Goal: Task Accomplishment & Management: Use online tool/utility

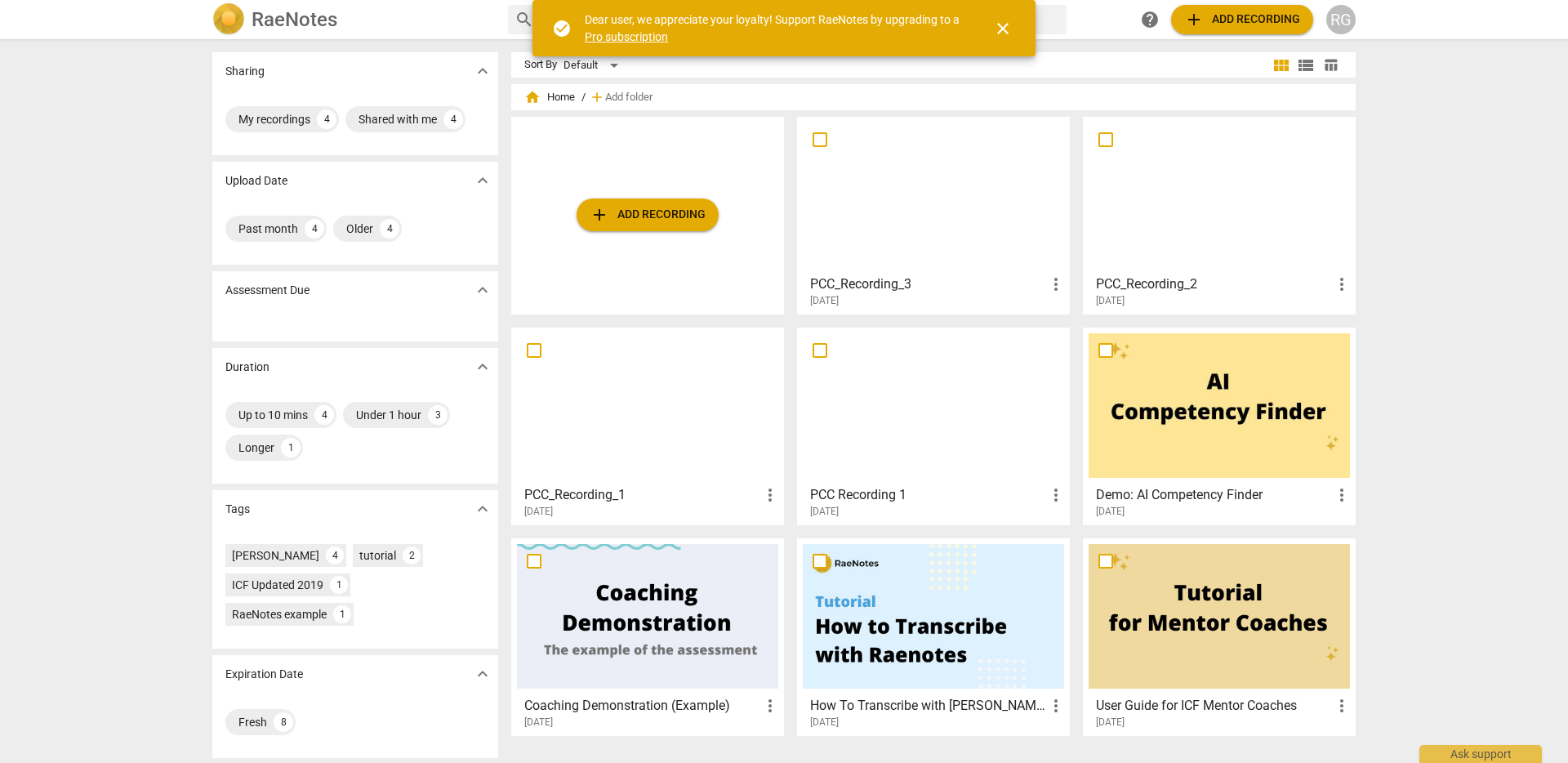
click at [666, 213] on span "add Add recording" at bounding box center [648, 215] width 116 height 20
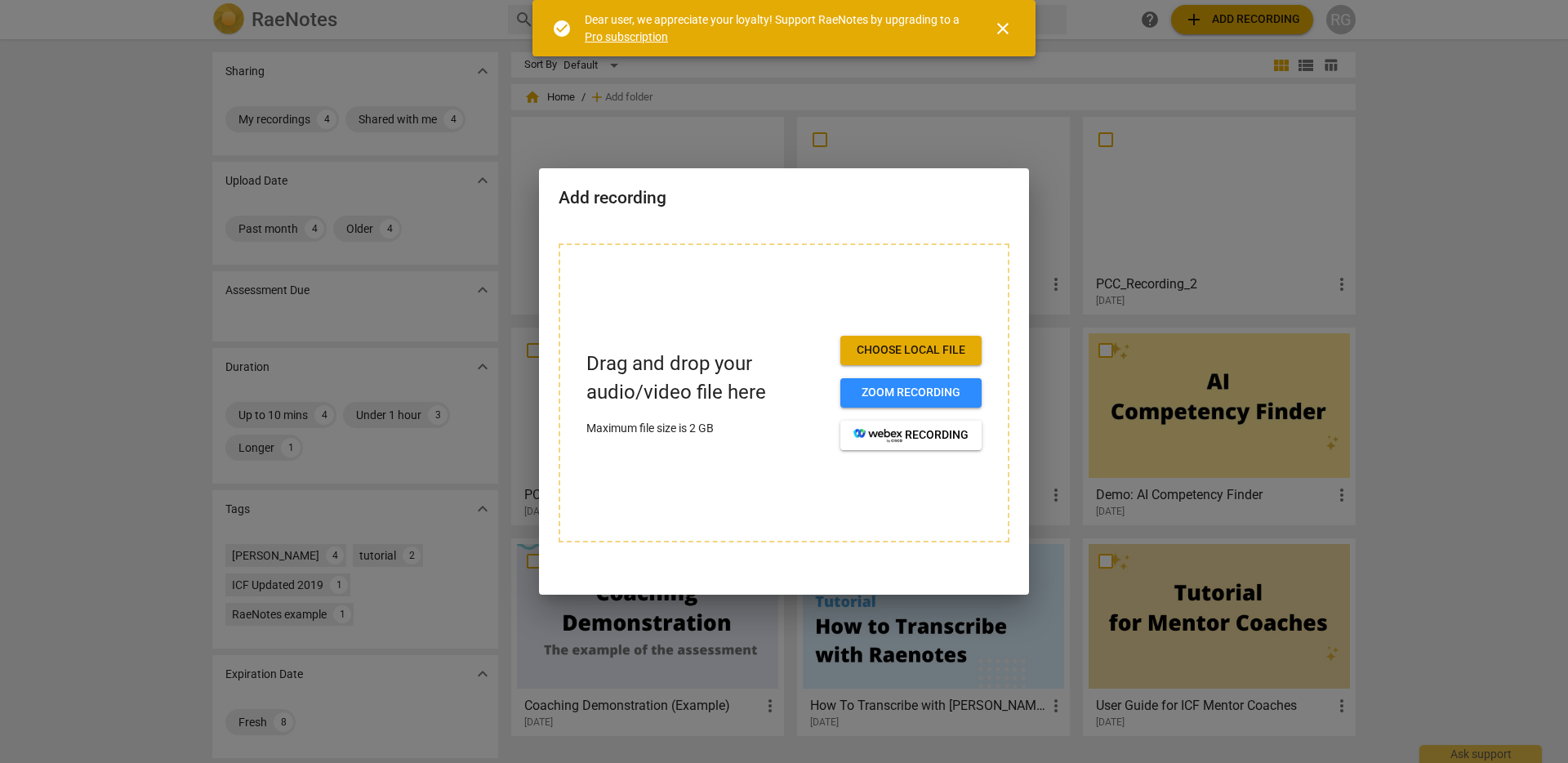
click at [876, 342] on span "Choose local file" at bounding box center [910, 350] width 115 height 16
click at [906, 346] on span "Choose local file" at bounding box center [910, 350] width 115 height 16
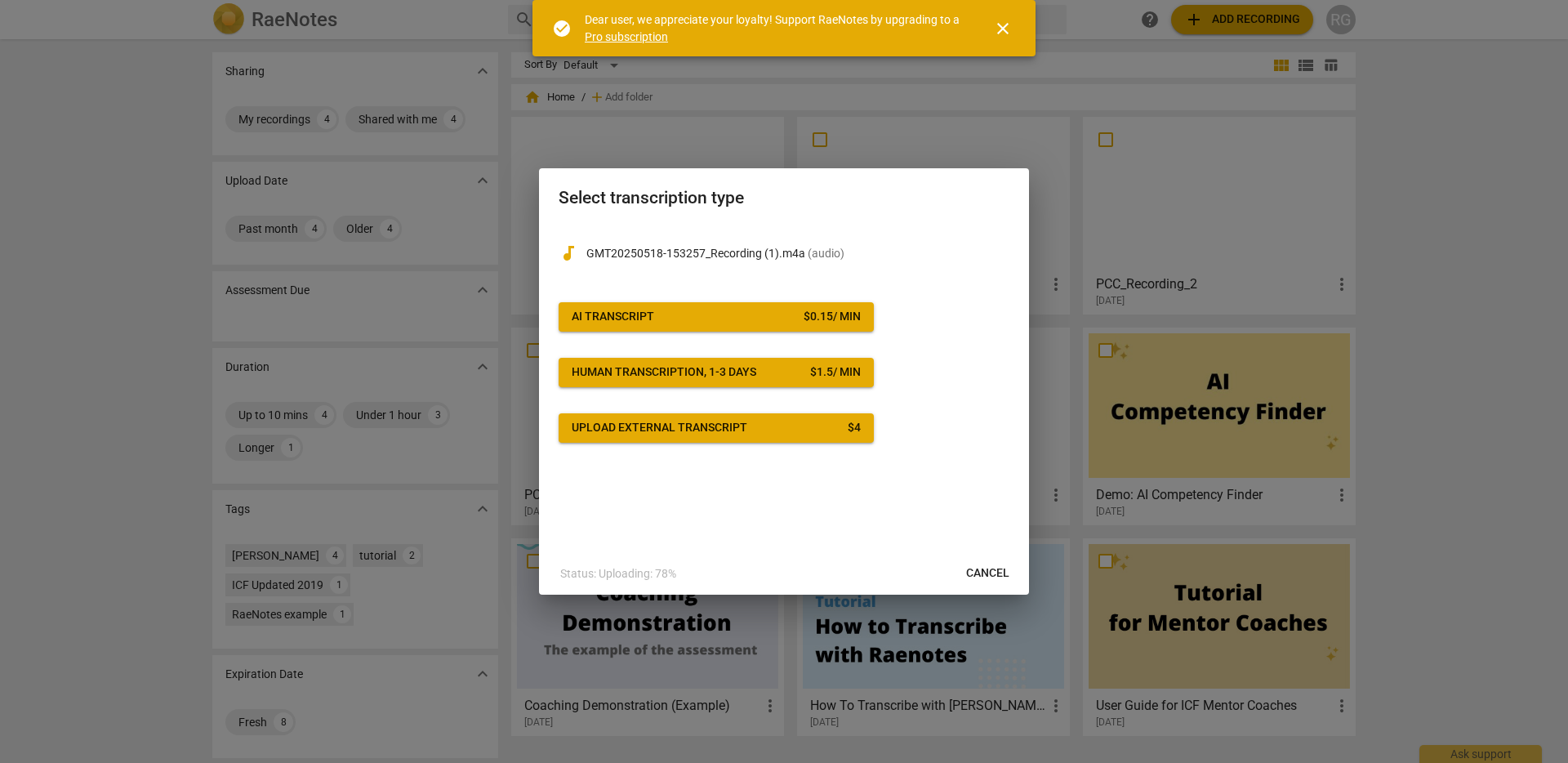
click at [734, 311] on span "AI Transcript $ 0.15 / min" at bounding box center [717, 317] width 290 height 16
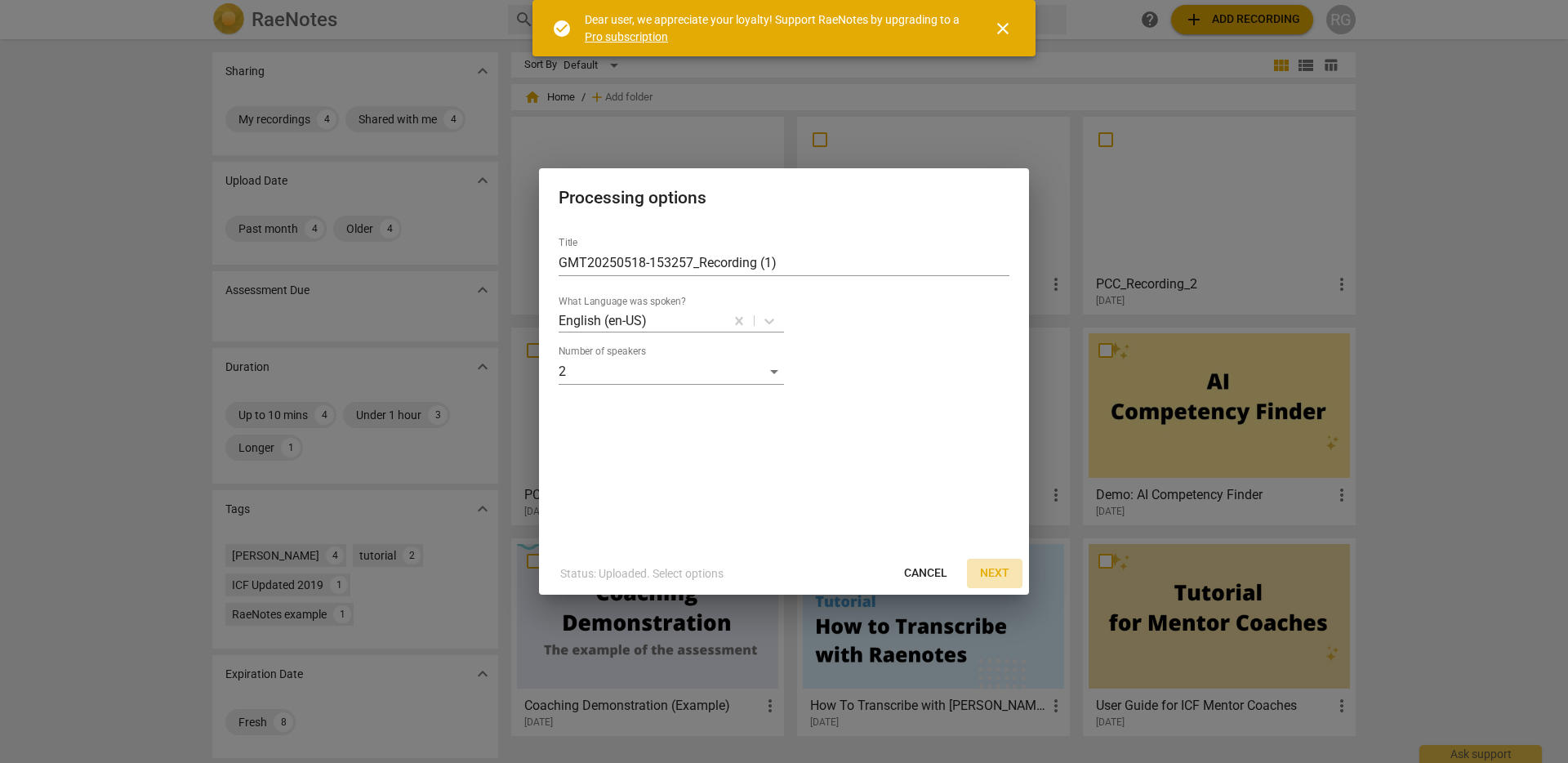
click at [993, 571] on span "Next" at bounding box center [994, 574] width 29 height 16
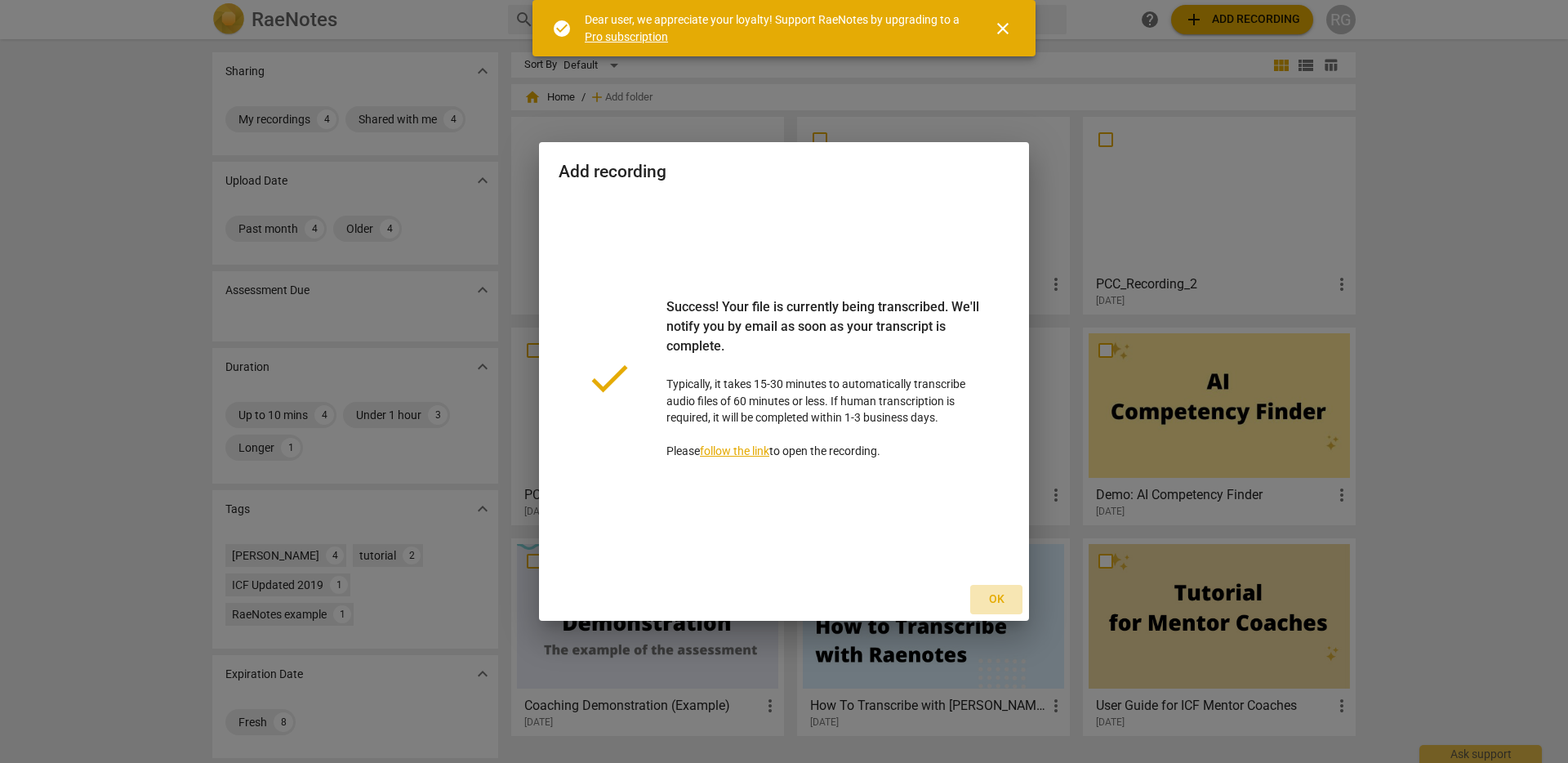
click at [995, 594] on span "Ok" at bounding box center [996, 600] width 26 height 16
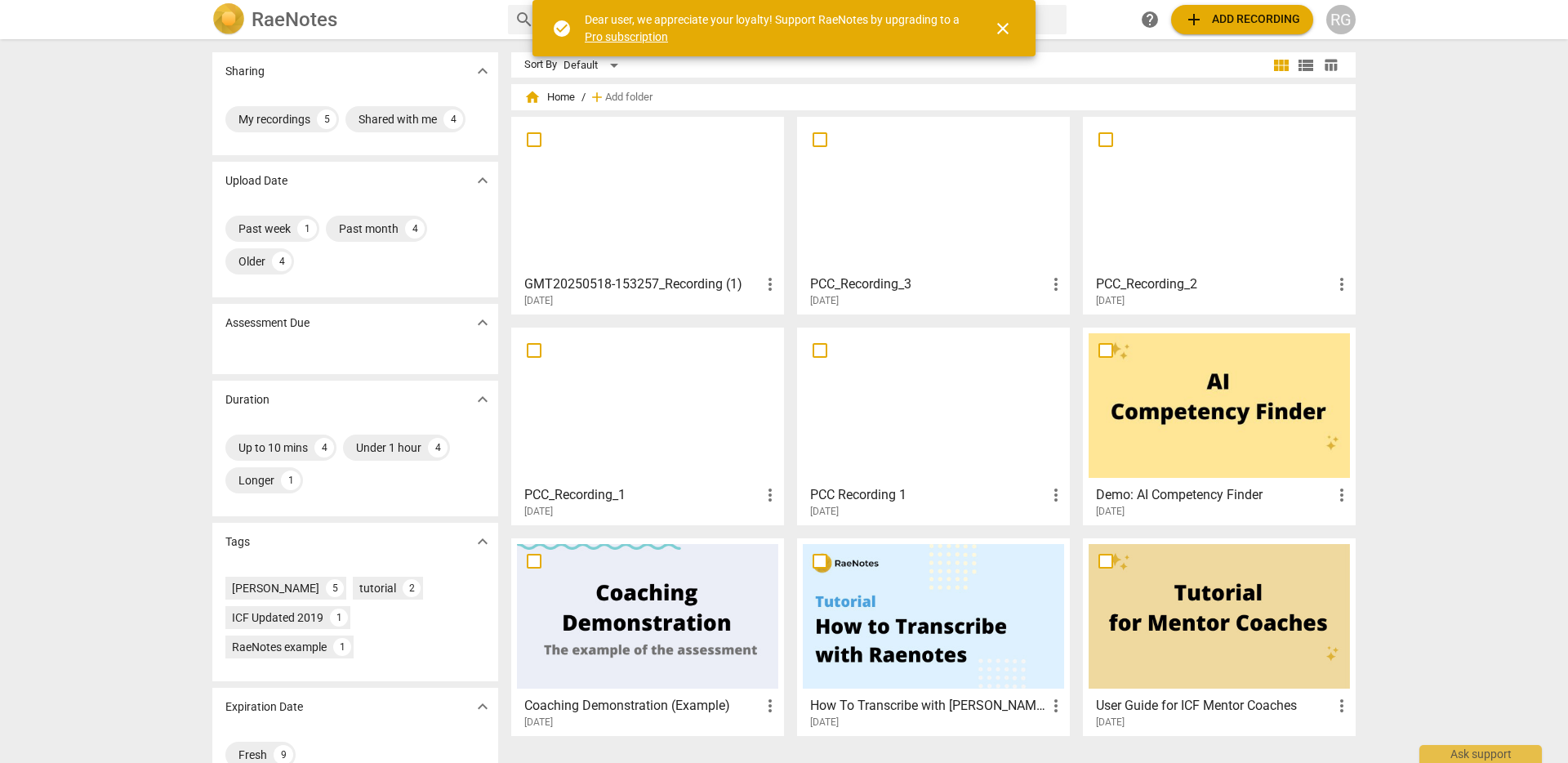
click at [651, 215] on div at bounding box center [647, 195] width 261 height 145
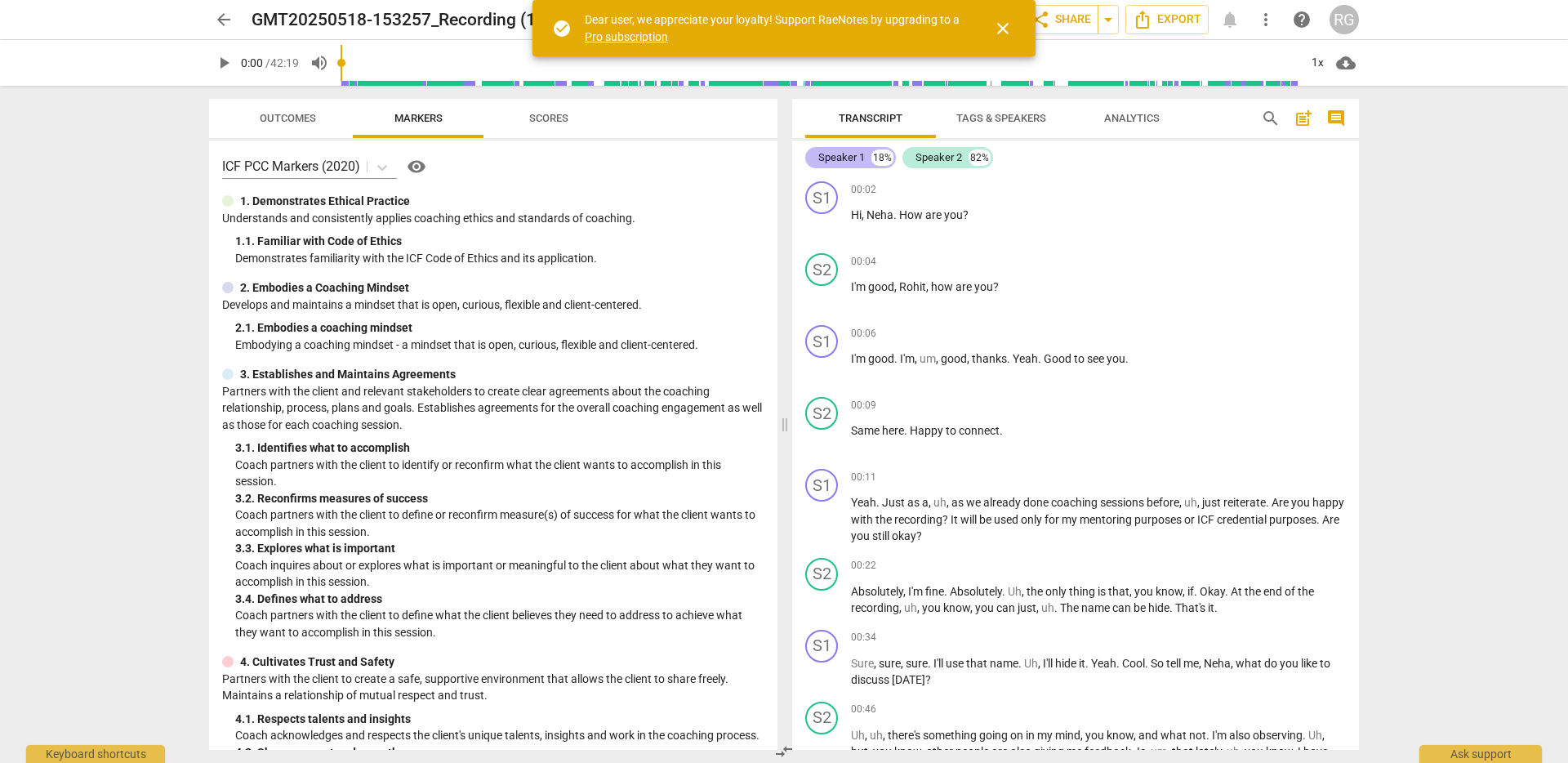
click at [850, 161] on div "Speaker 1" at bounding box center [841, 157] width 46 height 16
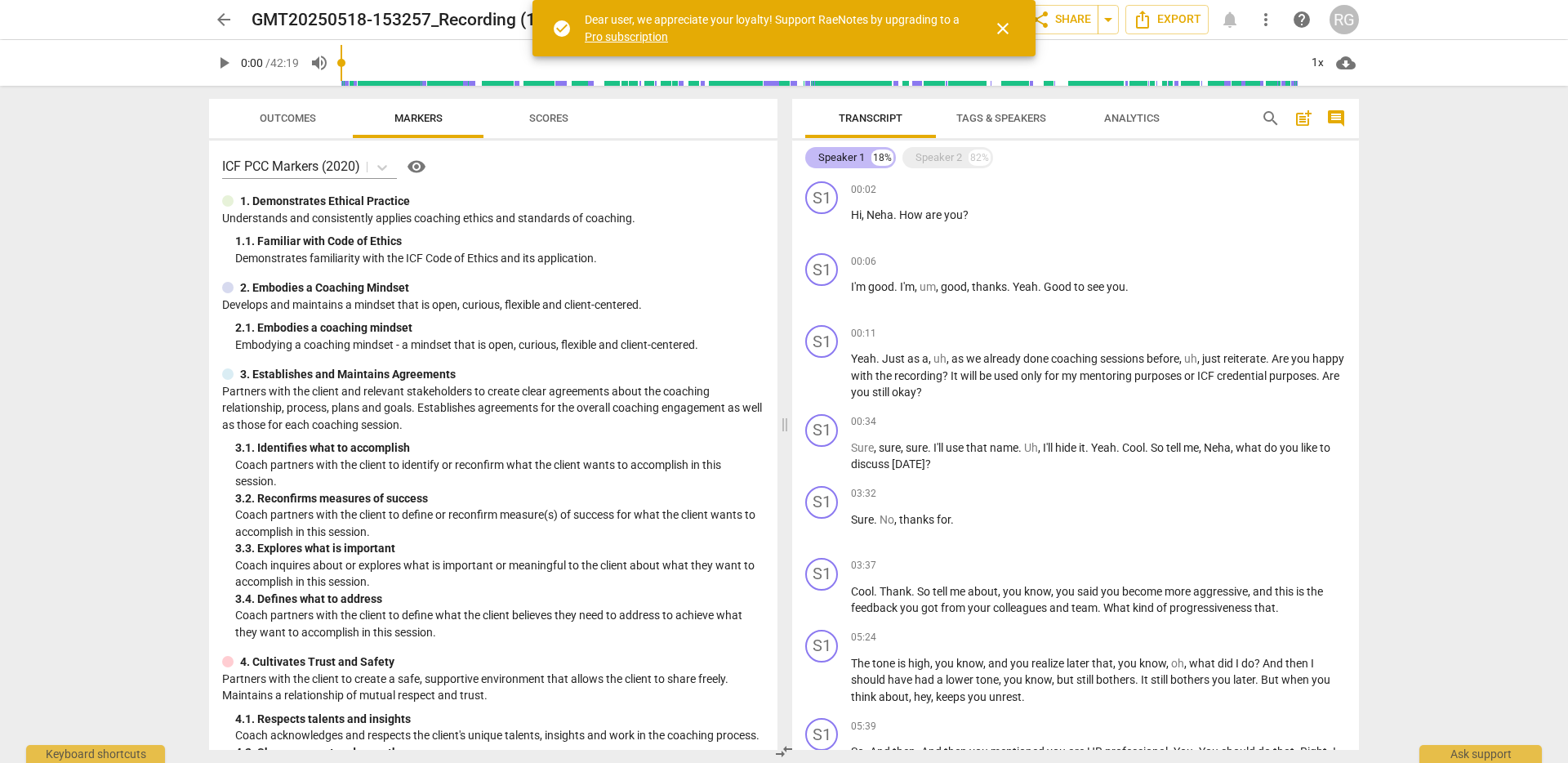
click at [851, 159] on div "Speaker 1" at bounding box center [841, 157] width 46 height 16
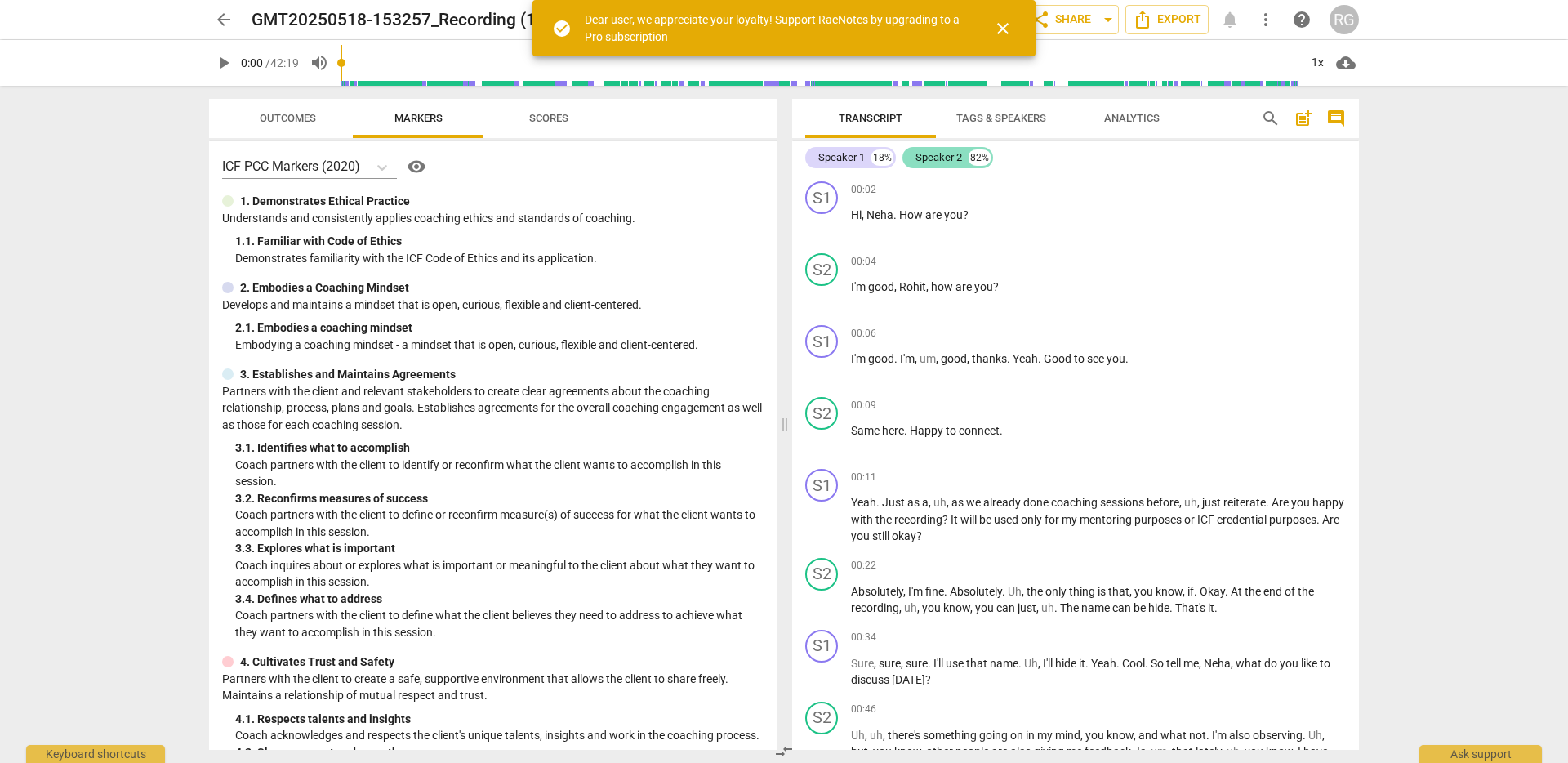
click at [921, 157] on div "Speaker 2" at bounding box center [938, 157] width 46 height 16
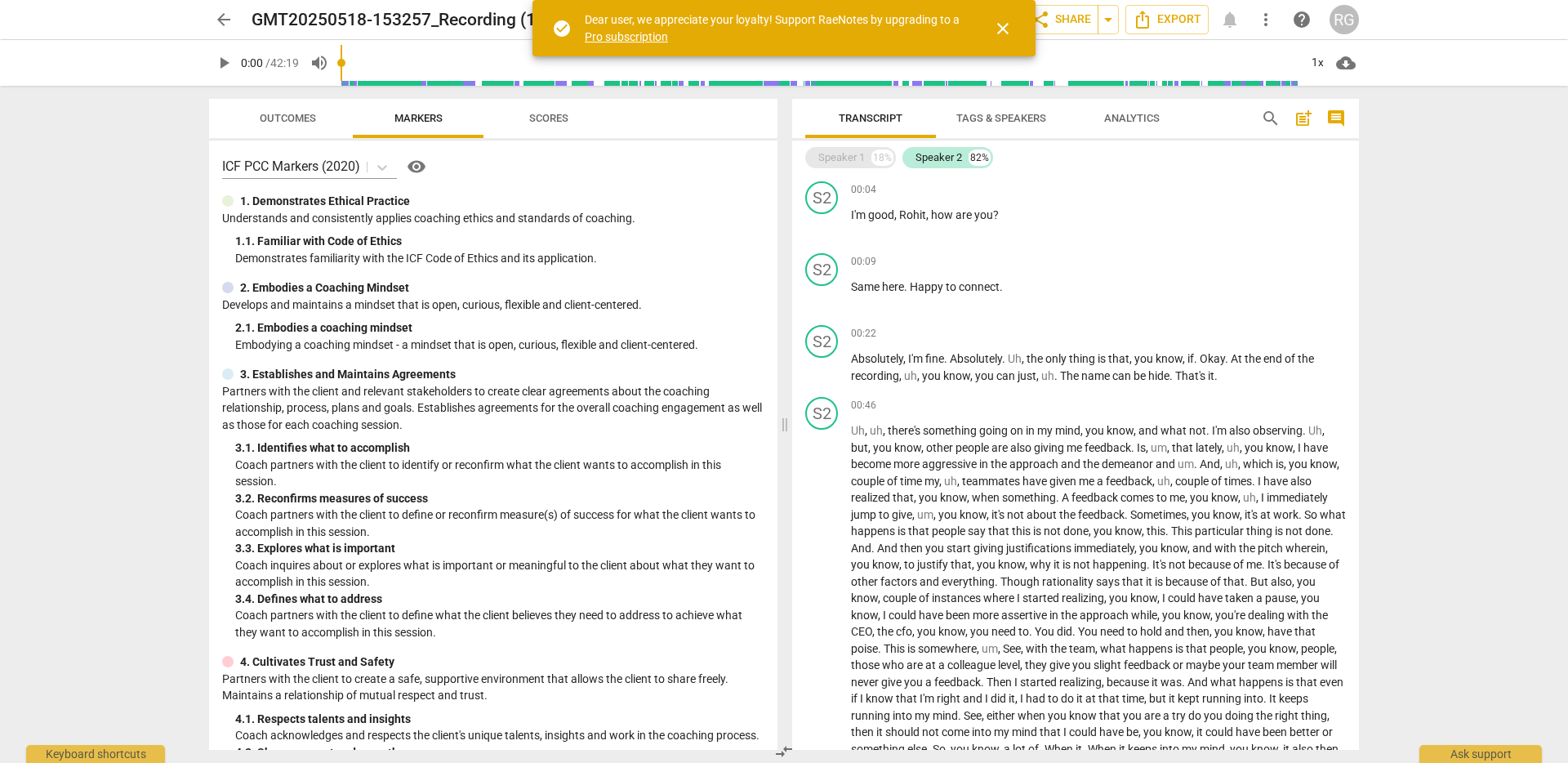
click at [863, 157] on div "Speaker 1" at bounding box center [841, 157] width 46 height 16
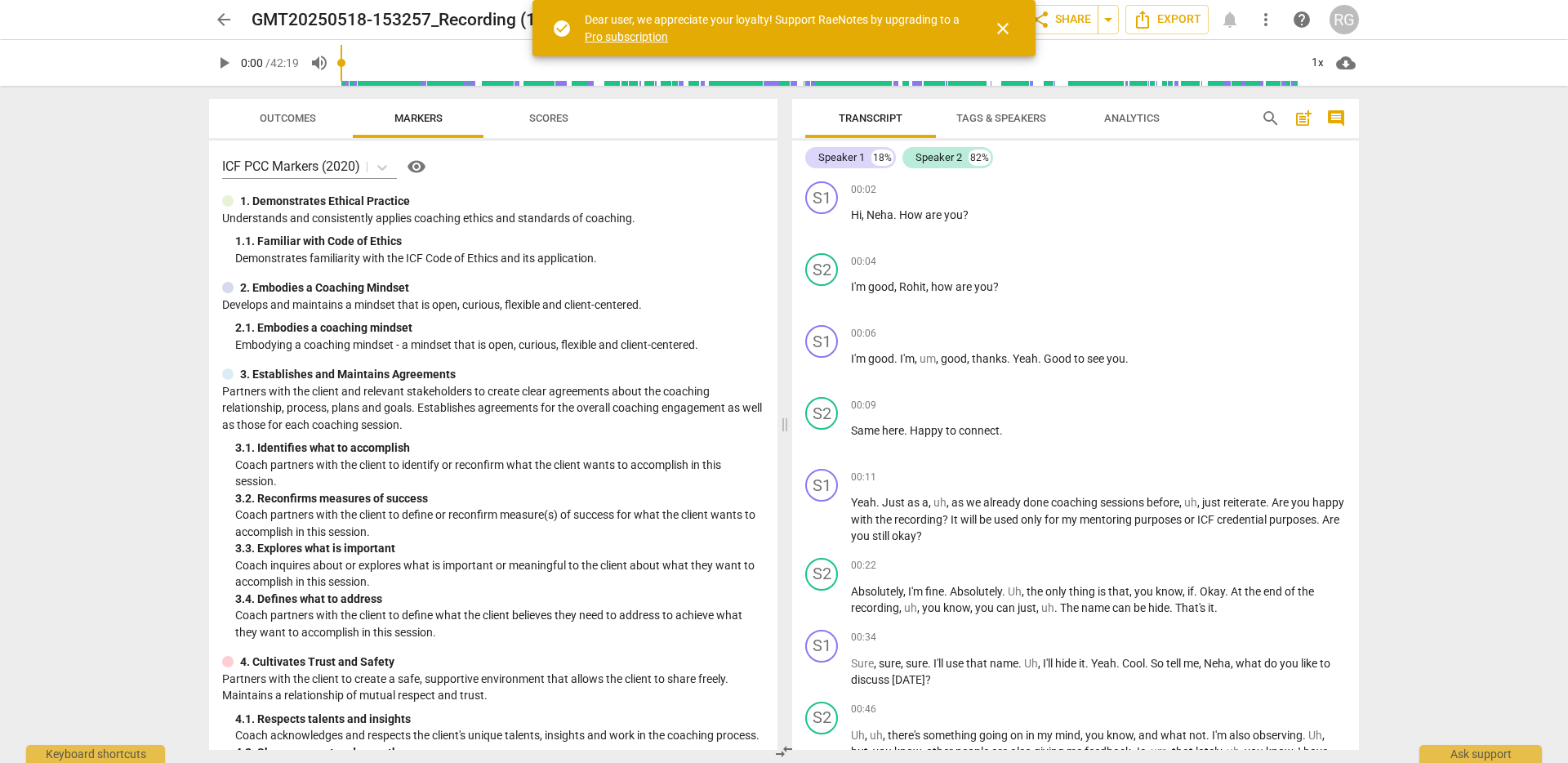
click at [984, 129] on span "Tags & Speakers" at bounding box center [1001, 119] width 129 height 22
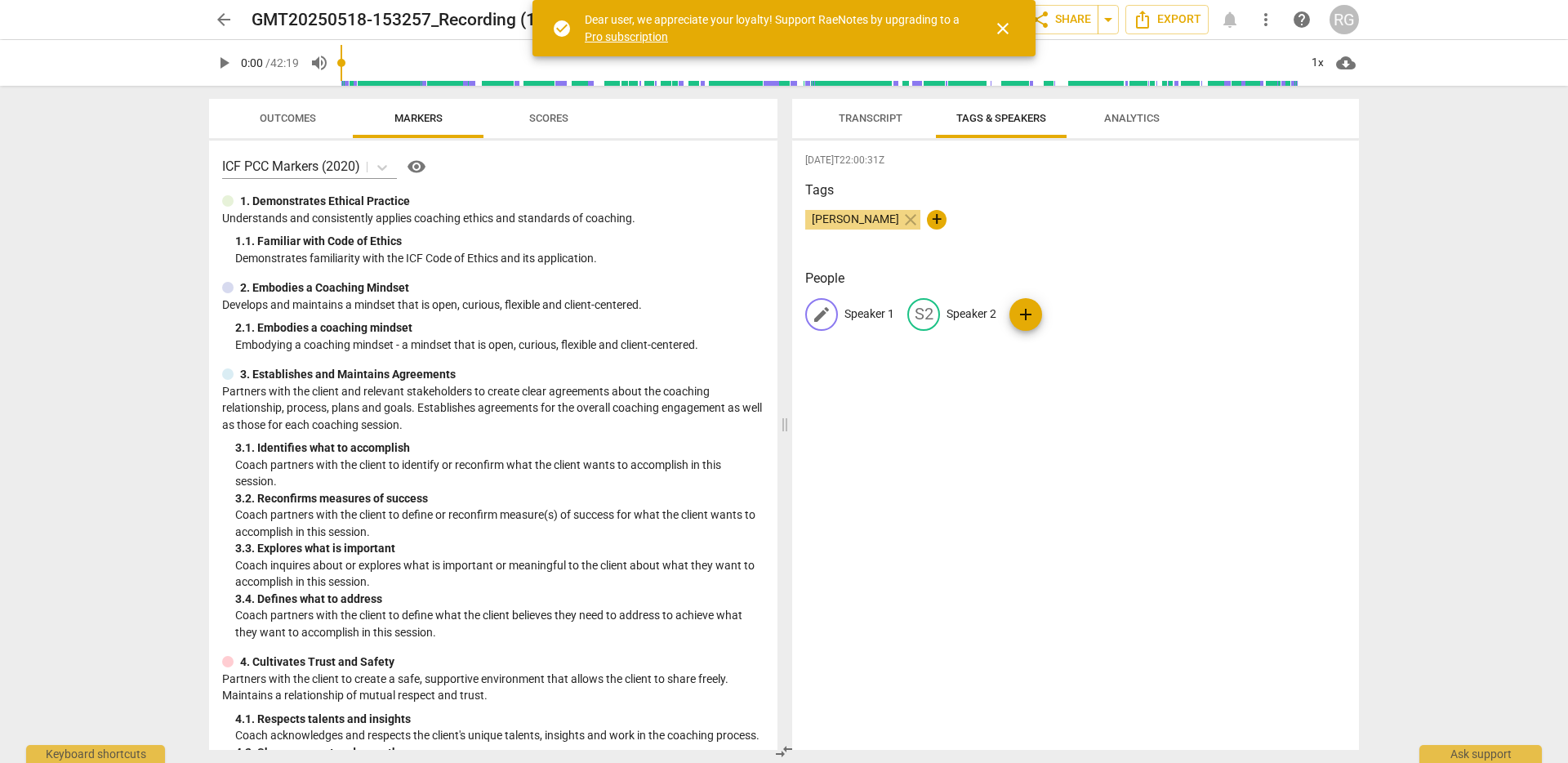
click at [869, 312] on p "Speaker 1" at bounding box center [869, 314] width 50 height 17
type input "The Coach"
click at [1089, 308] on p "Speaker 2" at bounding box center [1078, 314] width 50 height 17
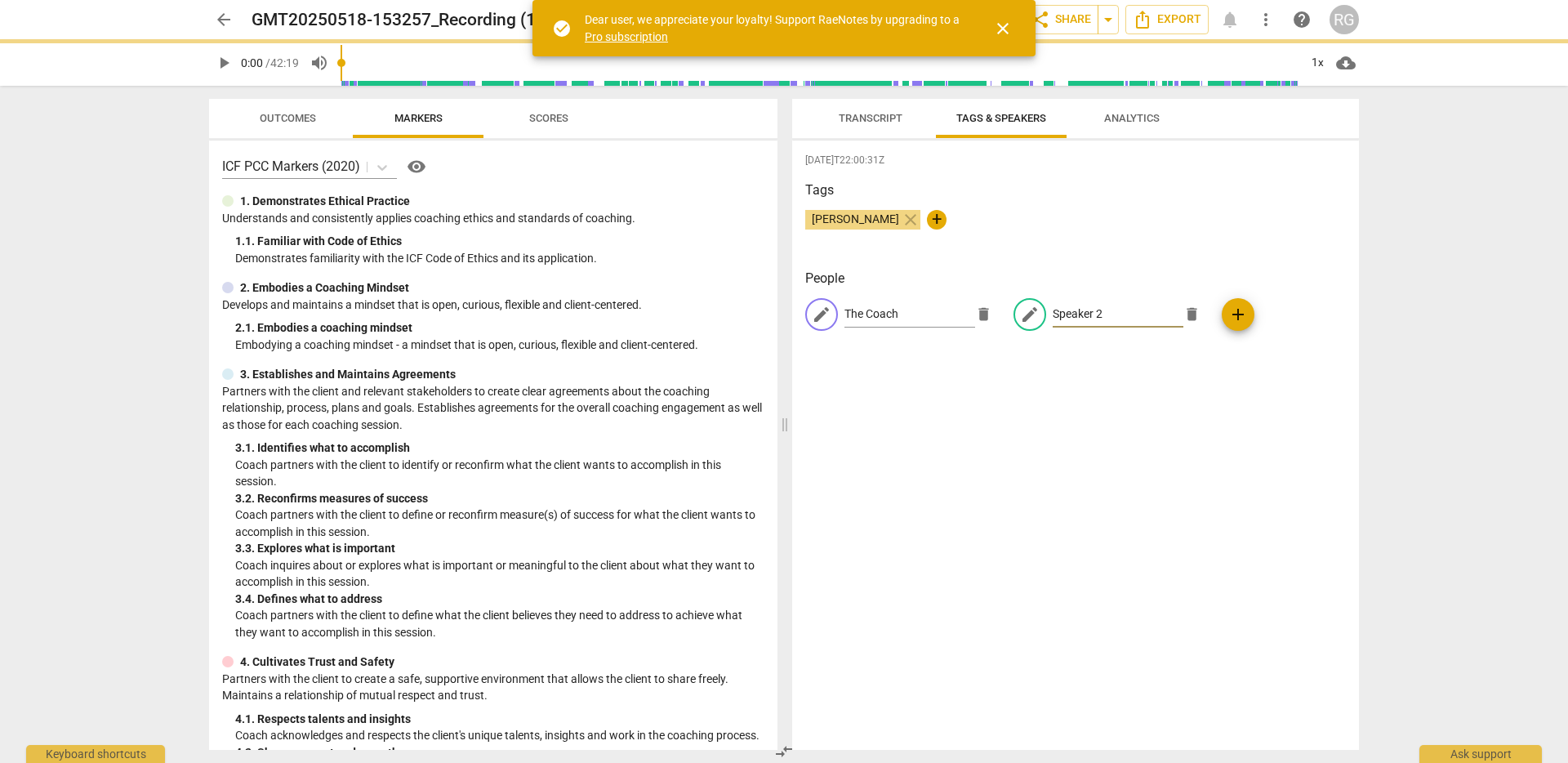
click at [1069, 315] on input "Speaker 2" at bounding box center [1118, 314] width 130 height 26
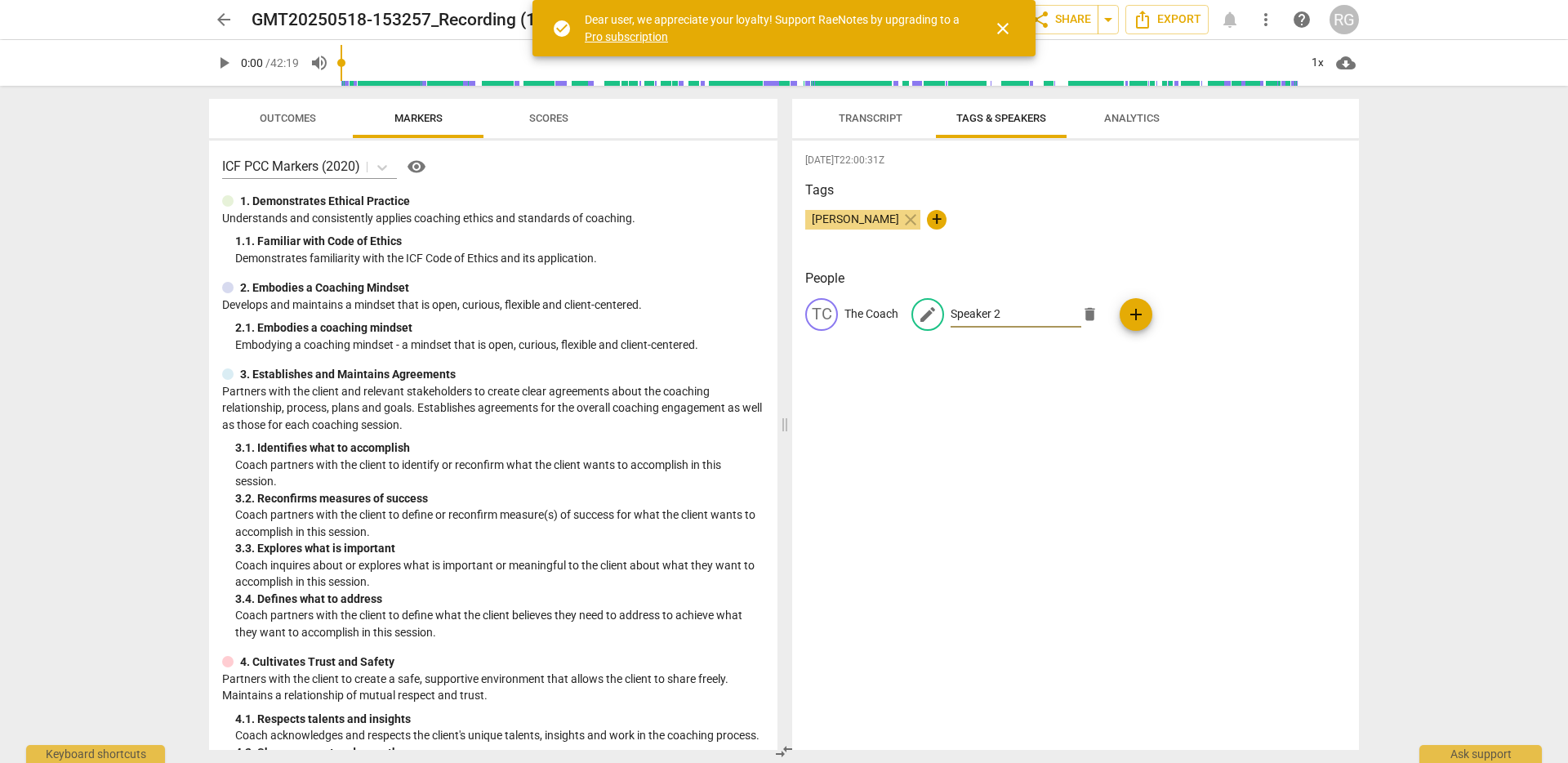
click at [980, 310] on input "Speaker 2" at bounding box center [1016, 314] width 130 height 26
type input "The Client"
click at [870, 122] on span "Transcript" at bounding box center [870, 119] width 63 height 13
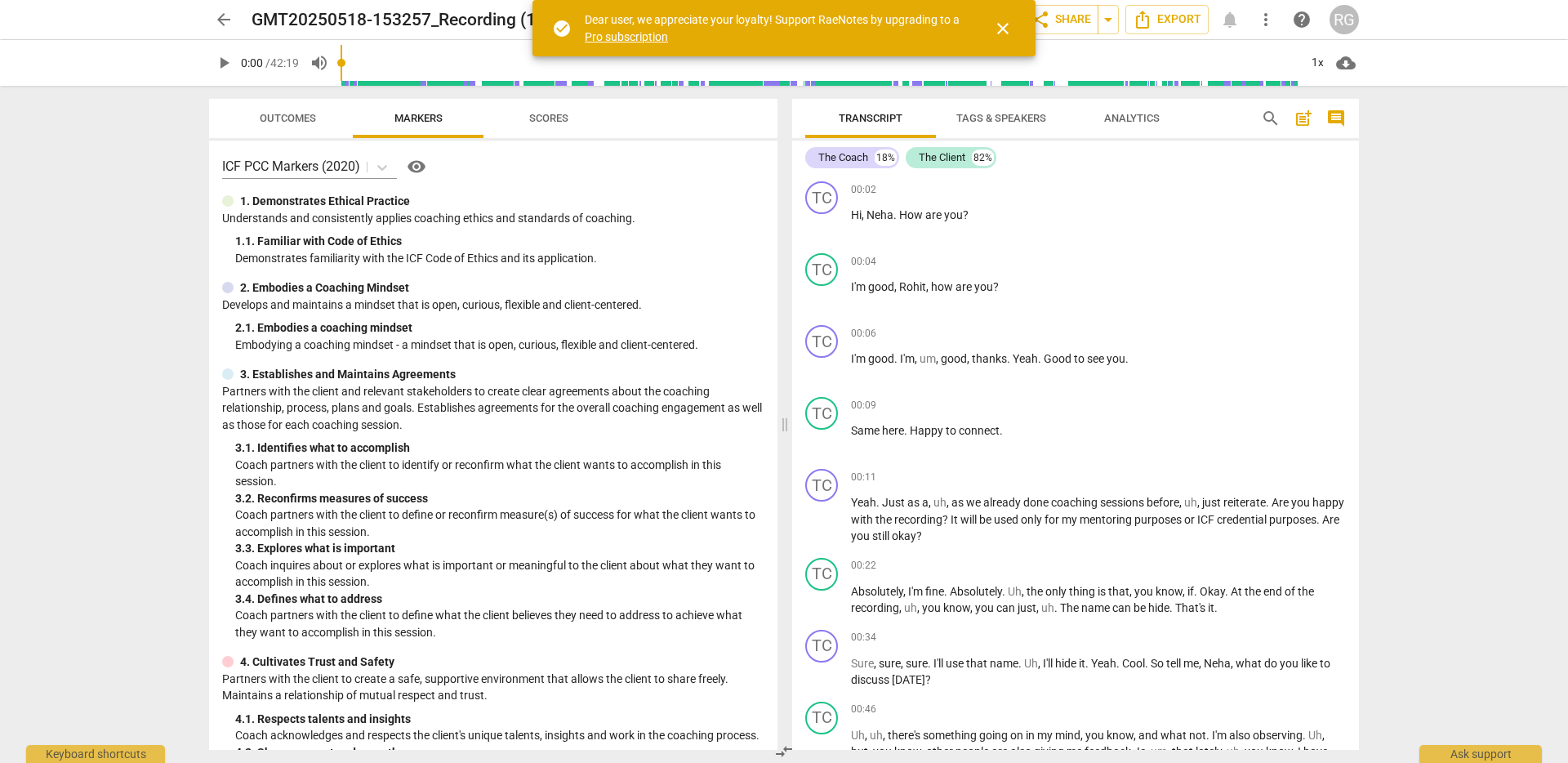
click at [1014, 122] on span "Tags & Speakers" at bounding box center [1001, 119] width 90 height 13
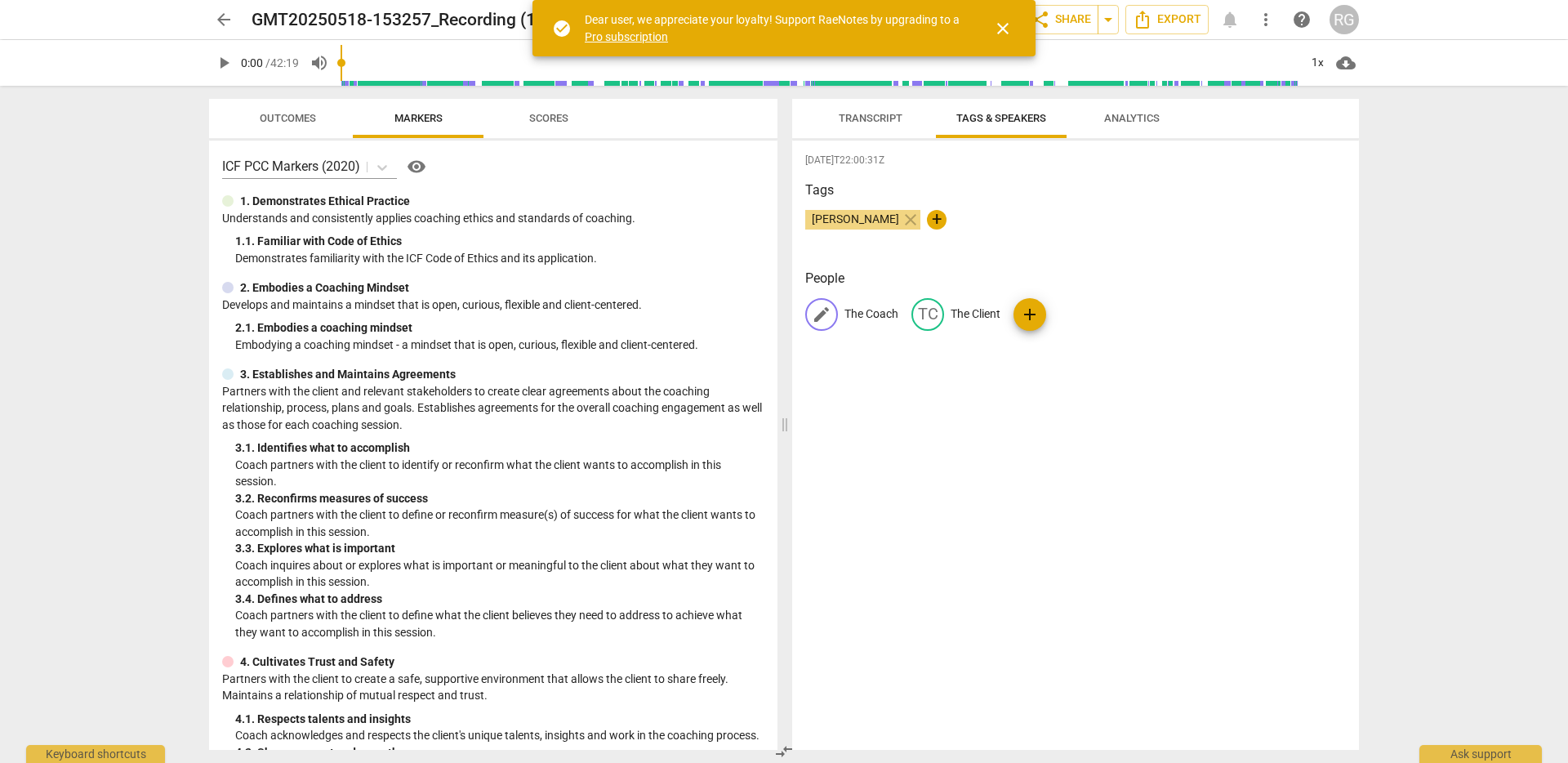
click at [875, 310] on p "The Coach" at bounding box center [871, 314] width 54 height 17
click at [870, 316] on input "The Coach" at bounding box center [909, 314] width 130 height 26
type input "Coach"
click at [866, 110] on span "Transcript" at bounding box center [870, 119] width 103 height 22
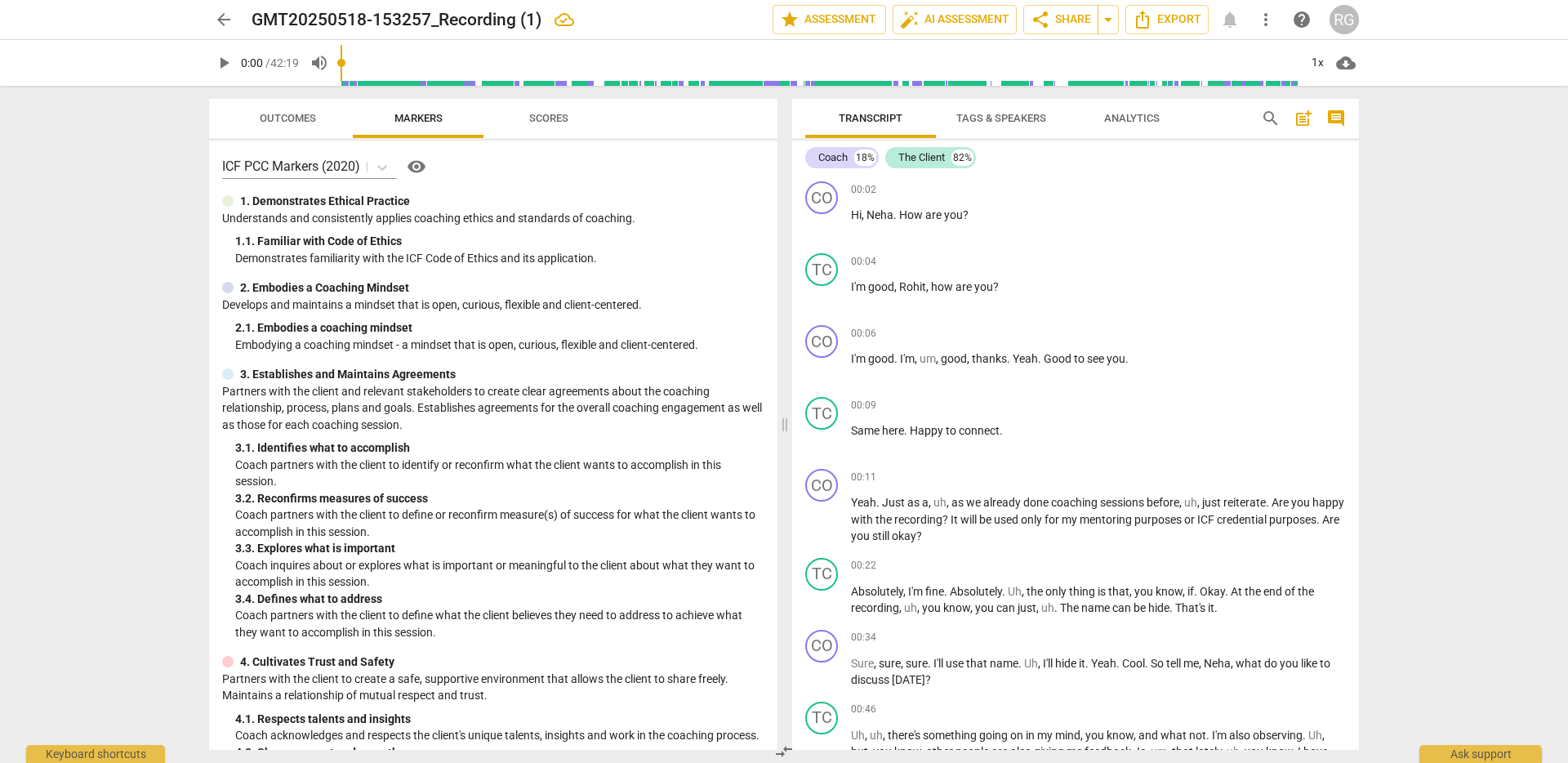
click at [548, 120] on span "Scores" at bounding box center [548, 119] width 39 height 13
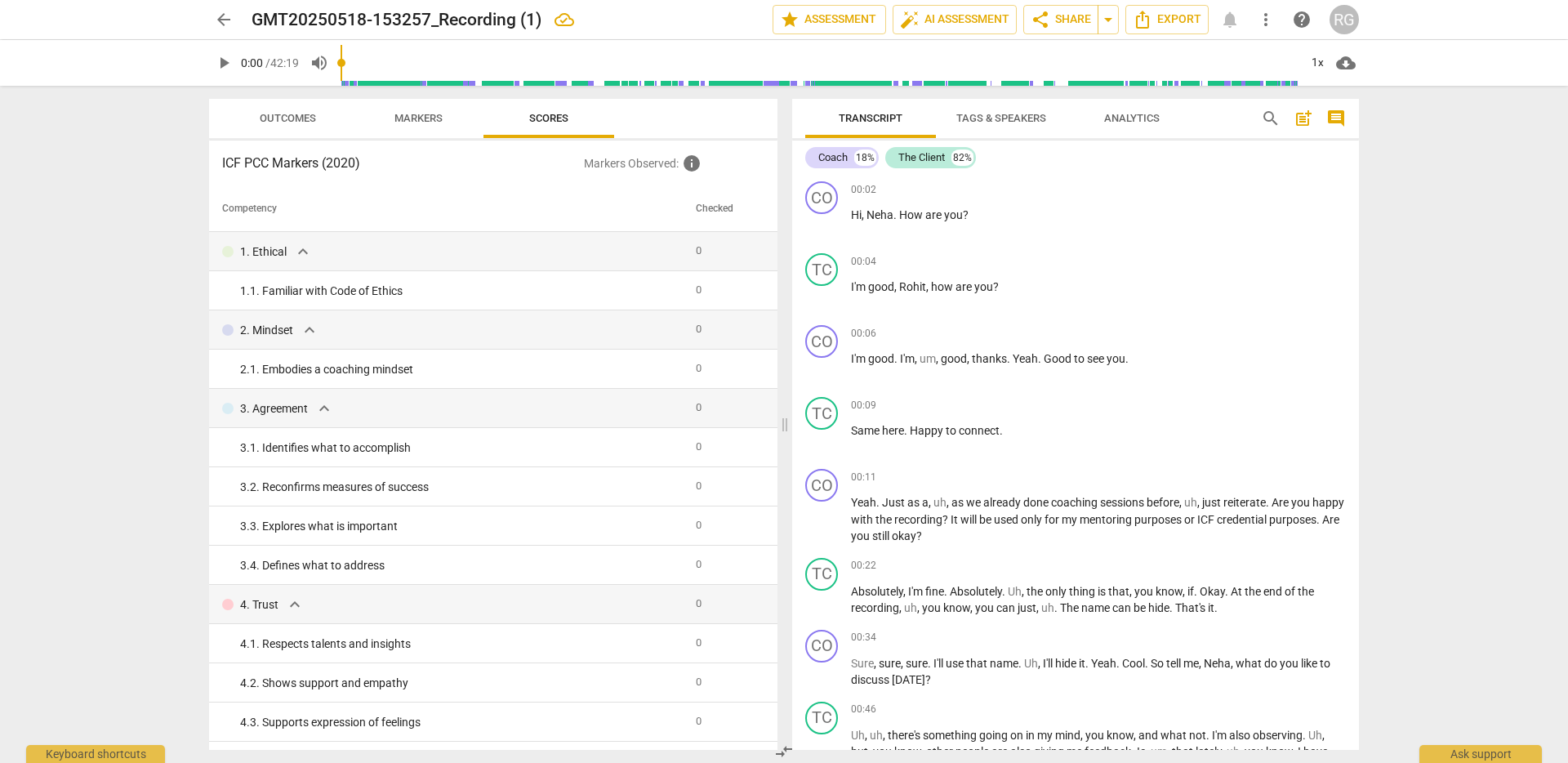
click at [440, 120] on span "Markers" at bounding box center [418, 119] width 48 height 13
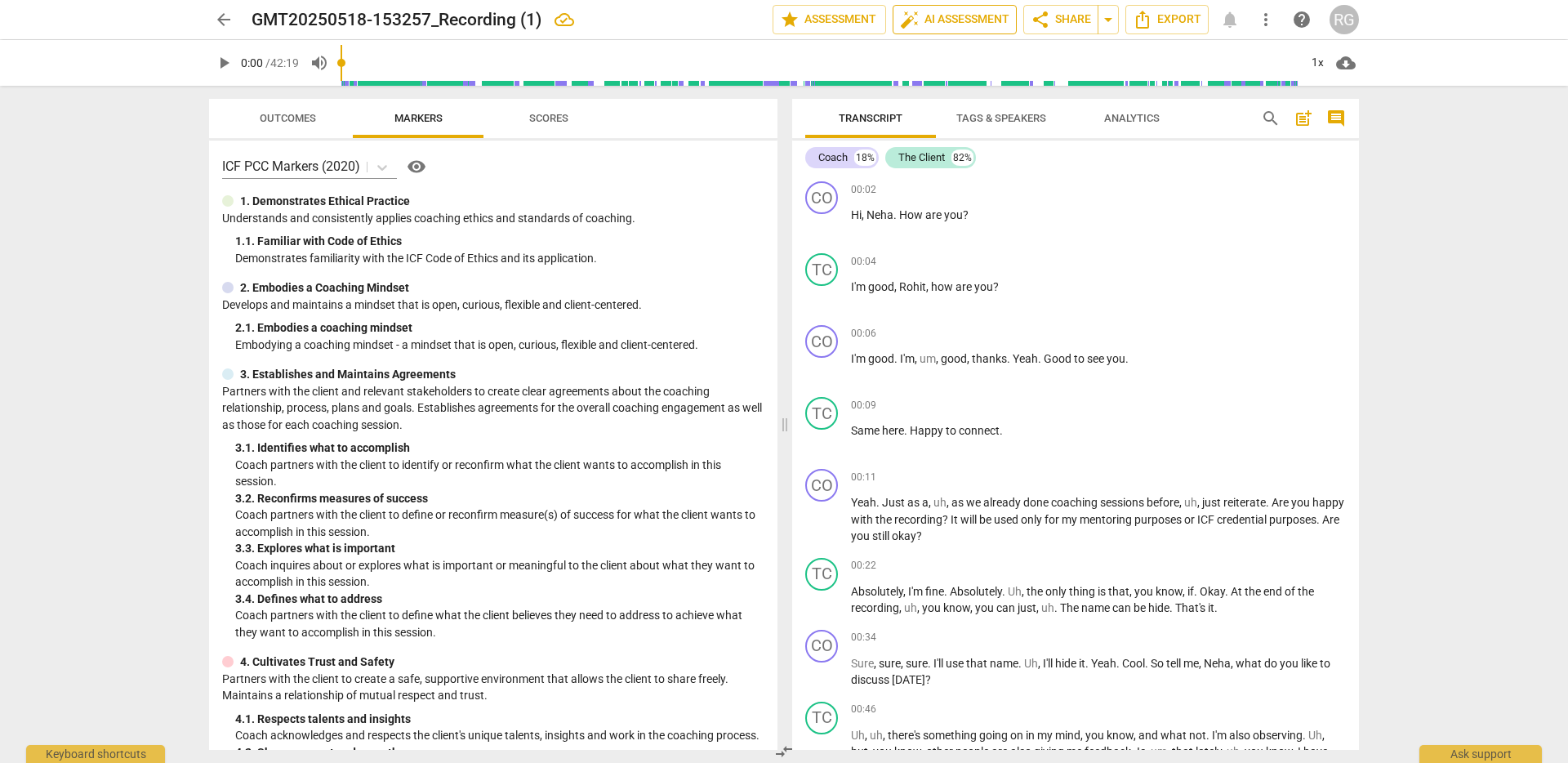
click at [940, 23] on span "auto_fix_high AI Assessment" at bounding box center [955, 20] width 109 height 20
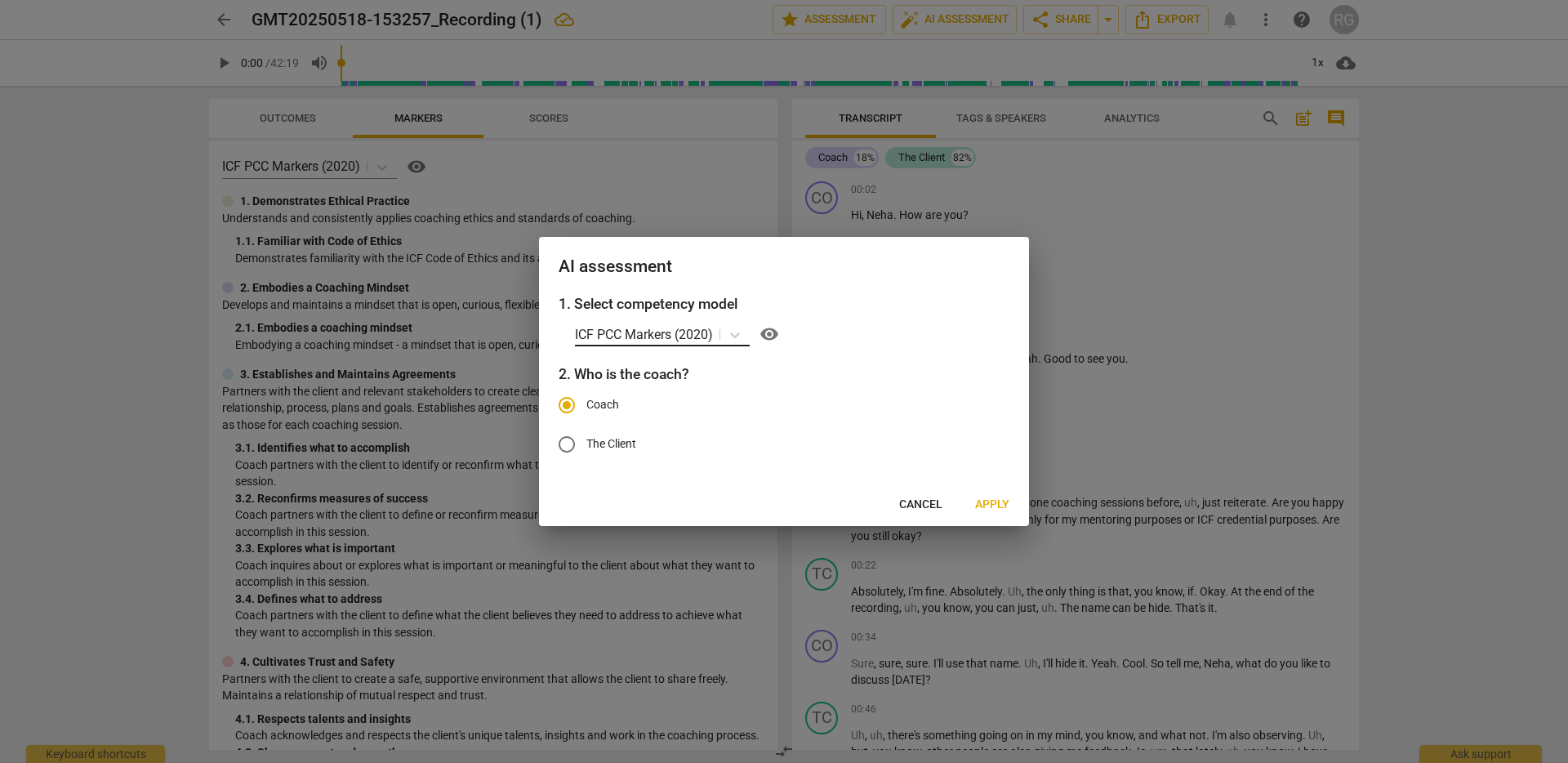
click at [690, 336] on p "ICF PCC Markers (2020)" at bounding box center [644, 334] width 138 height 19
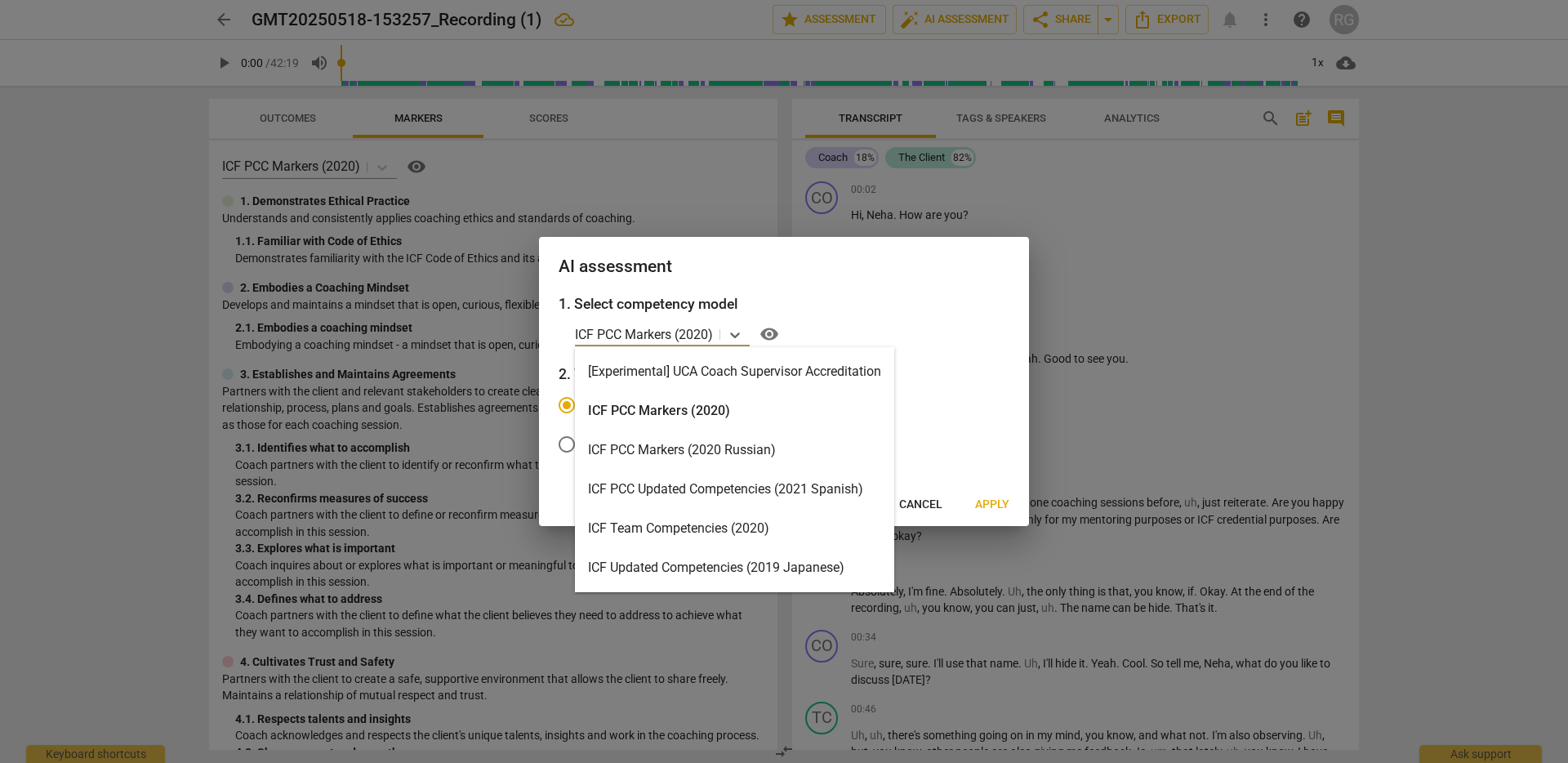
scroll to position [27, 0]
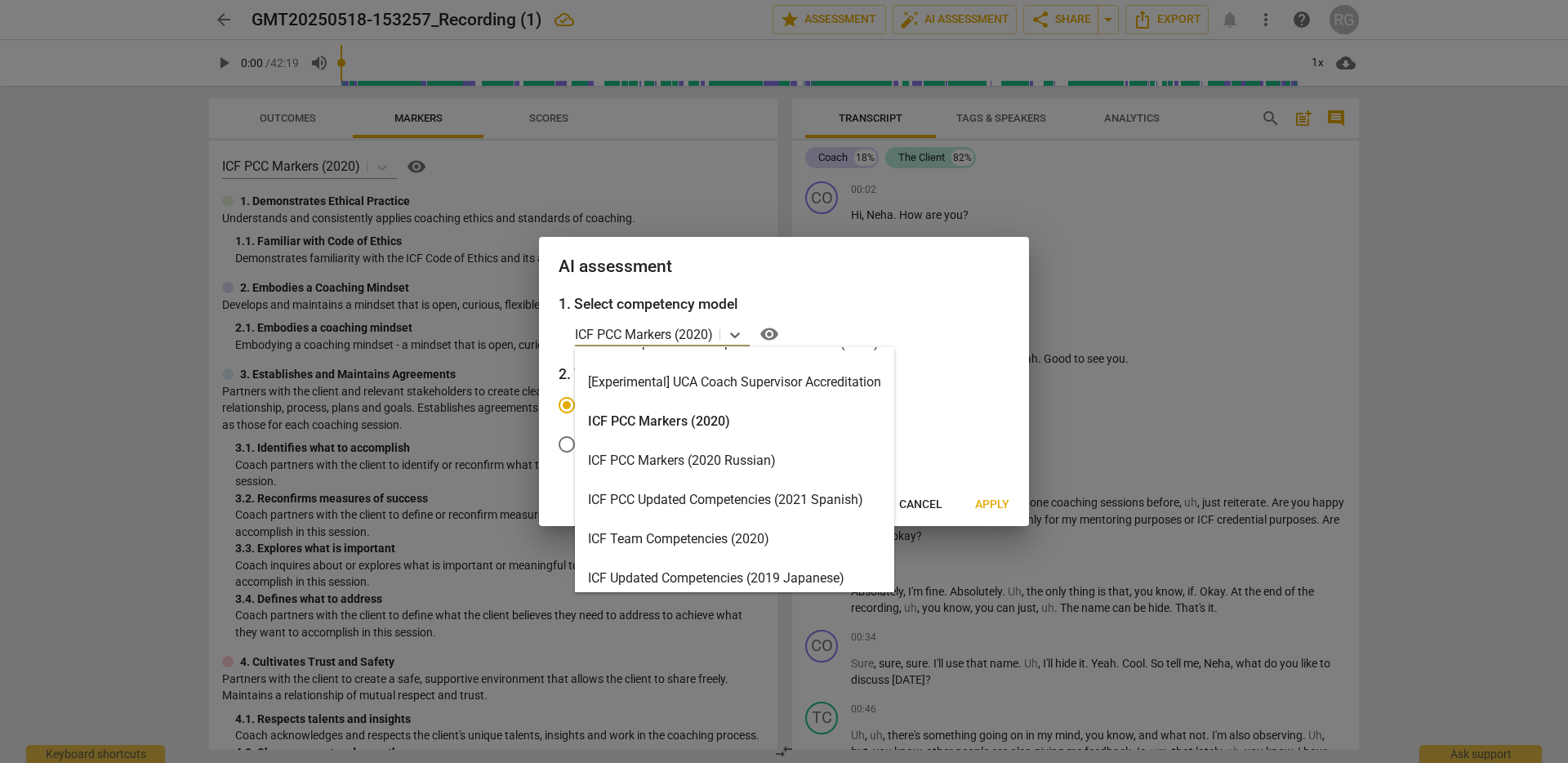
click at [736, 432] on div "ICF PCC Markers (2020)" at bounding box center [735, 421] width 319 height 39
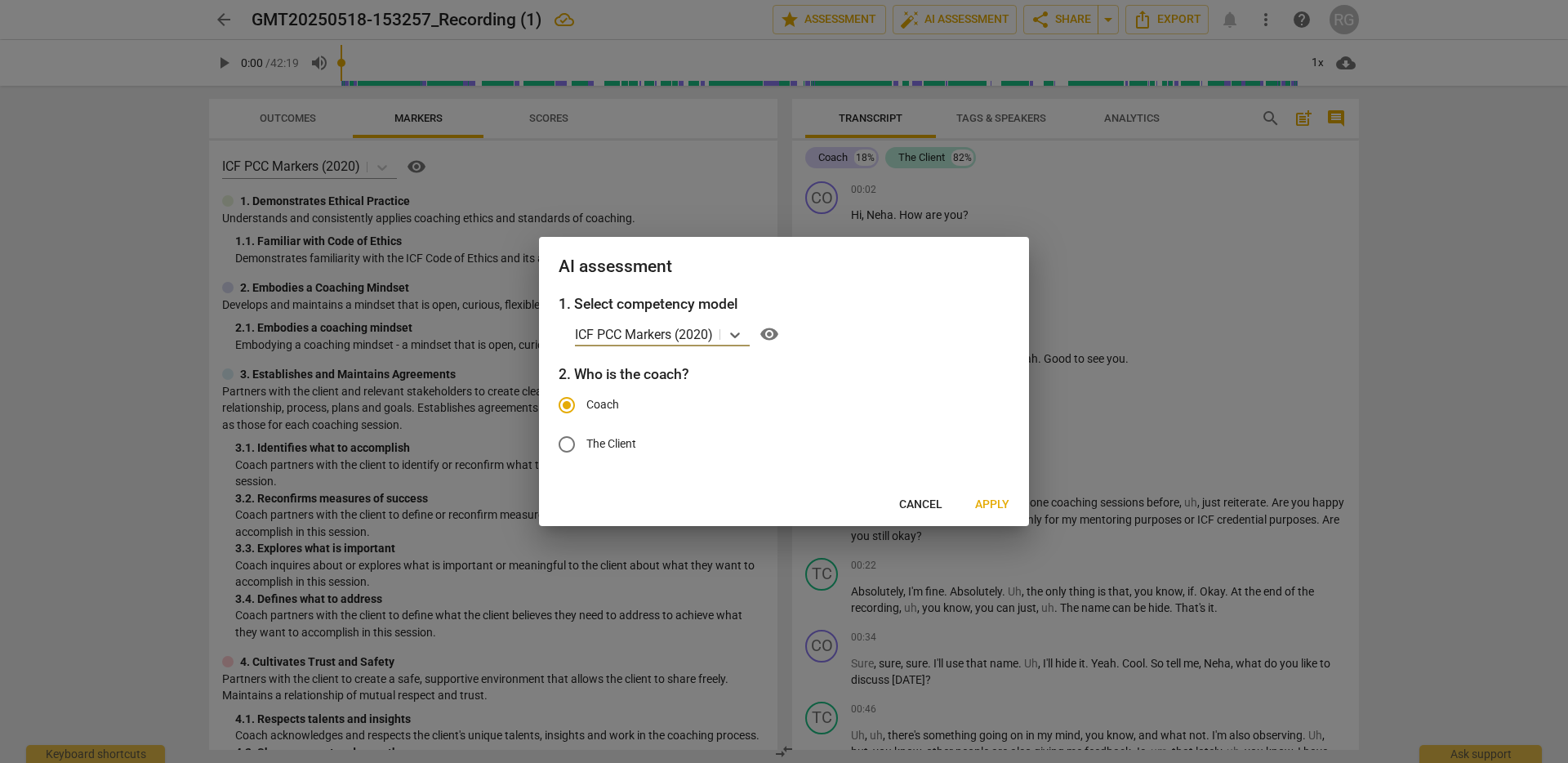
click at [984, 494] on button "Apply" at bounding box center [992, 505] width 61 height 29
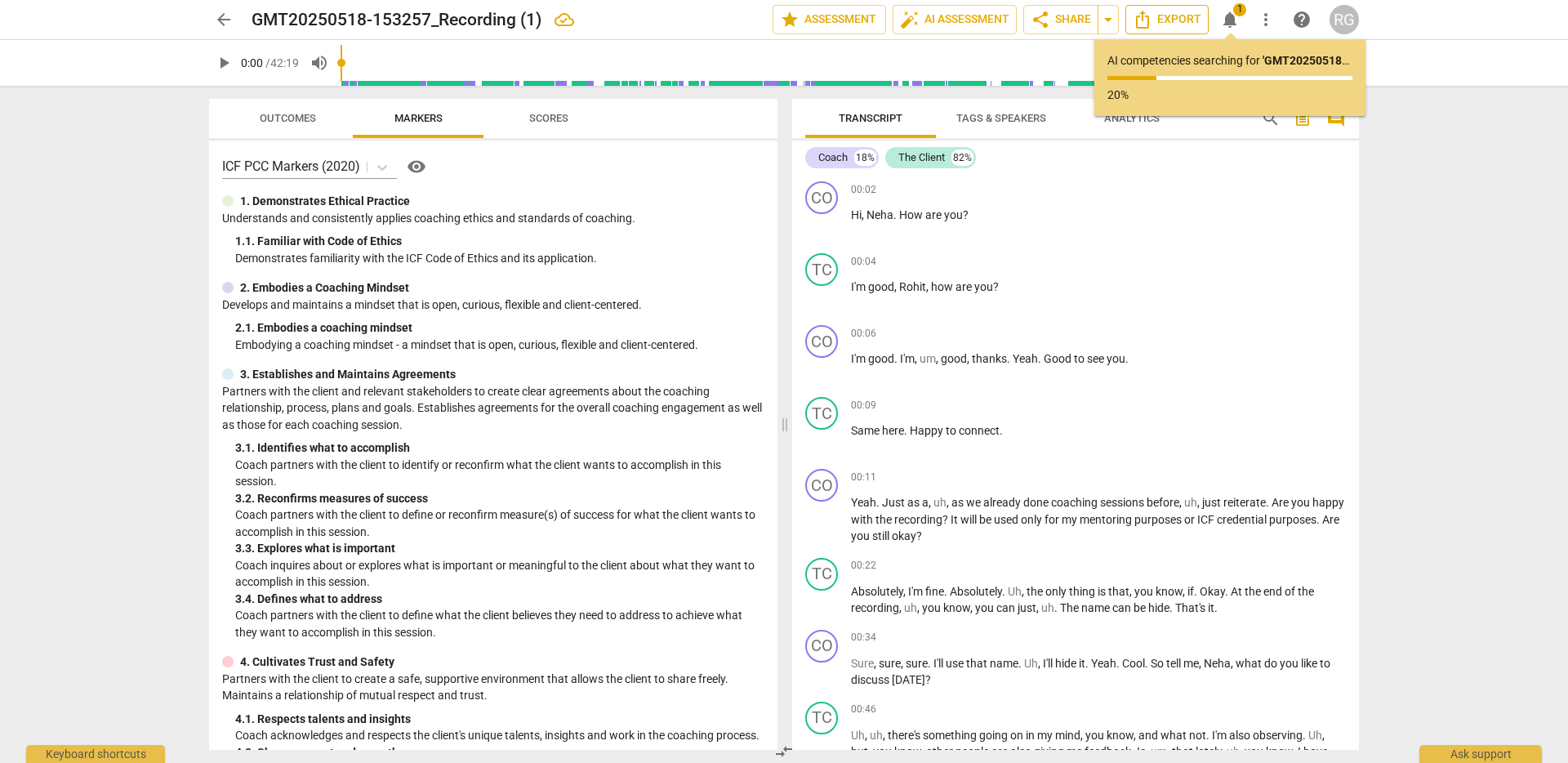
click at [1165, 15] on span "Export" at bounding box center [1167, 20] width 69 height 20
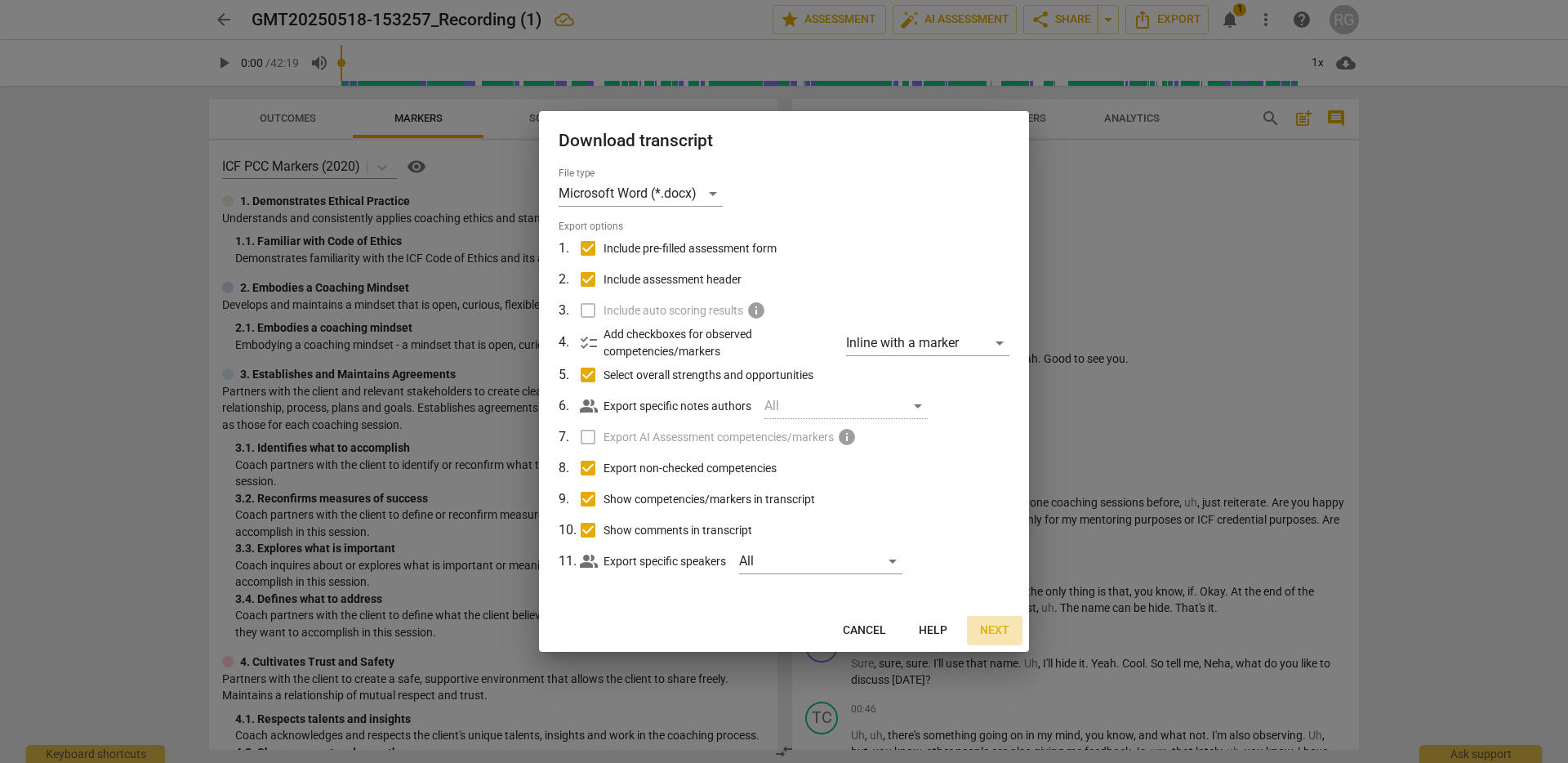
click at [985, 625] on span "Next" at bounding box center [994, 631] width 29 height 16
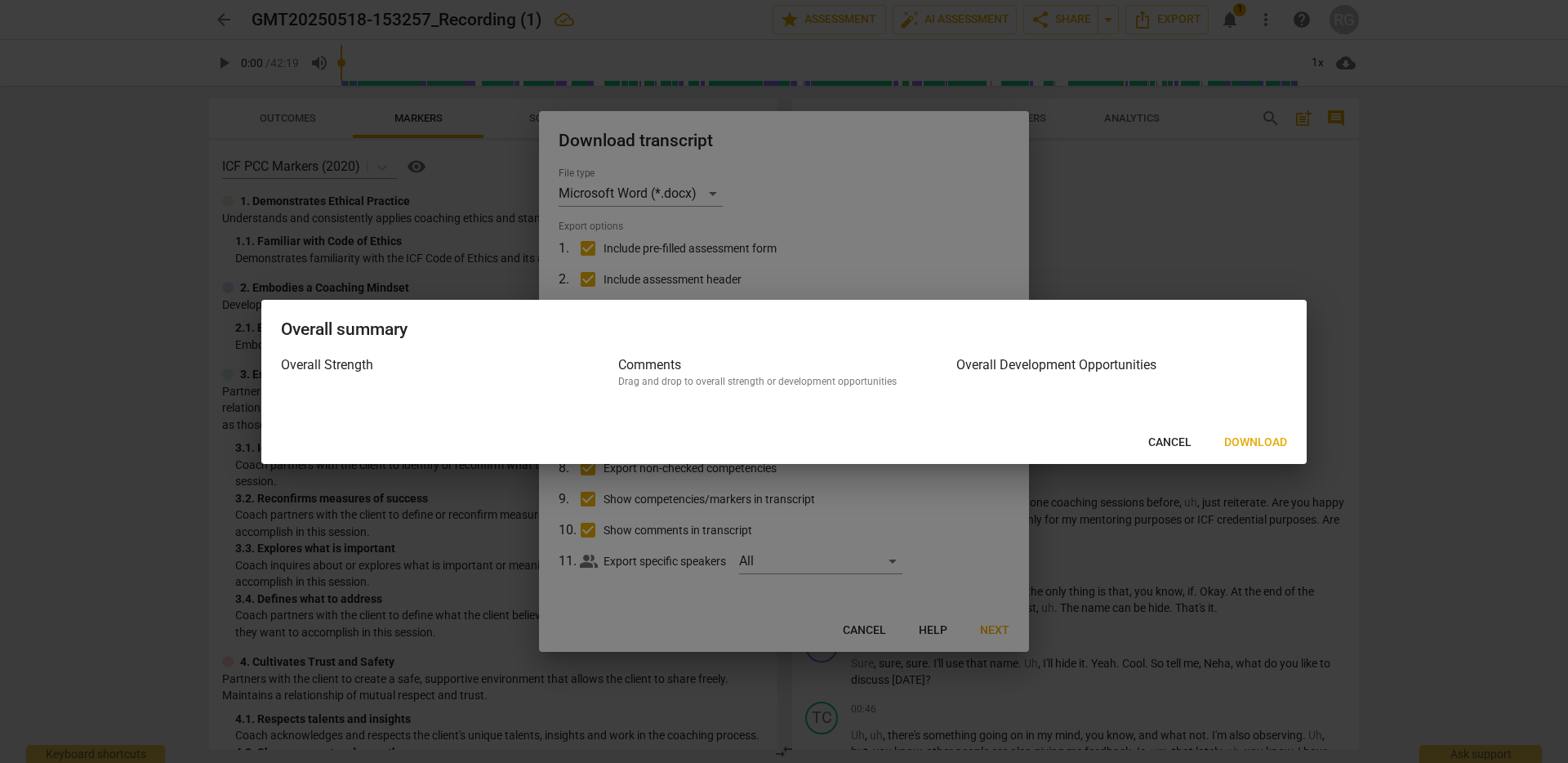
click at [1220, 443] on button "Download" at bounding box center [1256, 443] width 89 height 29
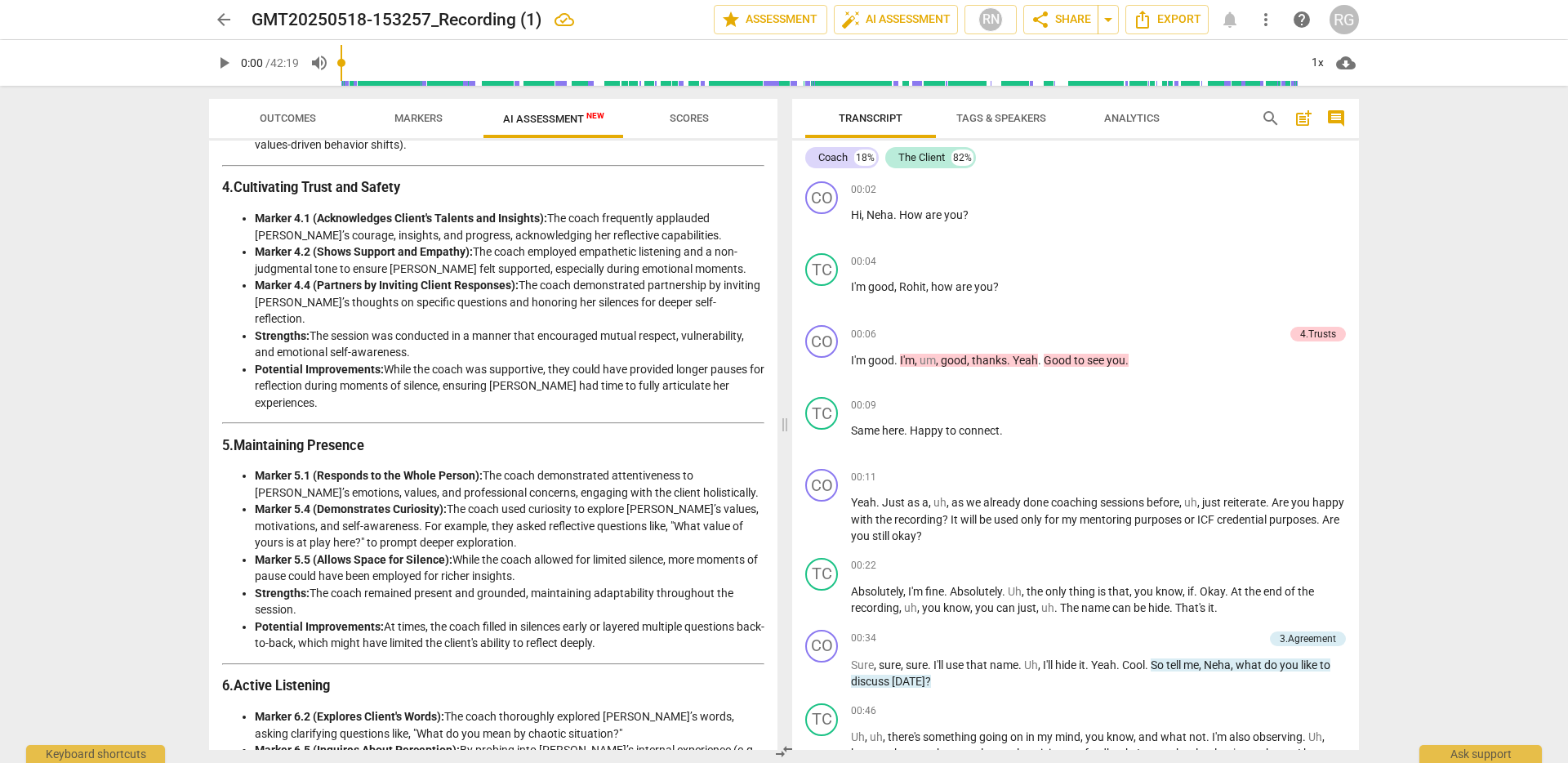
scroll to position [2055, 0]
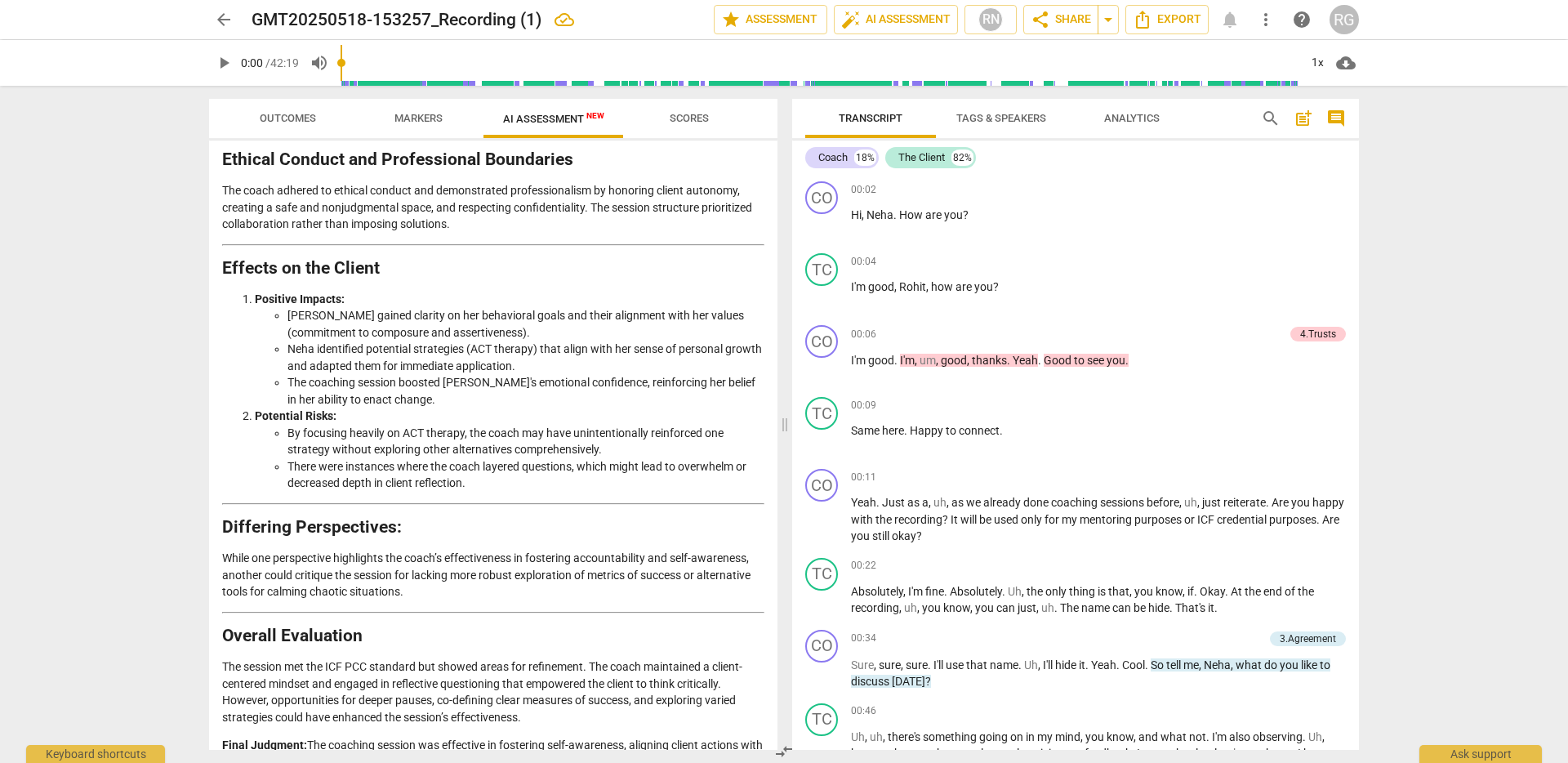
click at [1405, 266] on div "arrow_back GMT20250518-153257_Recording (1) edit star Assessment auto_fix_high …" at bounding box center [784, 381] width 1568 height 763
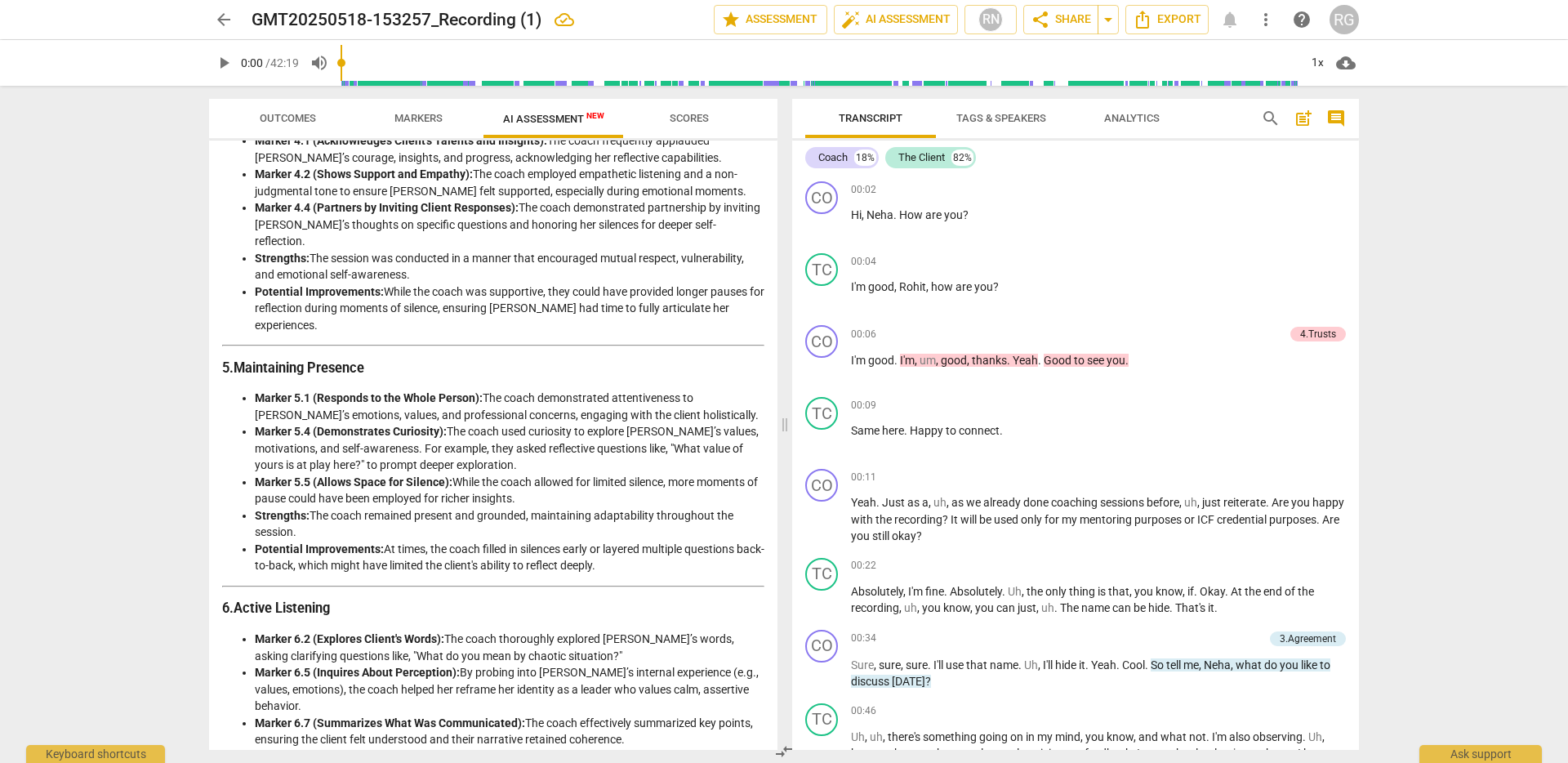
scroll to position [0, 0]
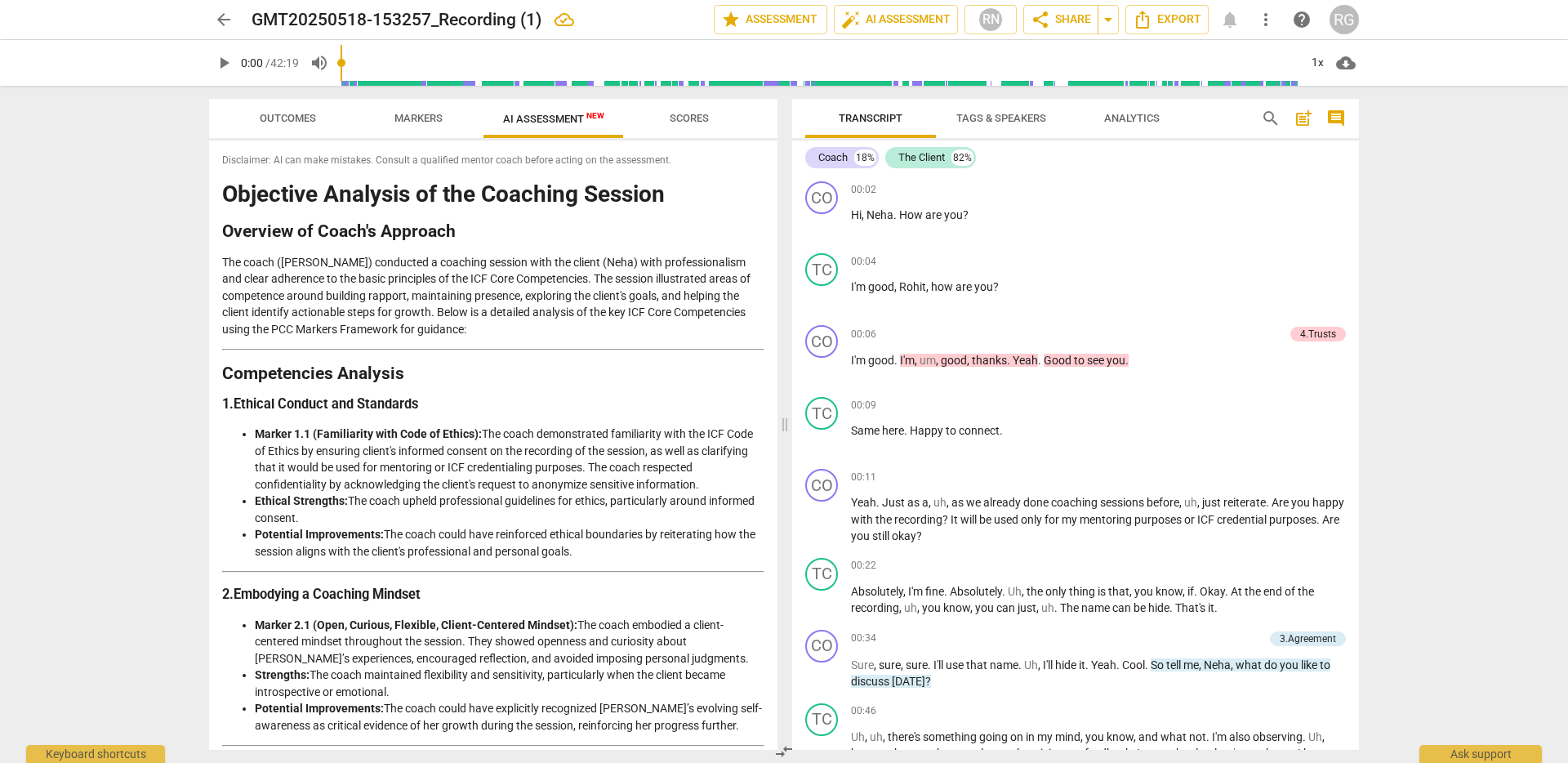
click at [1393, 404] on div "arrow_back GMT20250518-153257_Recording (1) edit star Assessment auto_fix_high …" at bounding box center [784, 381] width 1568 height 763
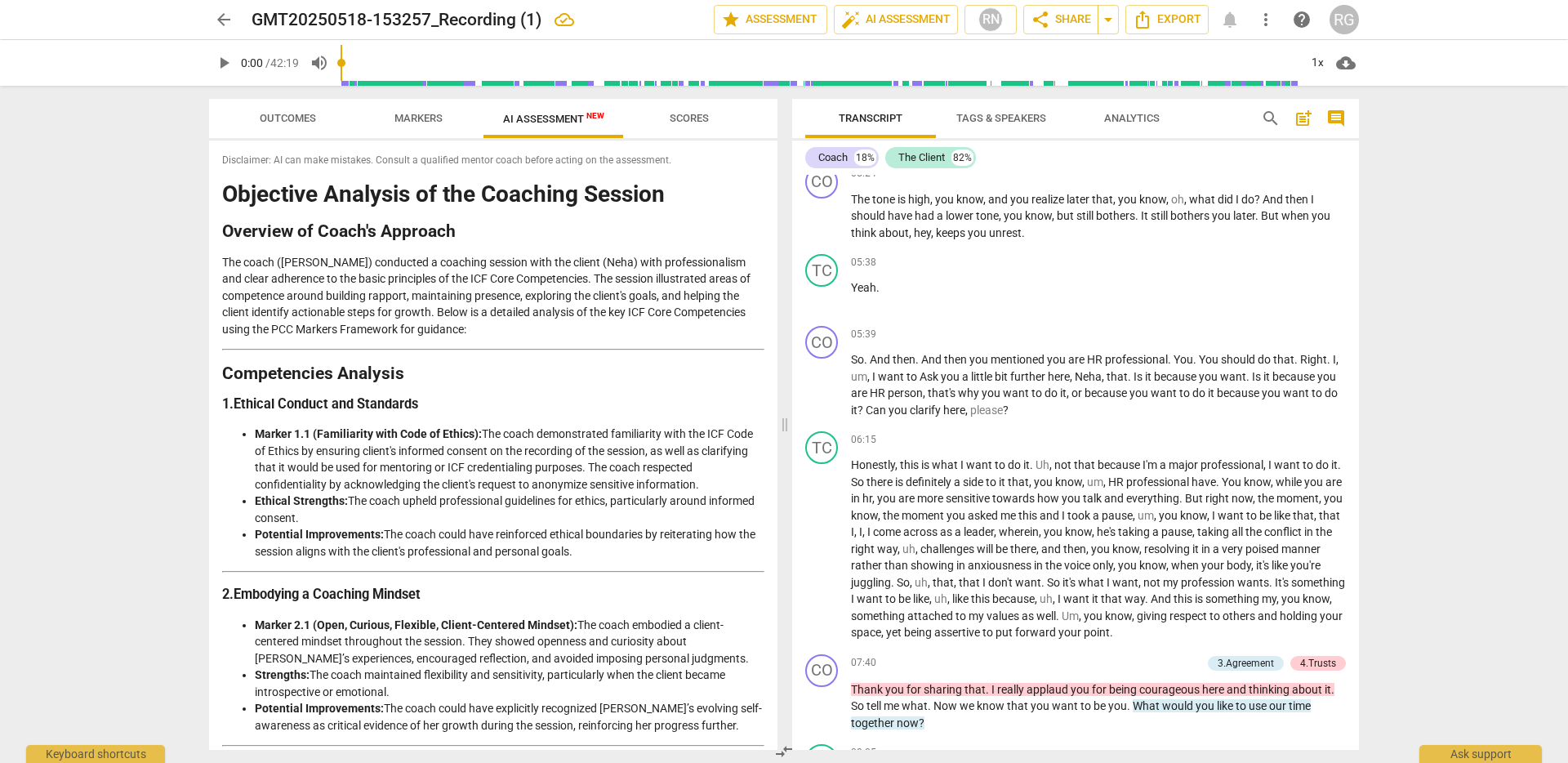
scroll to position [1852, 0]
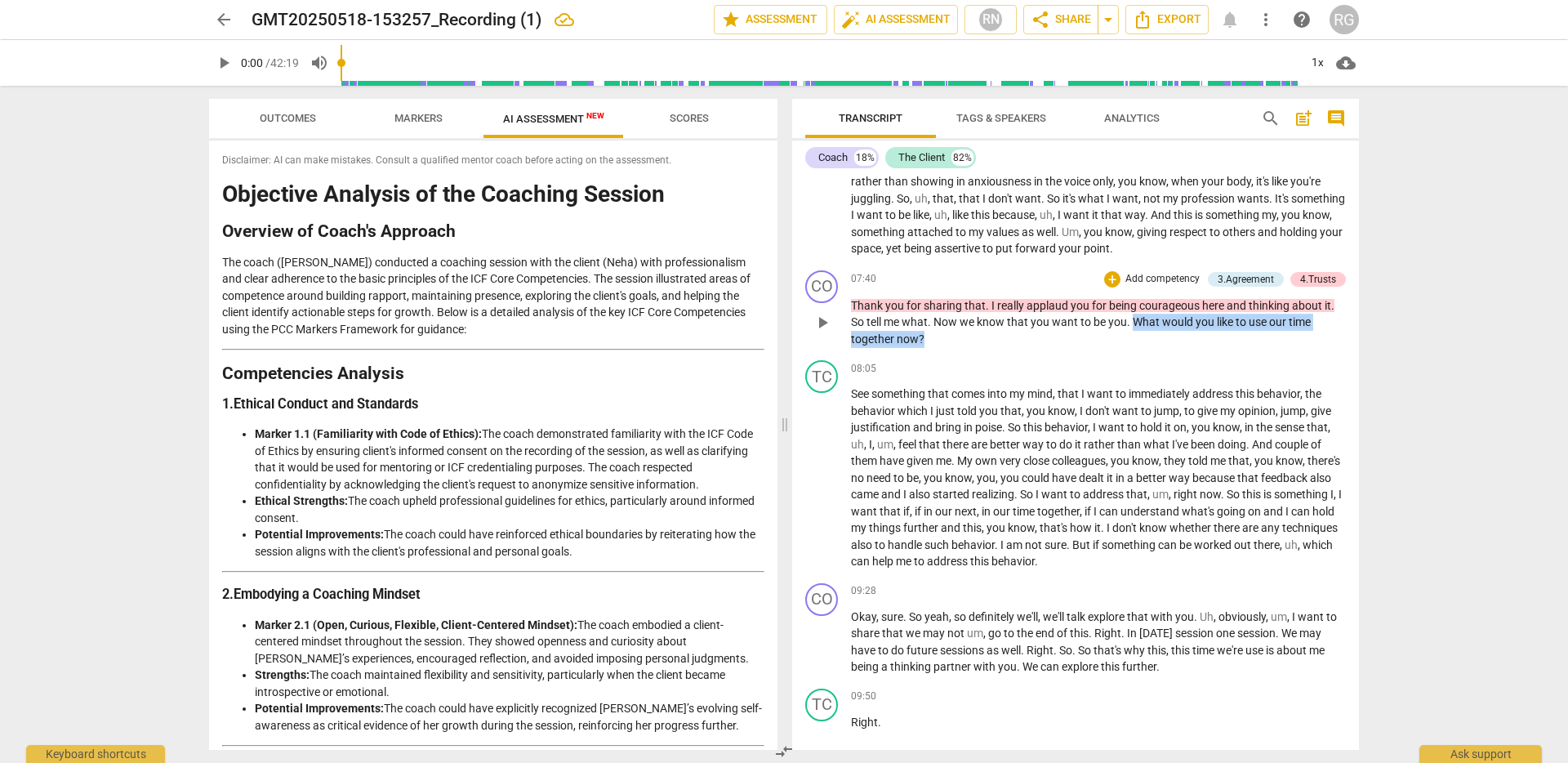
drag, startPoint x: 1136, startPoint y: 355, endPoint x: 1137, endPoint y: 374, distance: 19.0
click at [1137, 348] on p "Thank you for sharing that . I really applaud you for being courageous here and…" at bounding box center [1098, 323] width 495 height 51
copy p "What would you like to use our time together now ?"
click at [1119, 117] on span "Analytics" at bounding box center [1131, 119] width 55 height 13
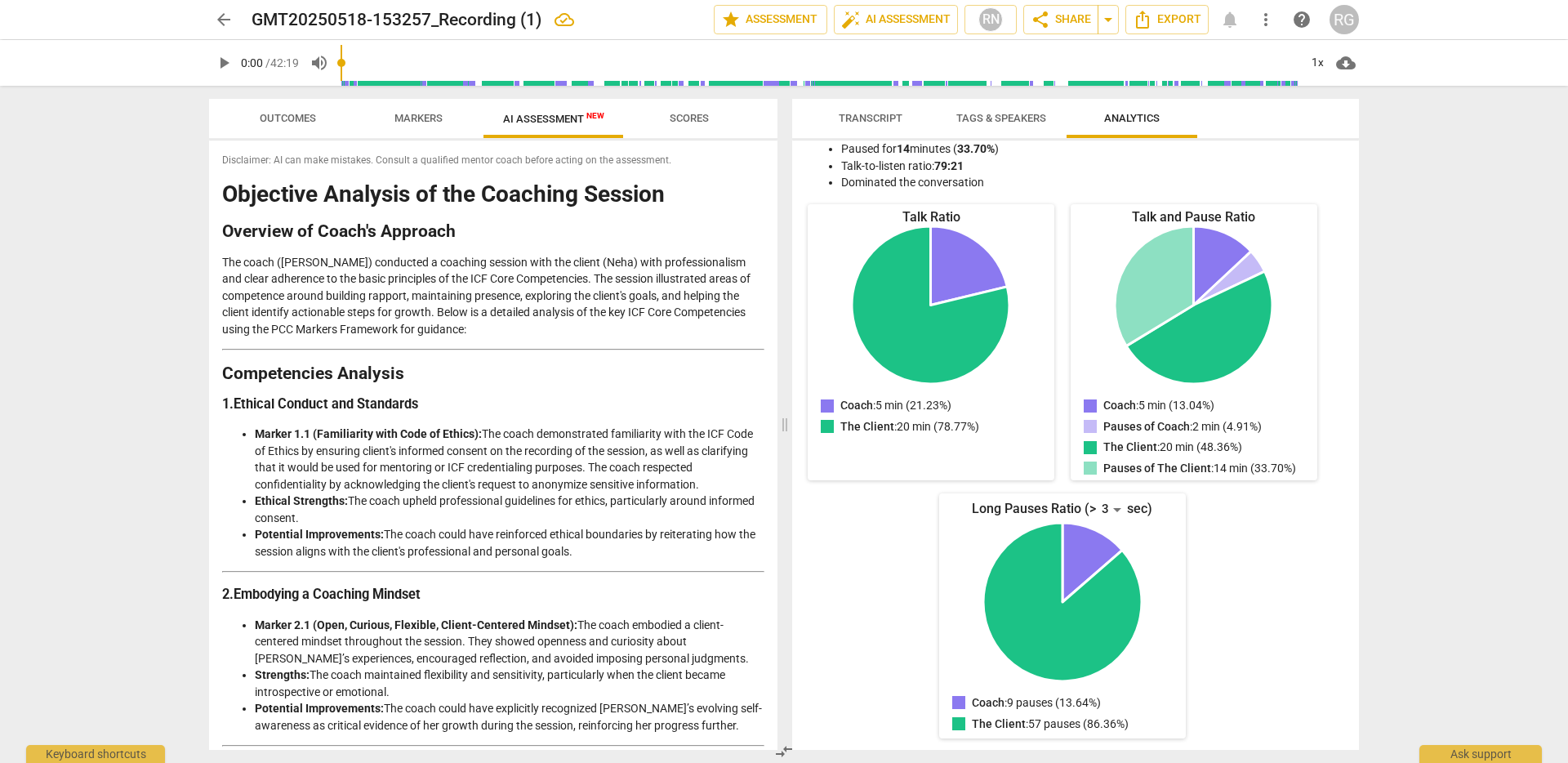
scroll to position [0, 0]
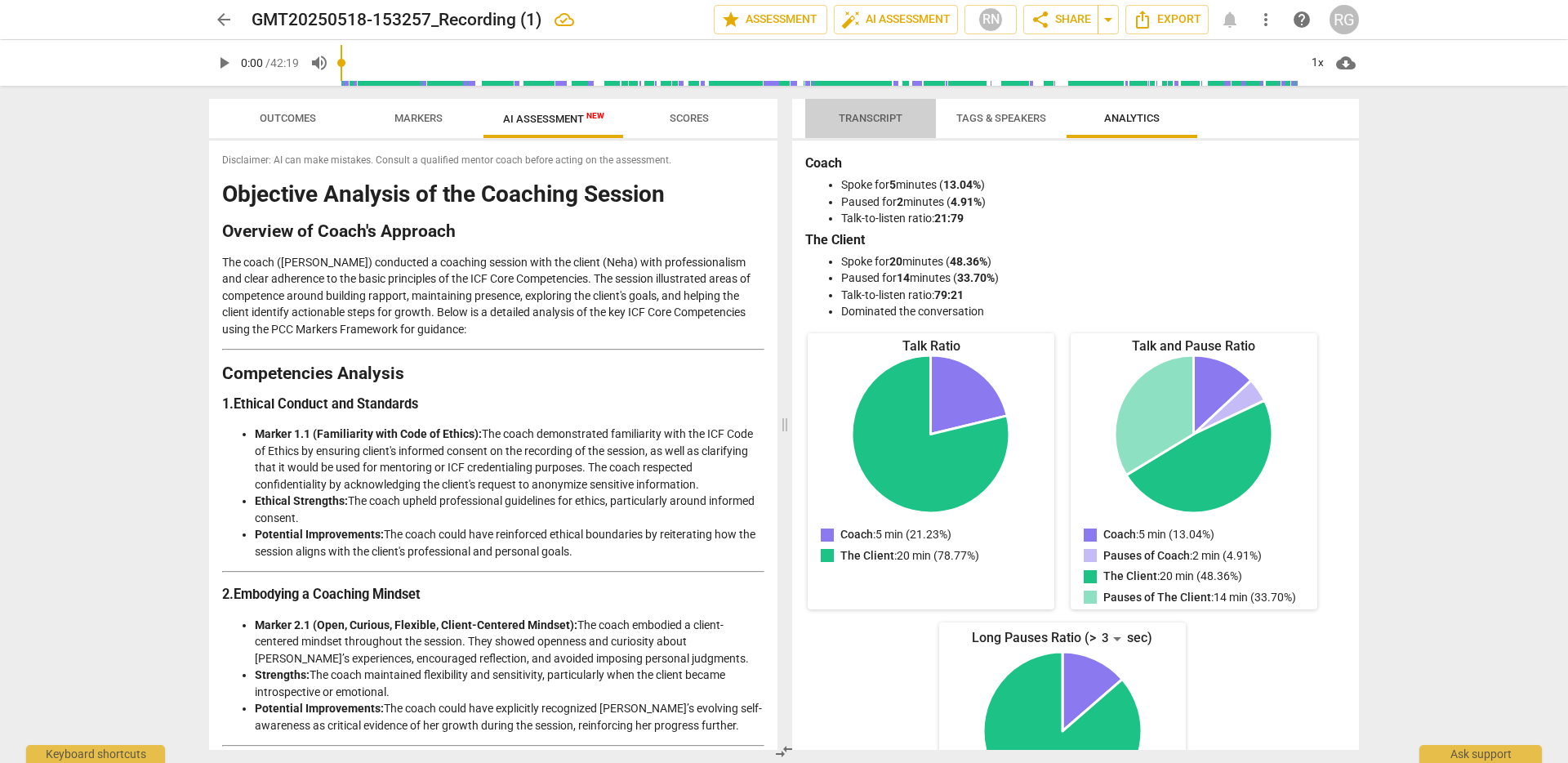
click at [869, 119] on span "Transcript" at bounding box center [870, 119] width 63 height 13
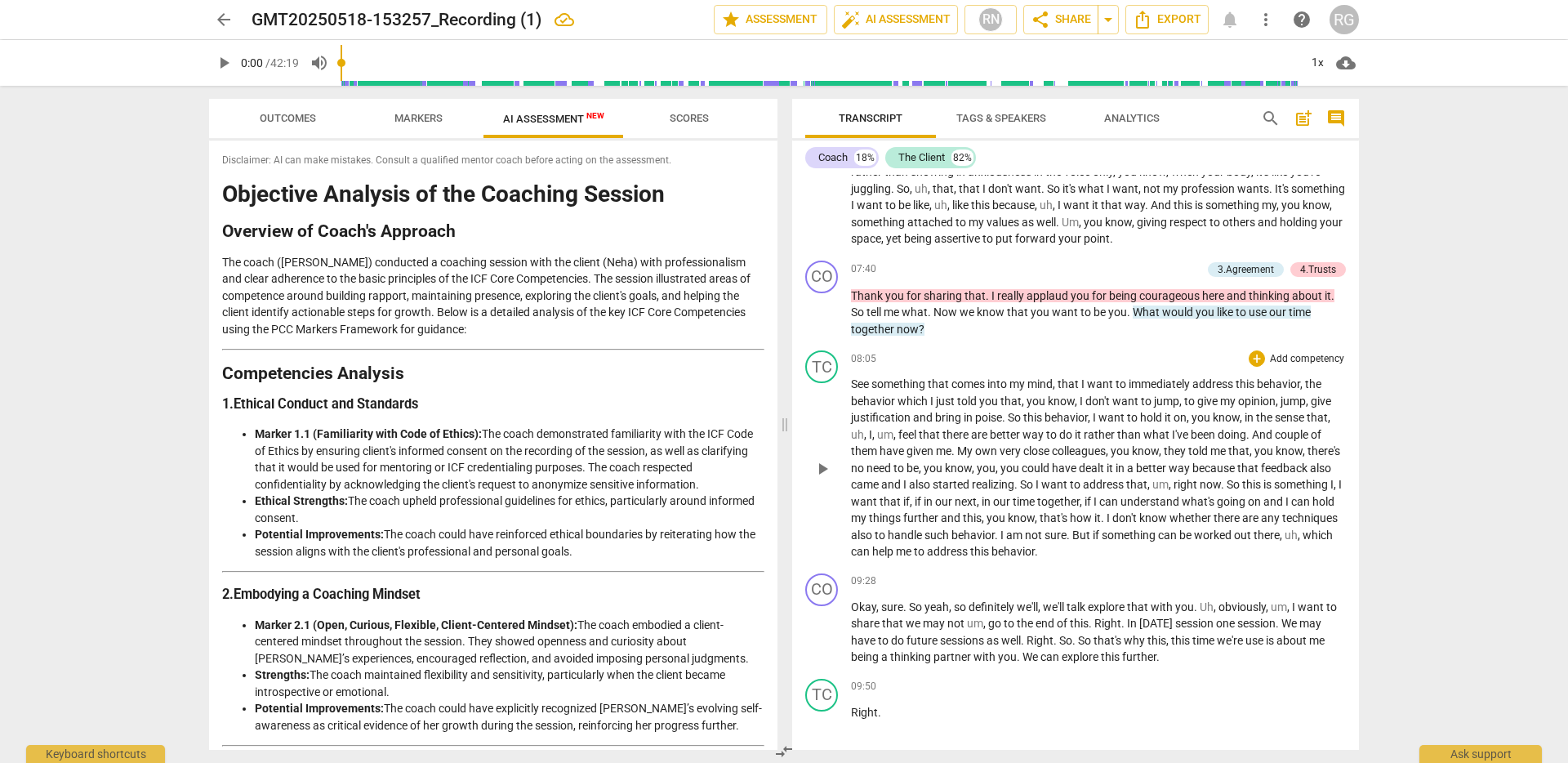
scroll to position [1884, 0]
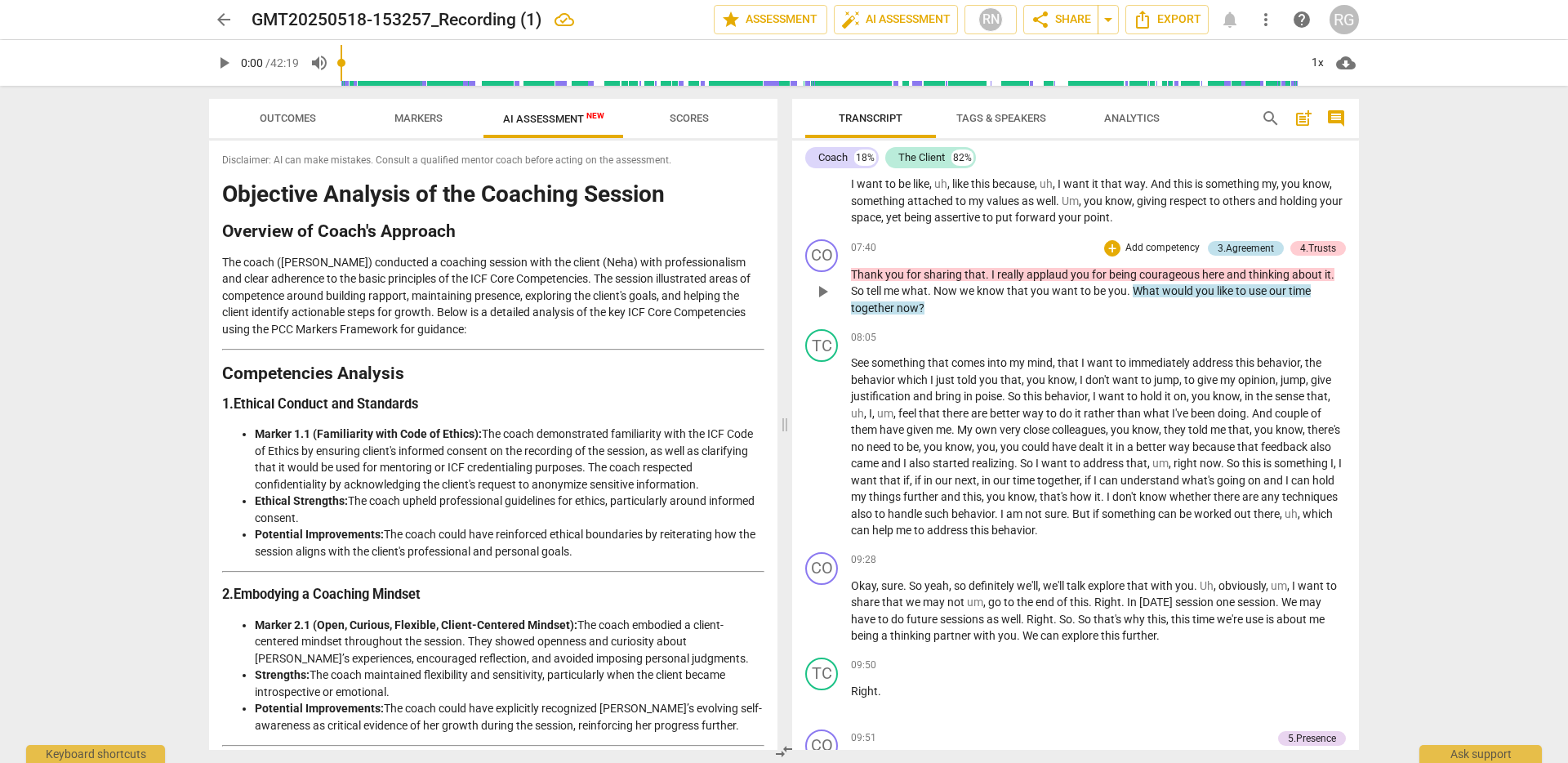
click at [1241, 256] on div "3.Agreement" at bounding box center [1246, 248] width 56 height 14
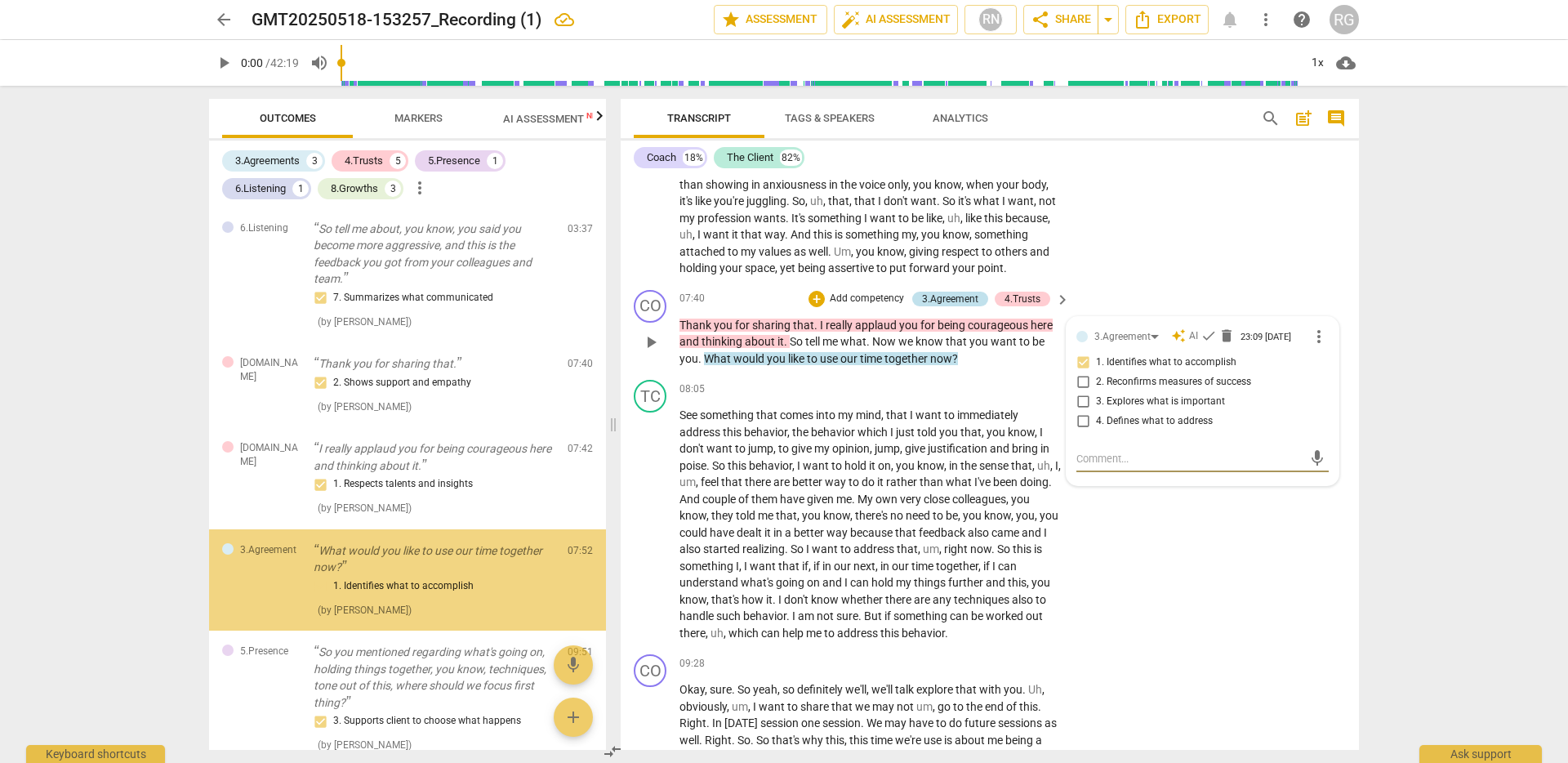
scroll to position [285, 0]
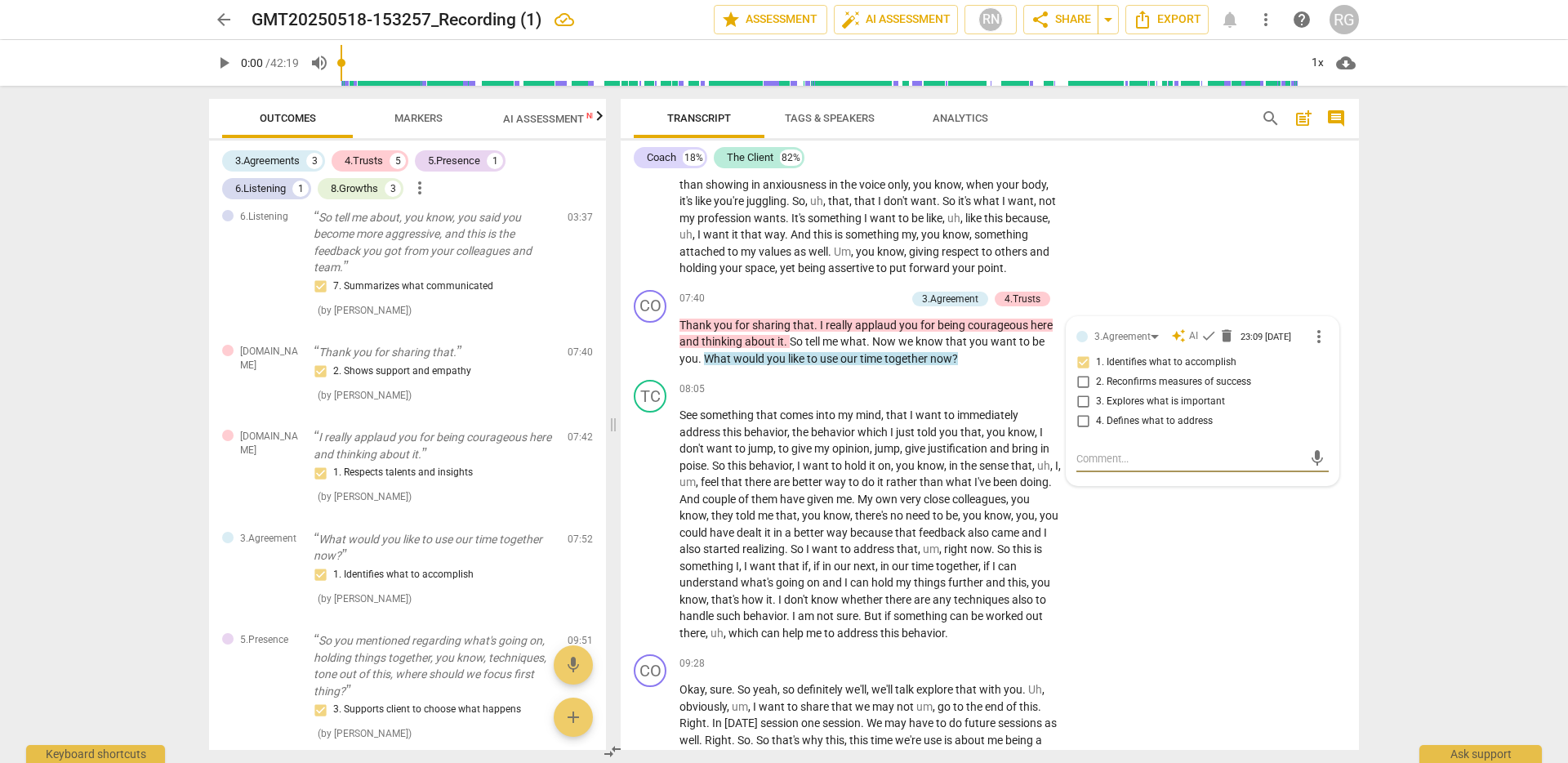
click at [1505, 387] on div "arrow_back GMT20250518-153257_Recording (1) edit star Assessment auto_fix_high …" at bounding box center [784, 381] width 1568 height 763
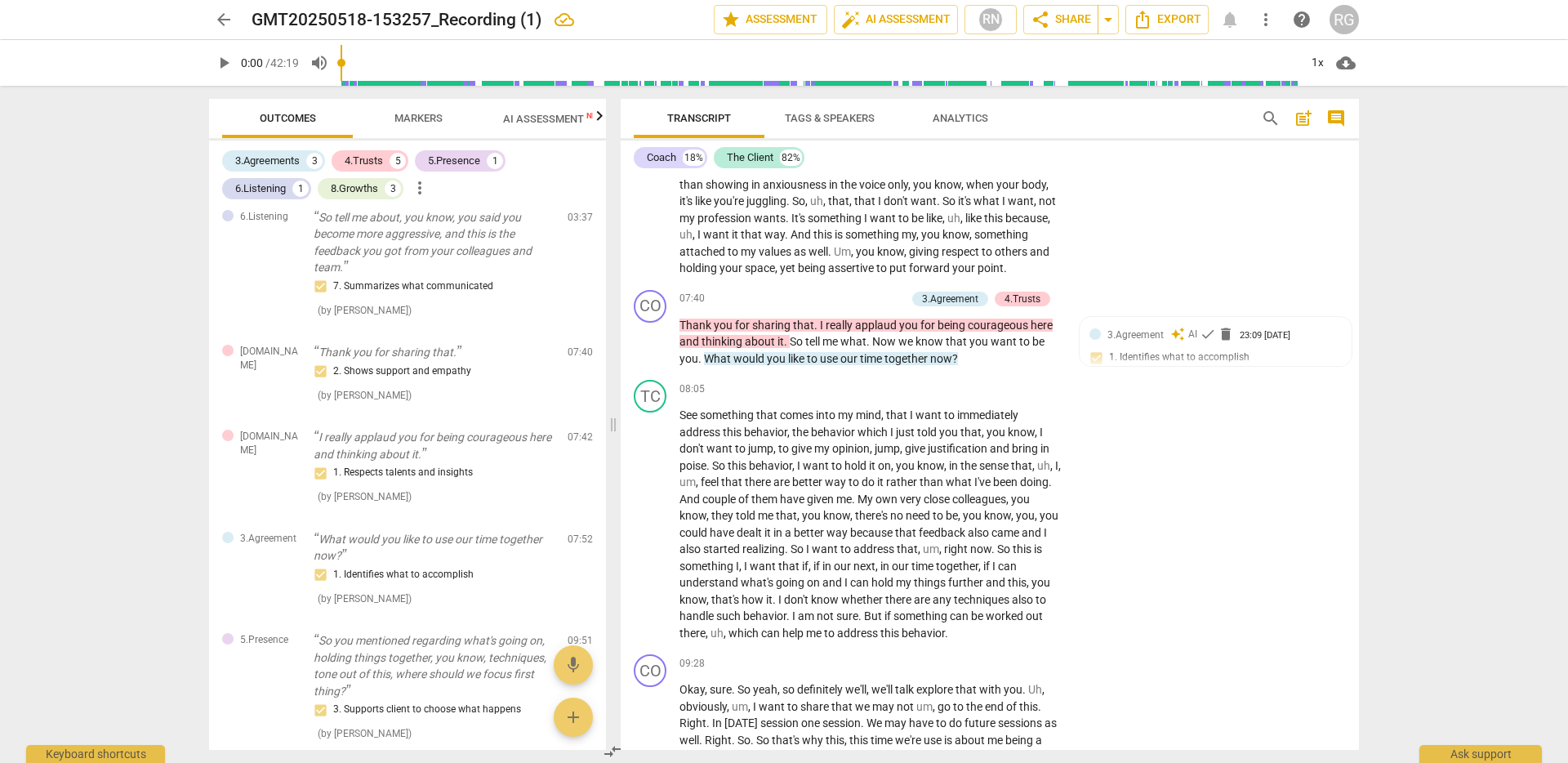
click at [1440, 401] on div "arrow_back GMT20250518-153257_Recording (1) edit star Assessment auto_fix_high …" at bounding box center [784, 381] width 1568 height 763
click at [1408, 424] on div "arrow_back GMT20250518-153257_Recording (1) edit star Assessment auto_fix_high …" at bounding box center [784, 381] width 1568 height 763
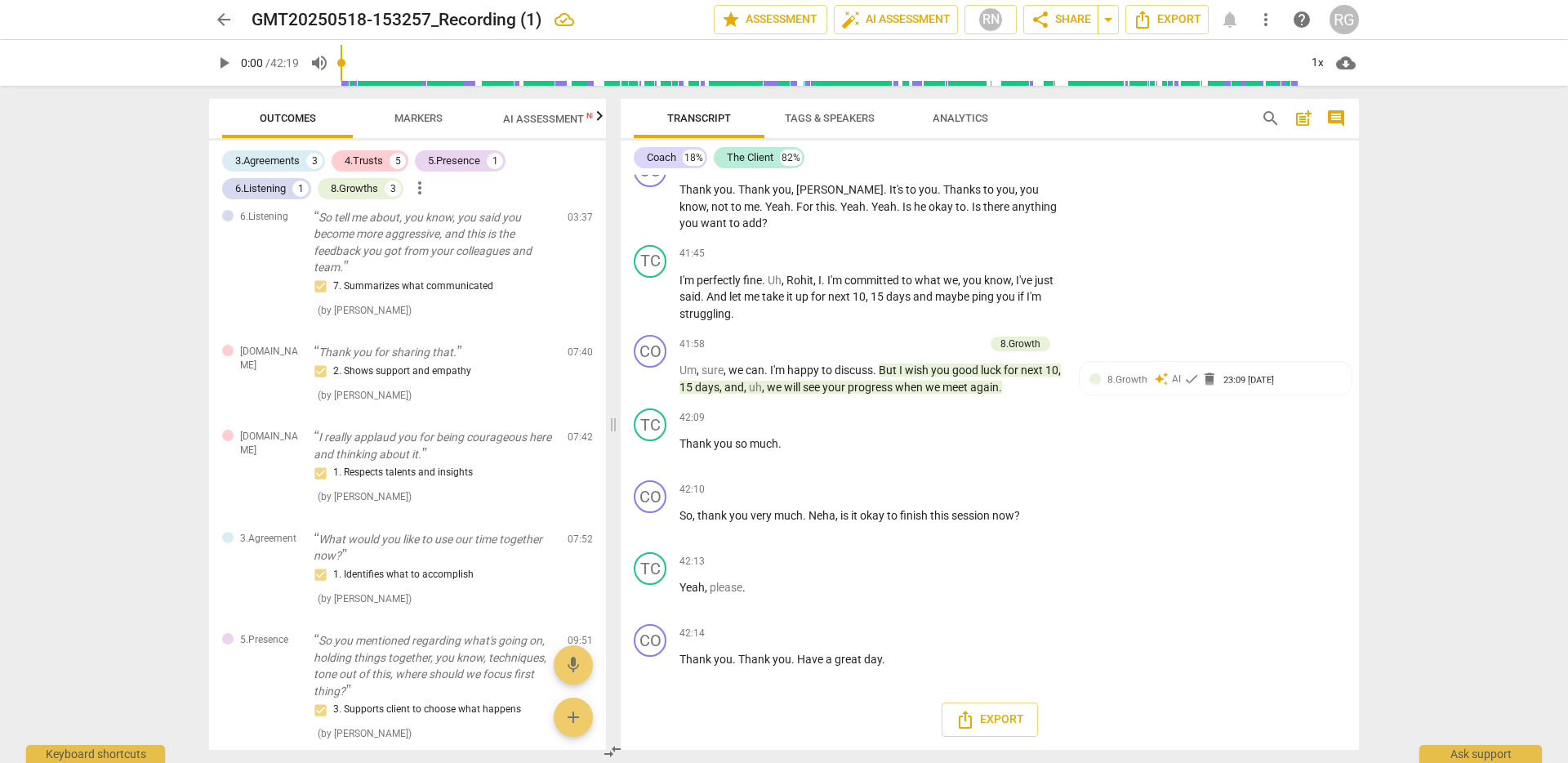
scroll to position [10105, 0]
click at [985, 719] on span "Export" at bounding box center [990, 720] width 69 height 20
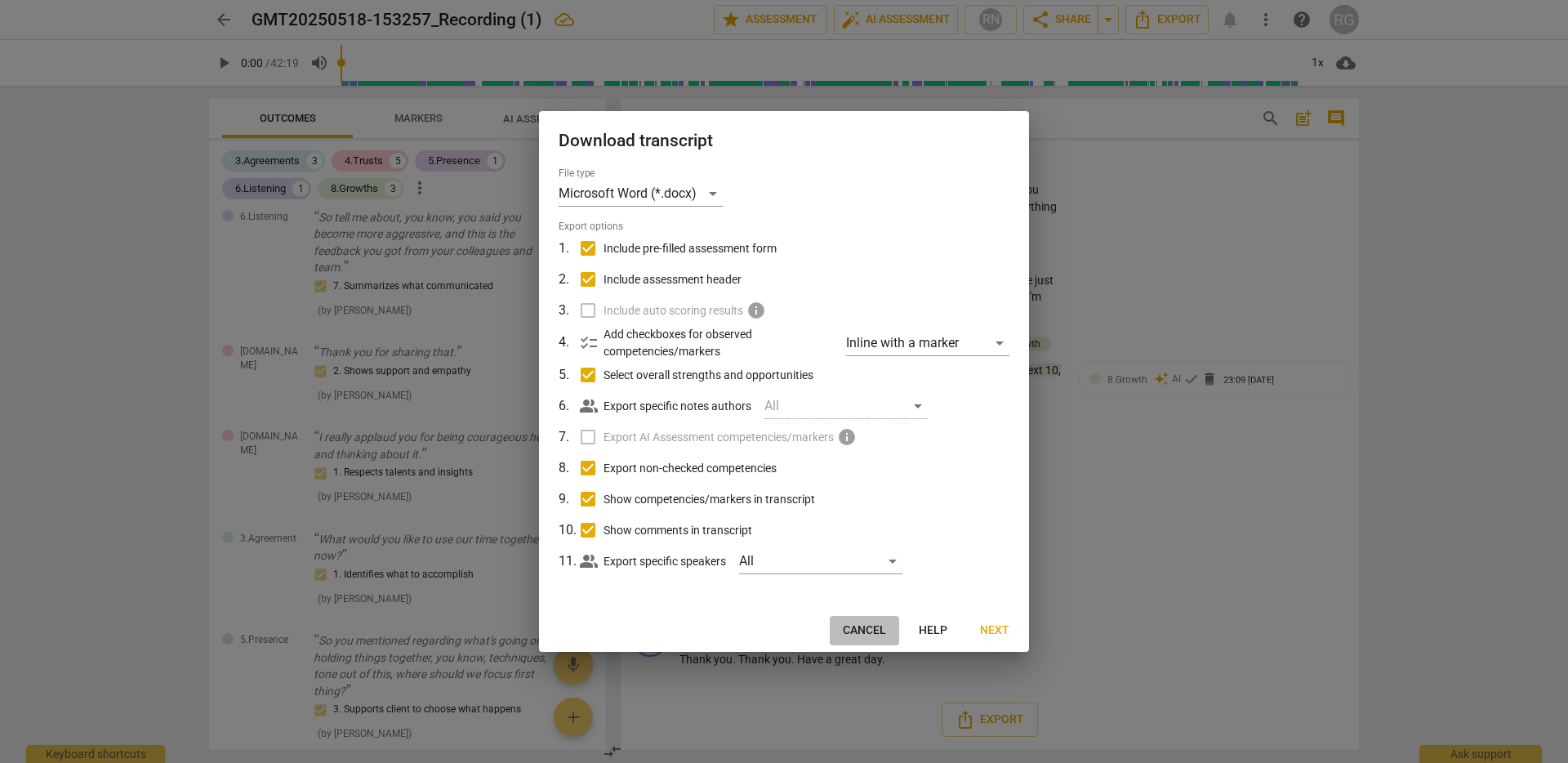
click at [866, 638] on button "Cancel" at bounding box center [864, 631] width 70 height 29
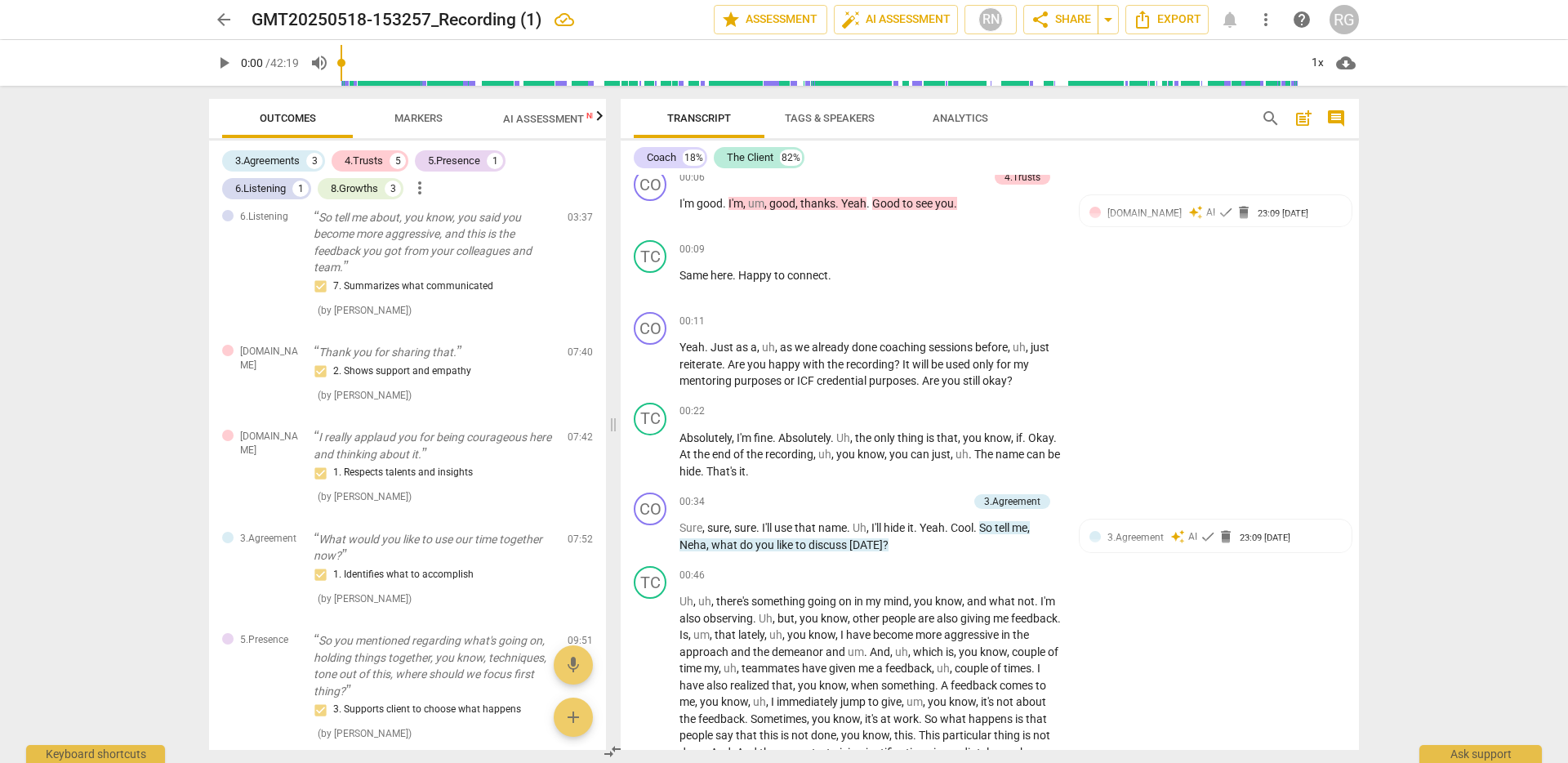
scroll to position [0, 0]
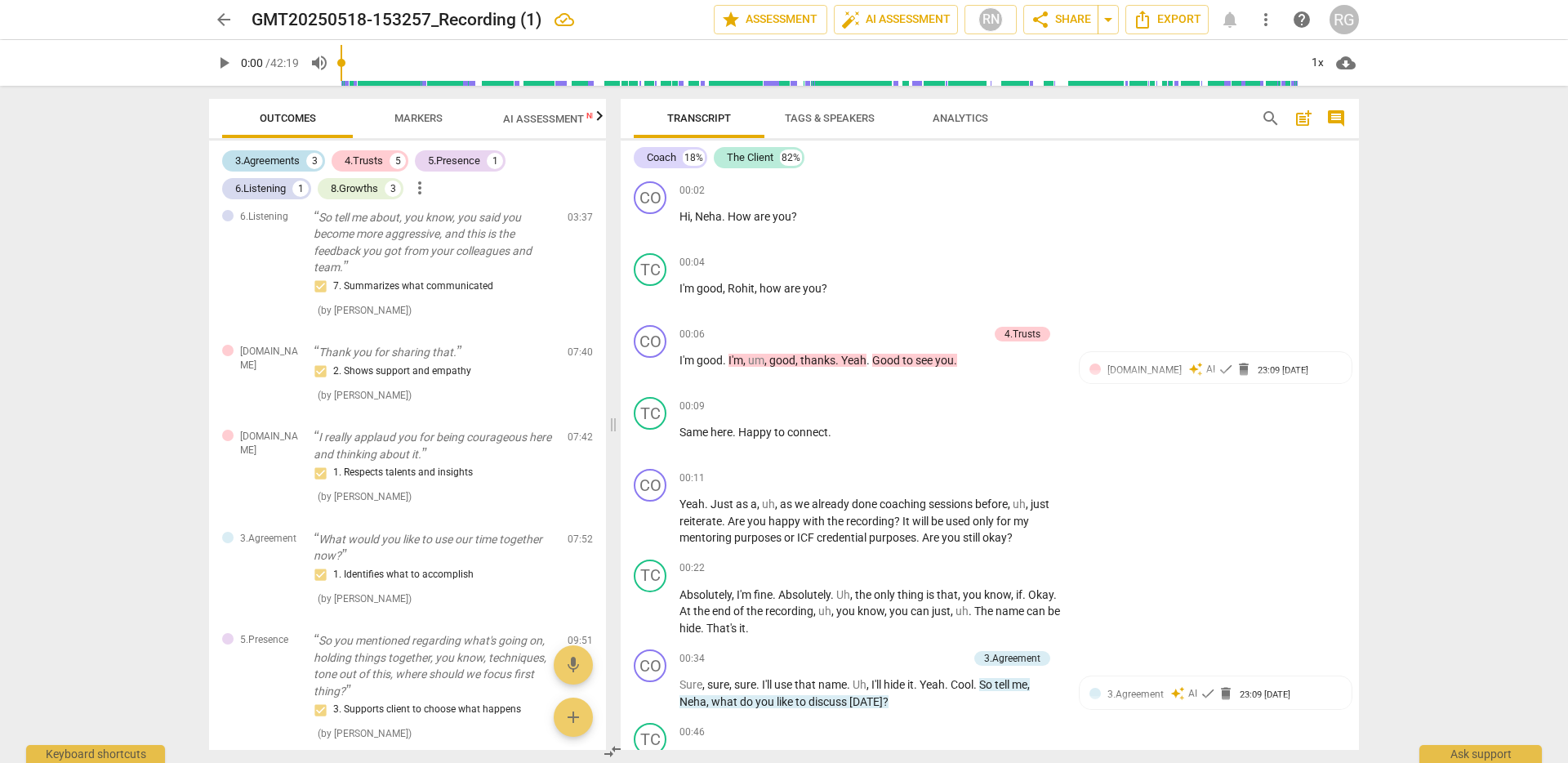
click at [247, 161] on div "3.Agreements" at bounding box center [267, 161] width 64 height 16
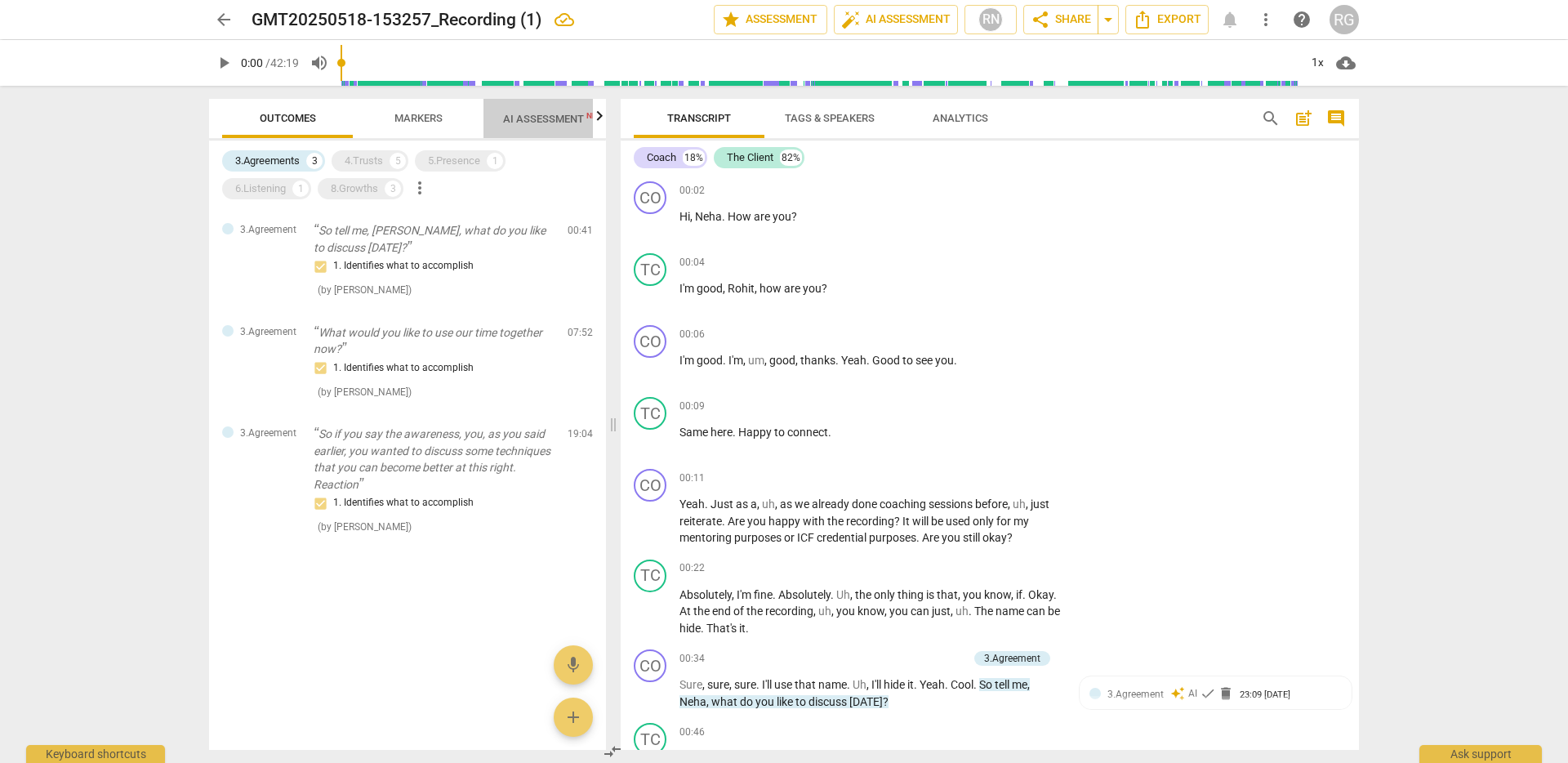
click at [507, 113] on span "AI Assessment New" at bounding box center [554, 119] width 101 height 13
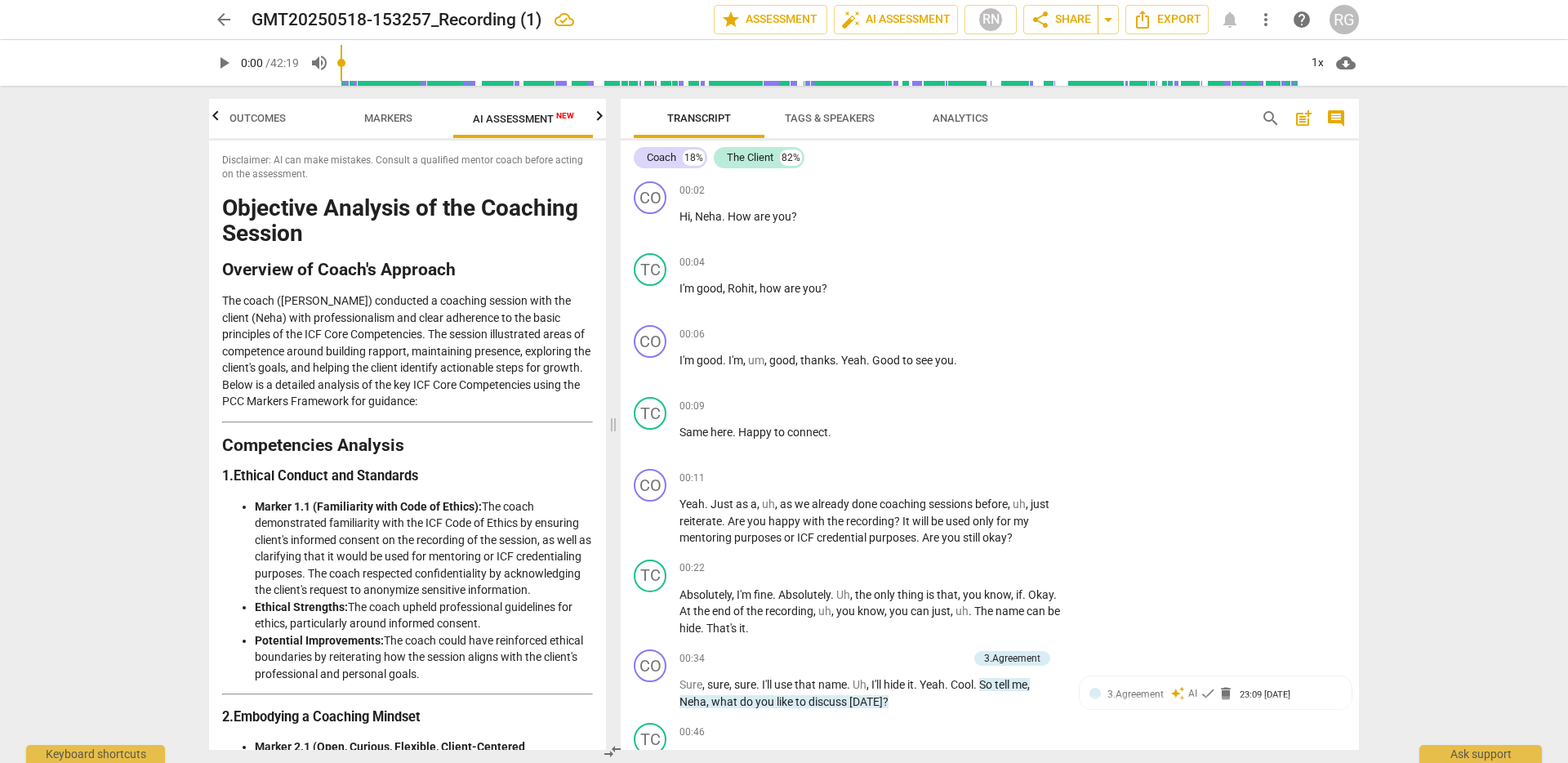
click at [378, 114] on span "Markers" at bounding box center [388, 119] width 48 height 13
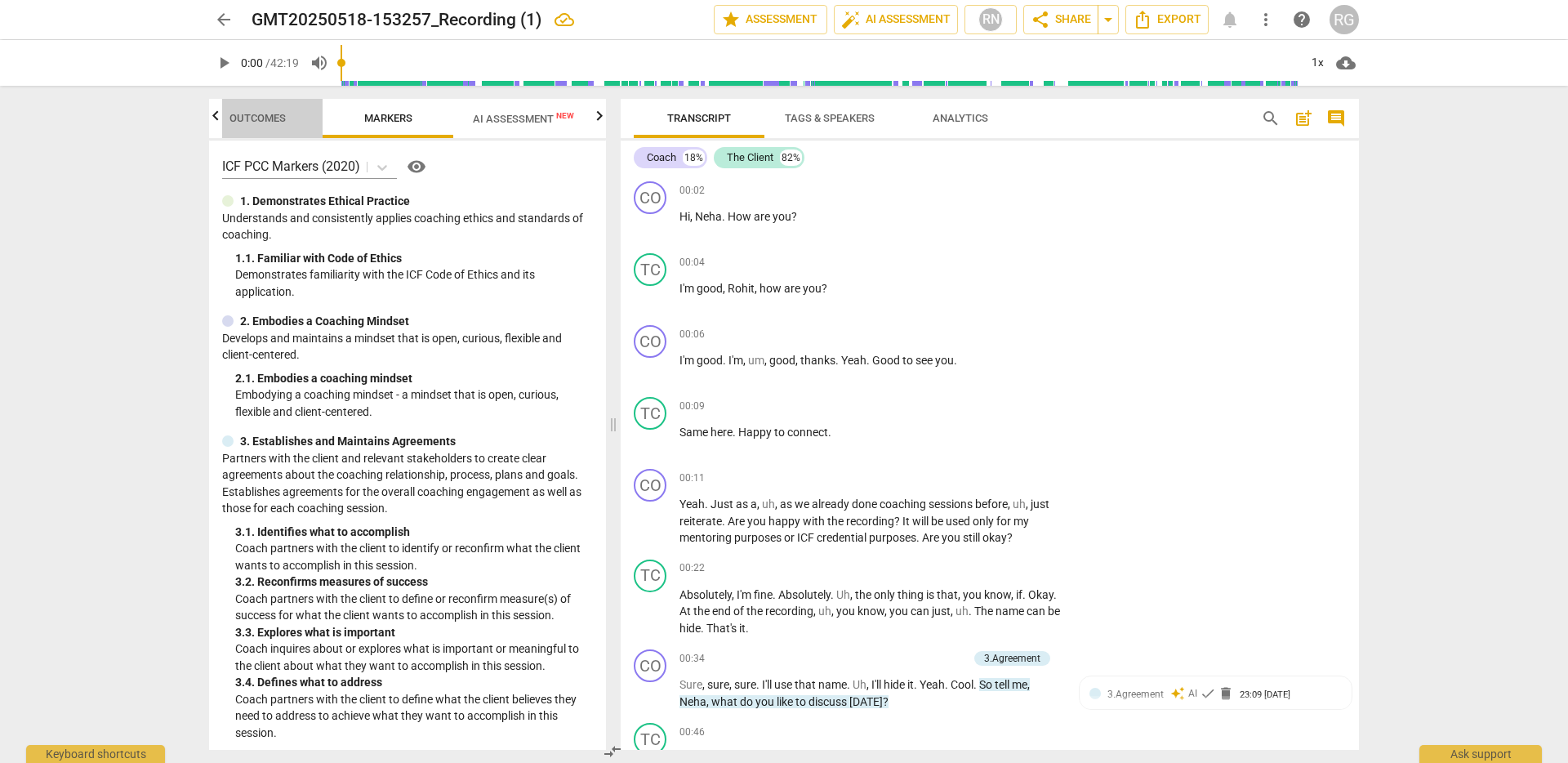
click at [270, 116] on span "Outcomes" at bounding box center [258, 119] width 56 height 13
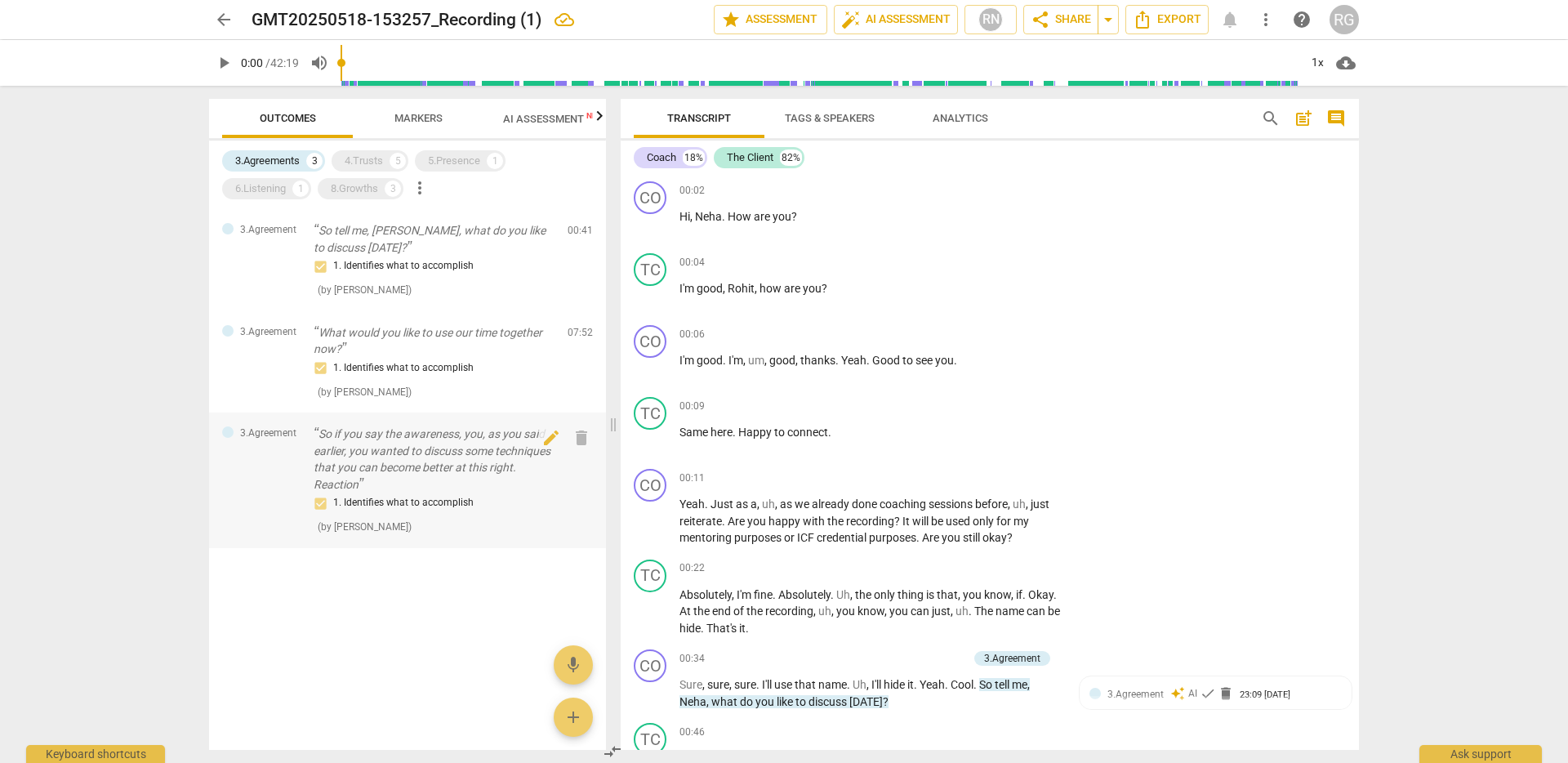
drag, startPoint x: 322, startPoint y: 434, endPoint x: 352, endPoint y: 473, distance: 49.2
click at [352, 473] on p "So if you say the awareness, you, as you said earlier, you wanted to discuss so…" at bounding box center [434, 459] width 241 height 67
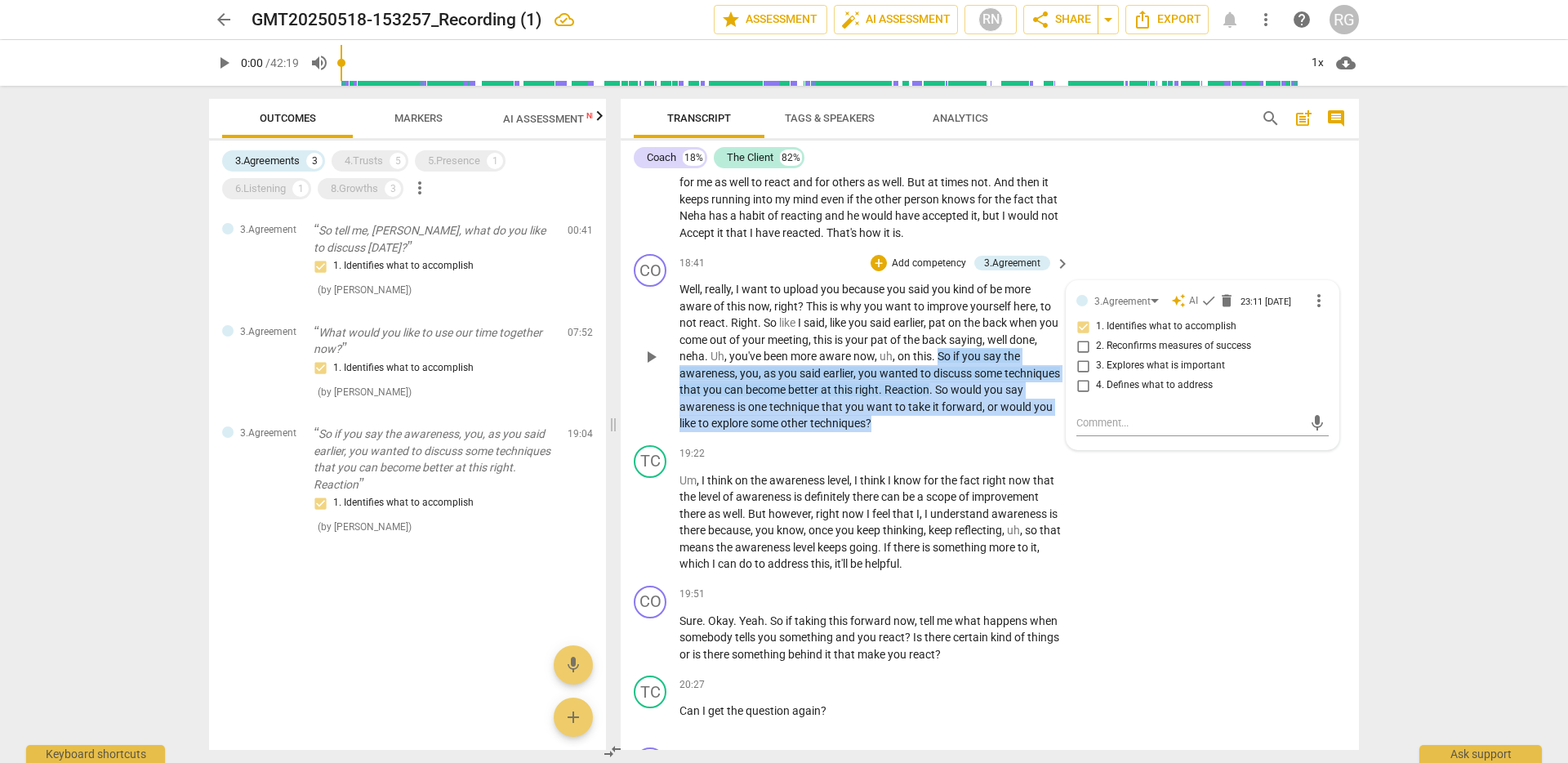
drag, startPoint x: 968, startPoint y: 387, endPoint x: 936, endPoint y: 453, distance: 73.3
click at [936, 433] on p "Well , really , I want to upload you because you said you kind of be more aware…" at bounding box center [870, 357] width 382 height 151
copy p "So if you say the awareness , you , as you said earlier , you wanted to discuss…"
click at [369, 164] on div "4.Trusts" at bounding box center [364, 161] width 38 height 16
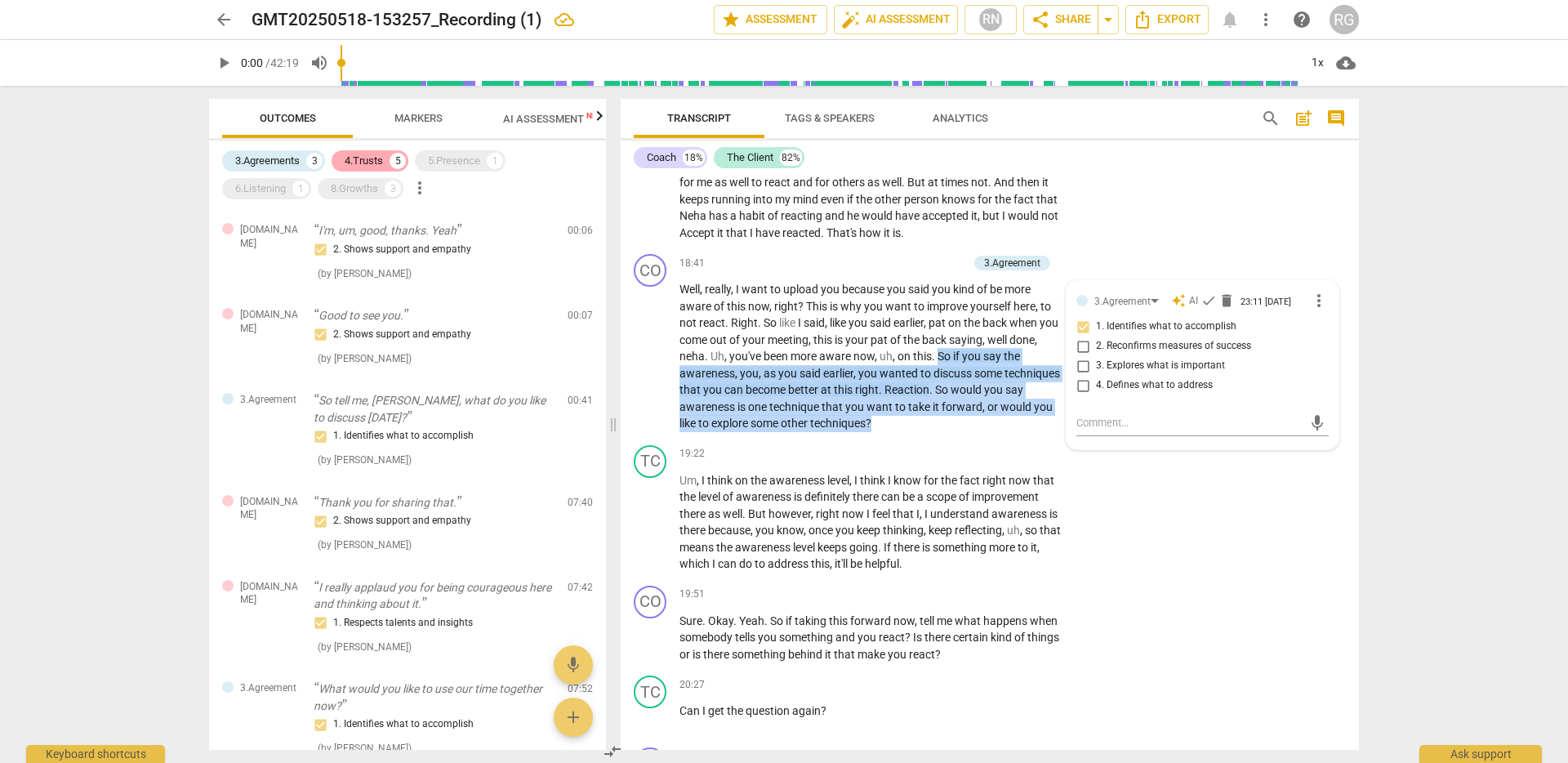
click at [366, 159] on div "4.Trusts" at bounding box center [364, 161] width 38 height 16
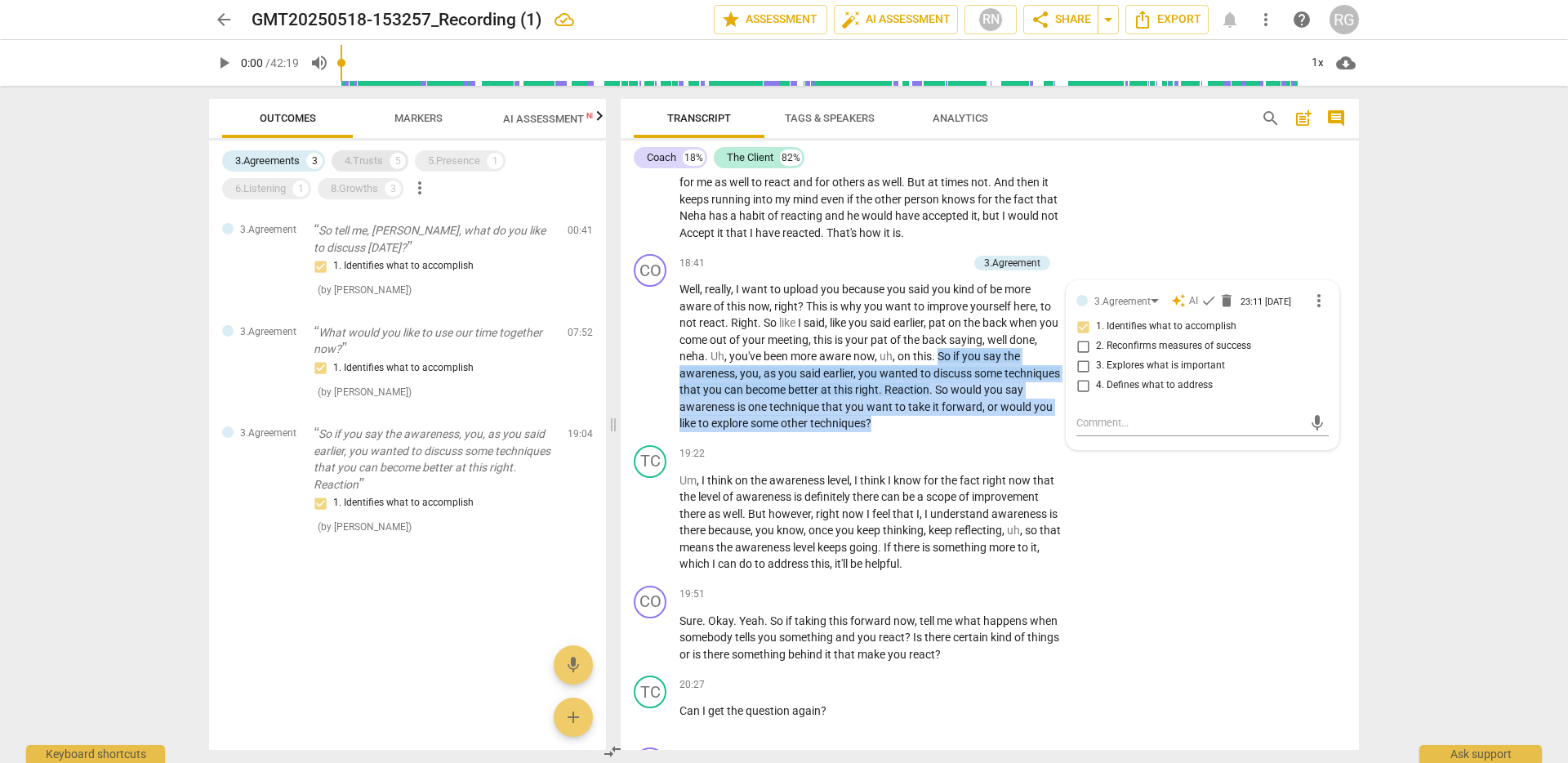
click at [366, 158] on div "4.Trusts" at bounding box center [364, 161] width 38 height 16
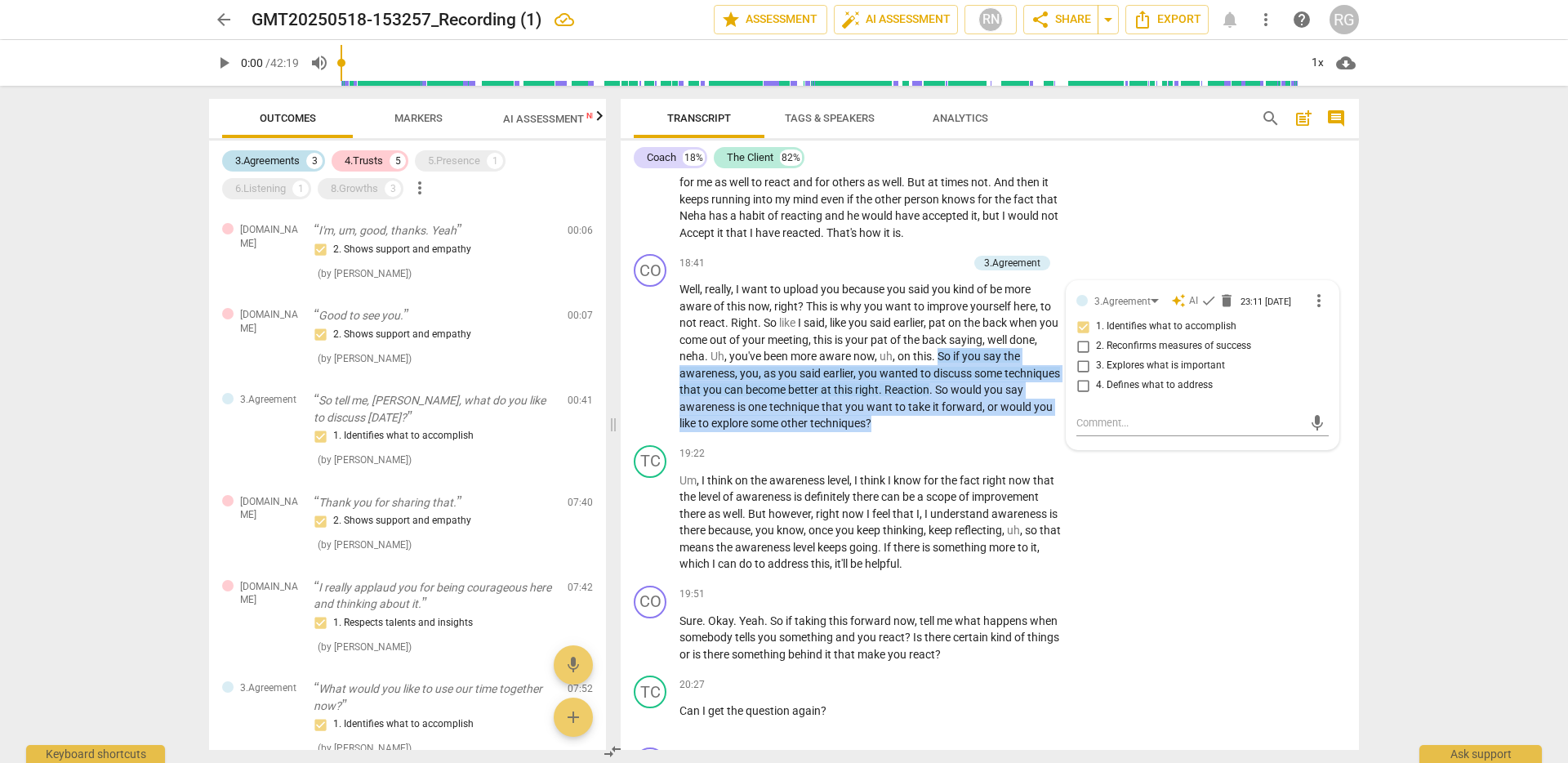
click at [297, 161] on div "3.Agreements" at bounding box center [267, 161] width 64 height 16
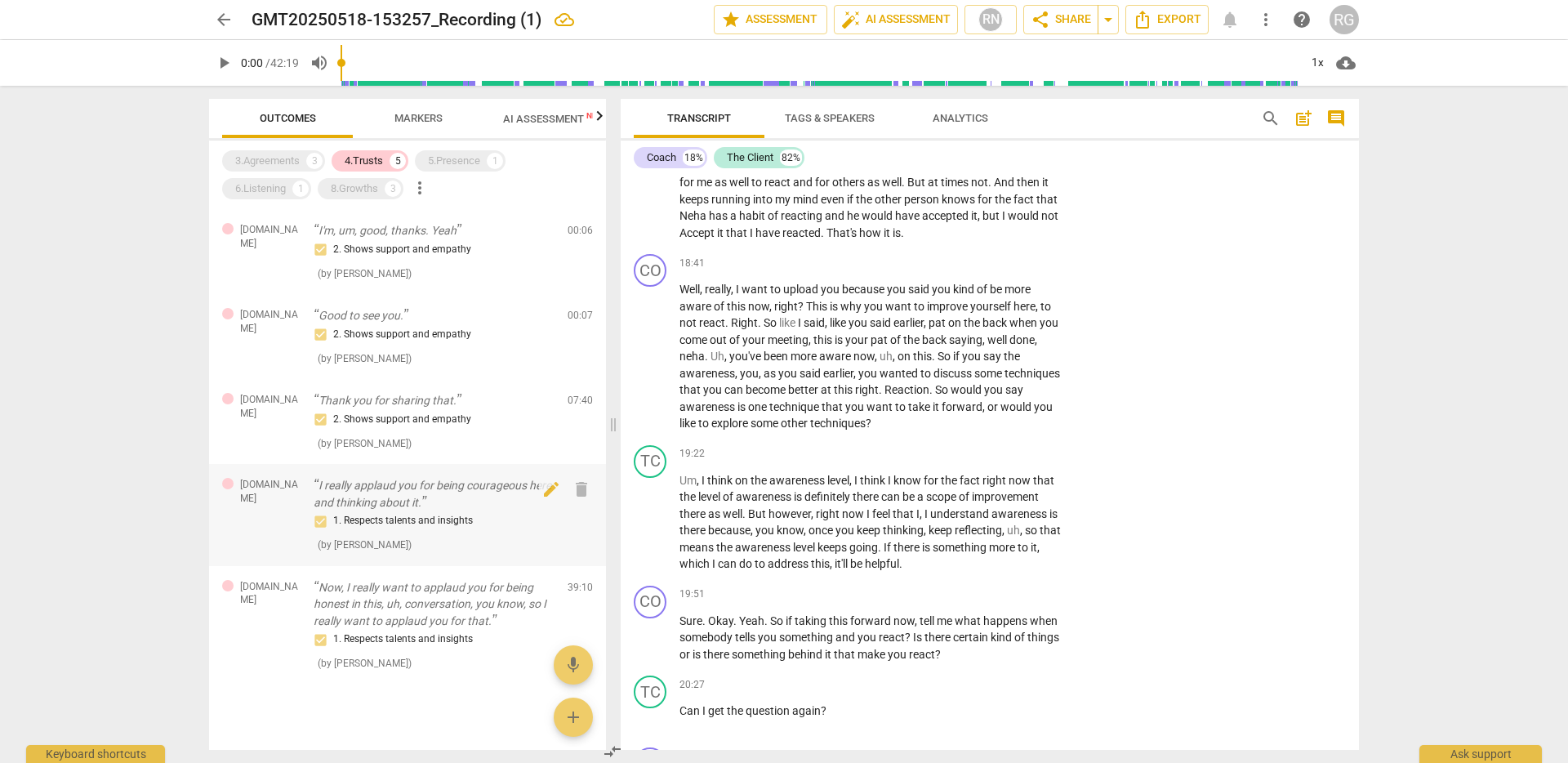
click at [321, 485] on p "I really applaud you for being courageous here and thinking about it." at bounding box center [434, 493] width 241 height 33
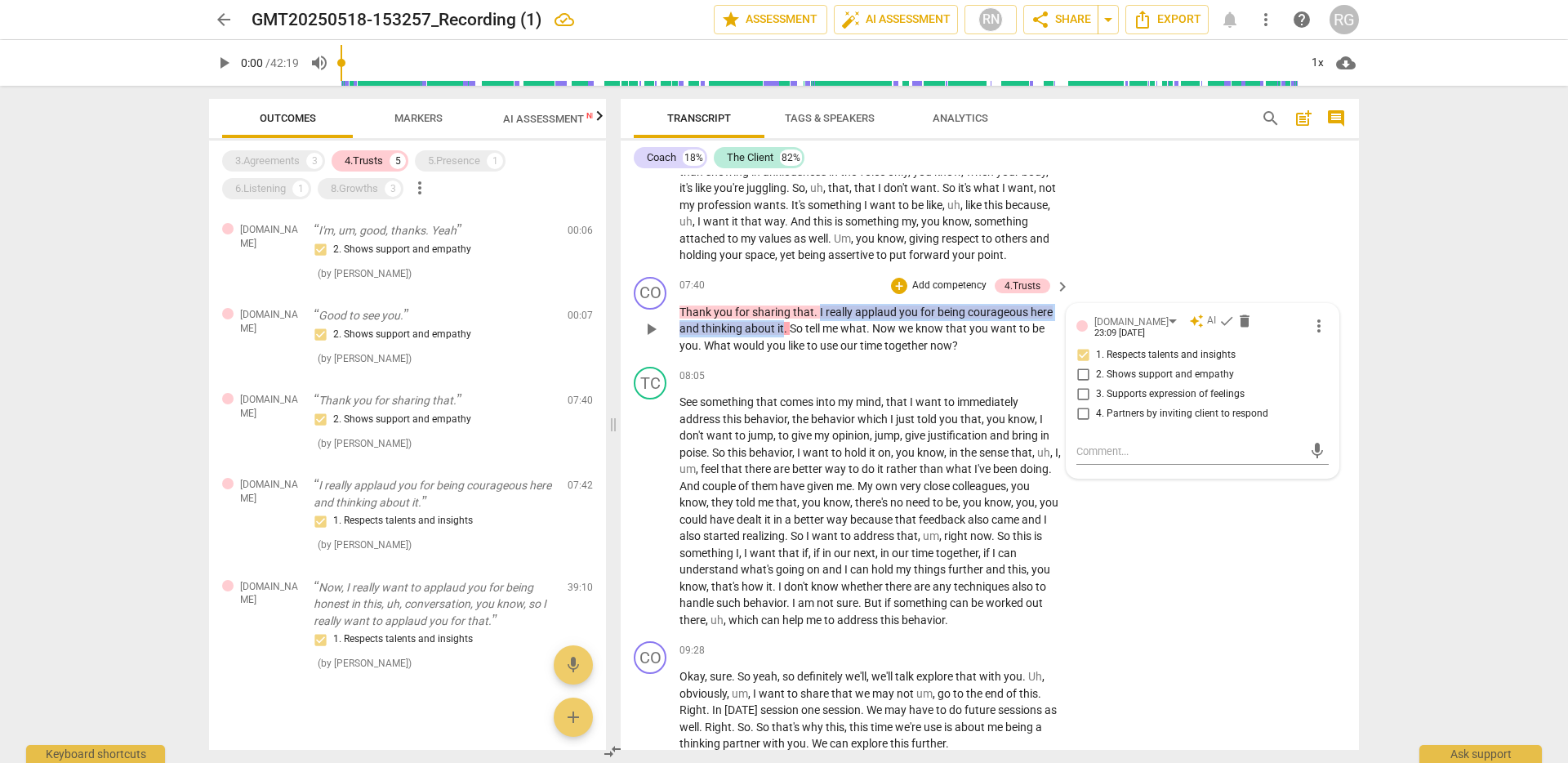
drag, startPoint x: 819, startPoint y: 323, endPoint x: 783, endPoint y: 348, distance: 43.8
click at [783, 348] on p "Thank you for sharing that . I really applaud you for being courageous here and…" at bounding box center [870, 329] width 382 height 51
copy p "I really applaud you for being courageous here and thinking about it"
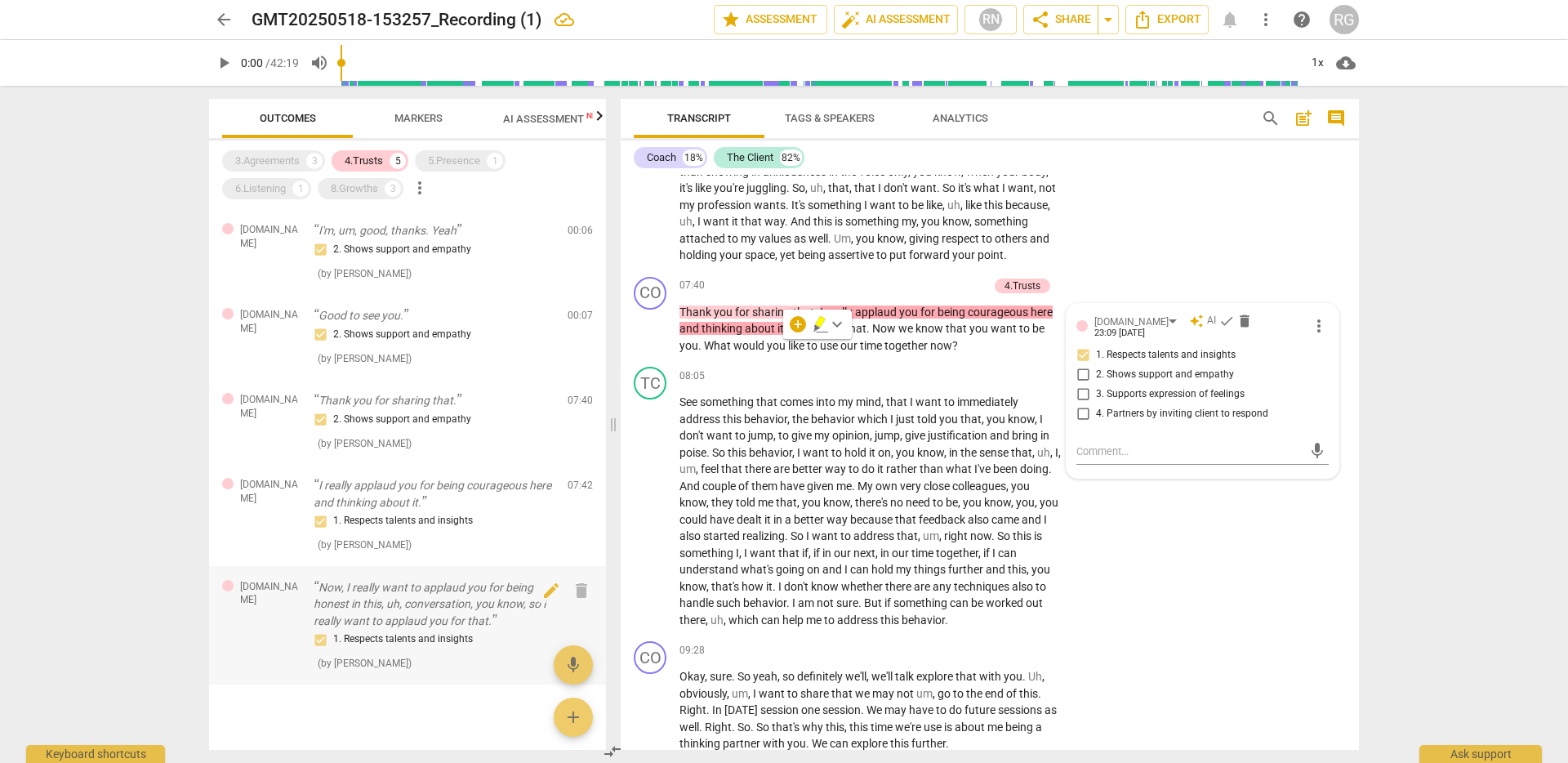
click at [356, 601] on p "Now, I really want to applaud you for being honest in this, uh, conversation, y…" at bounding box center [434, 605] width 241 height 51
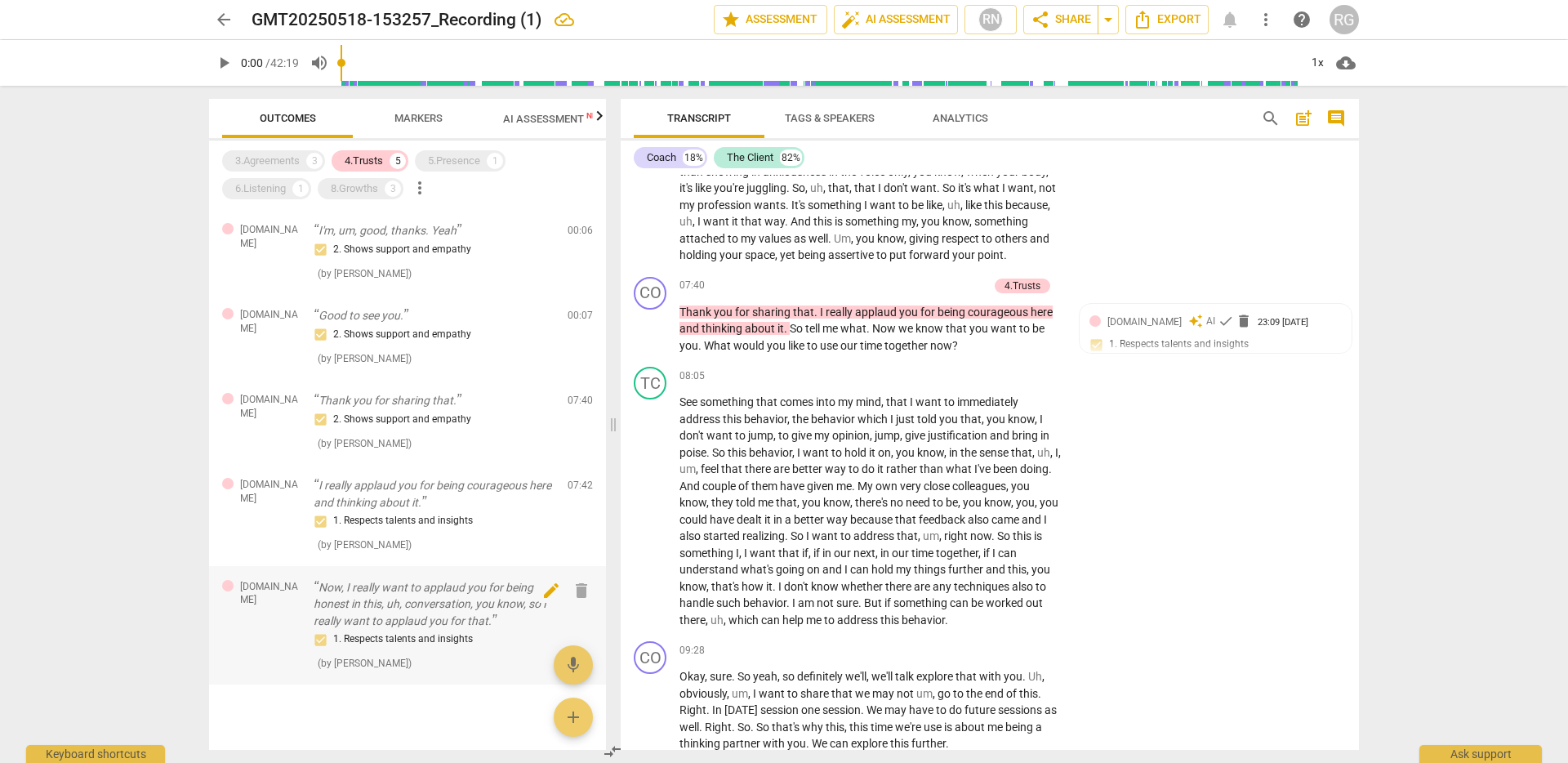
scroll to position [9181, 0]
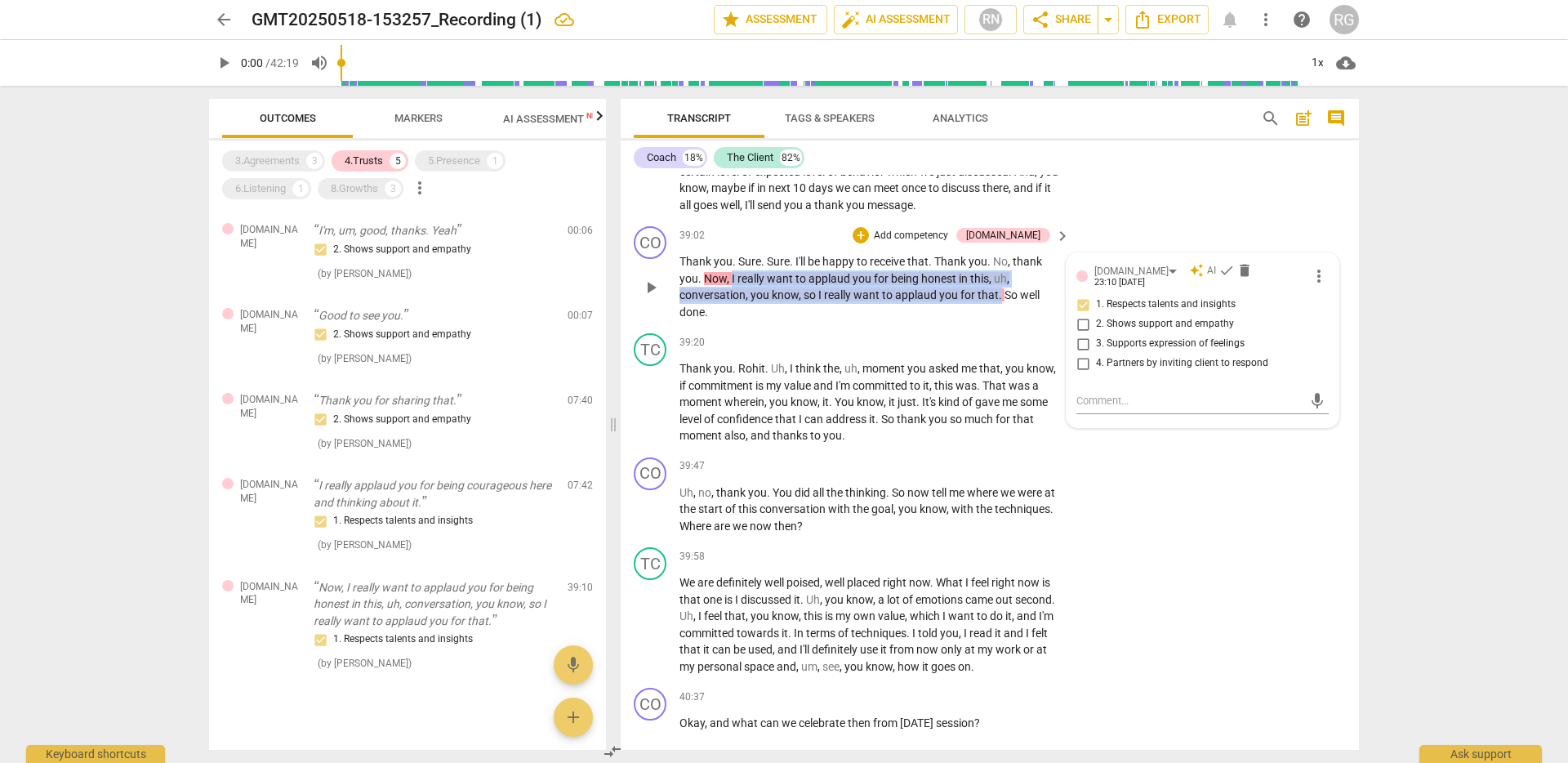
drag, startPoint x: 731, startPoint y: 345, endPoint x: 1000, endPoint y: 361, distance: 269.5
click at [1000, 320] on p "Thank you . Sure . Sure . I'll be happy to receive that . Thank you . No , than…" at bounding box center [870, 287] width 382 height 67
copy p "I really want to applaud you for being honest in this , uh , conversation , you…"
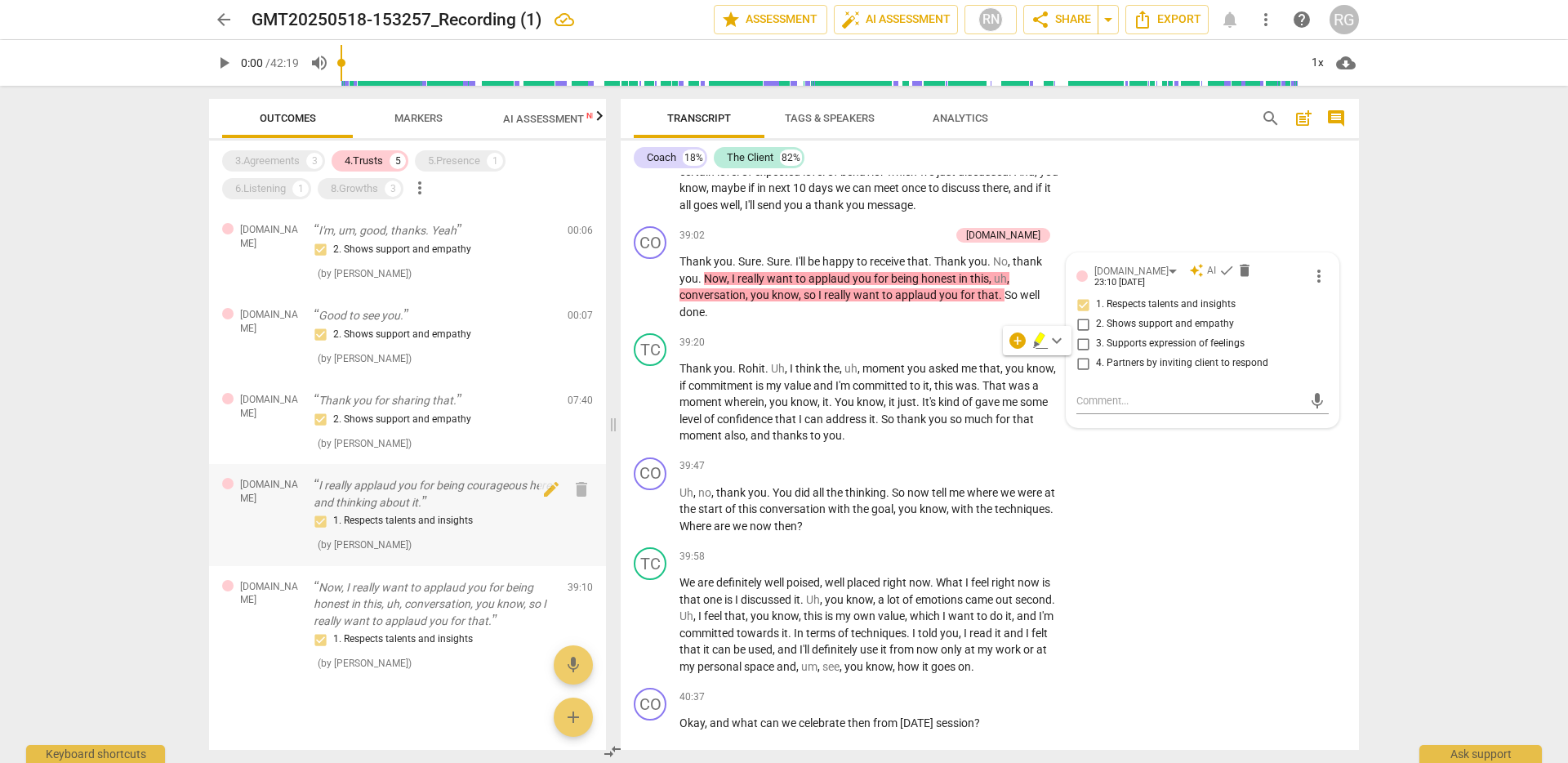
click at [322, 488] on p "I really applaud you for being courageous here and thinking about it." at bounding box center [434, 493] width 241 height 33
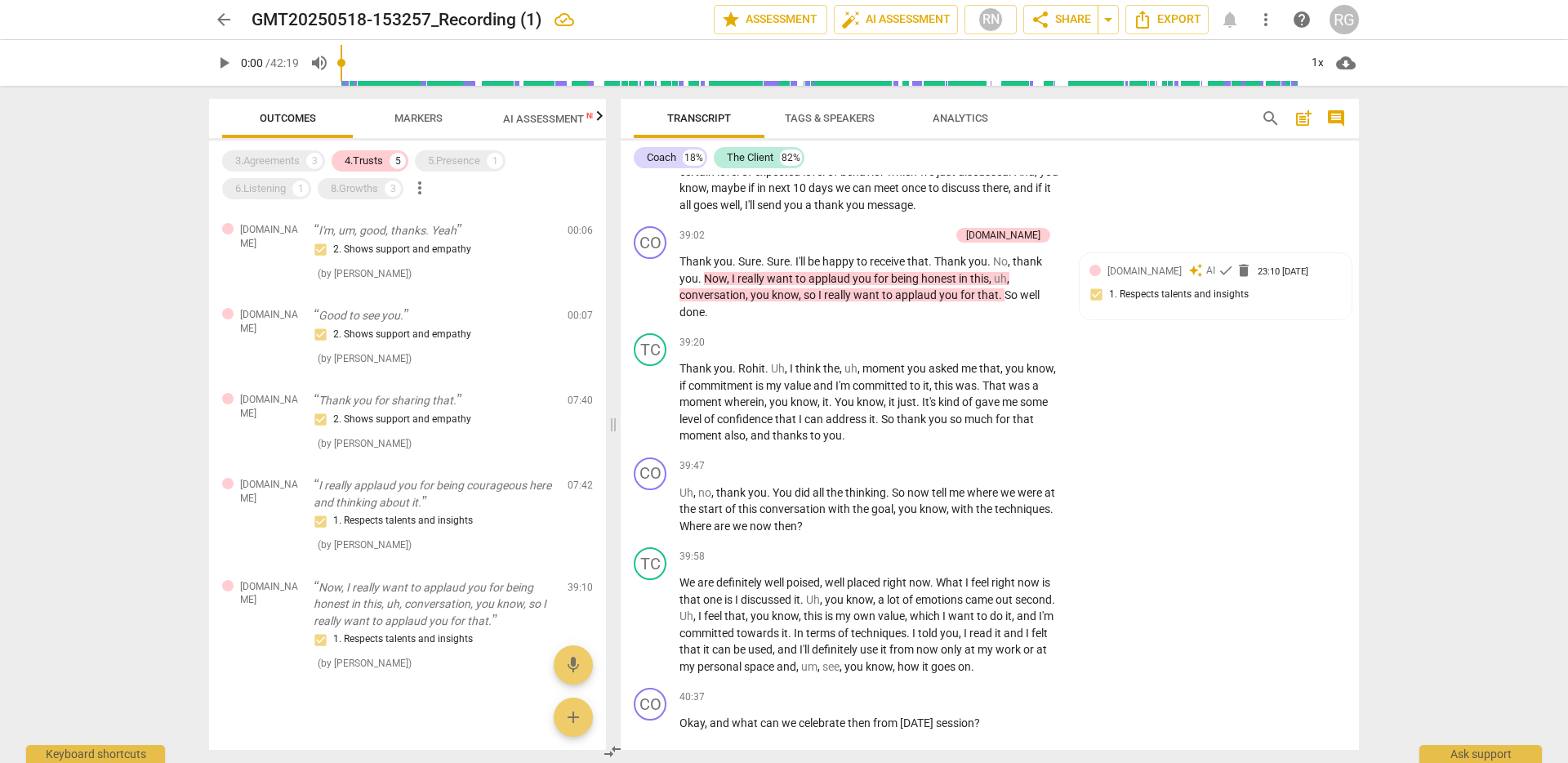
scroll to position [2192, 0]
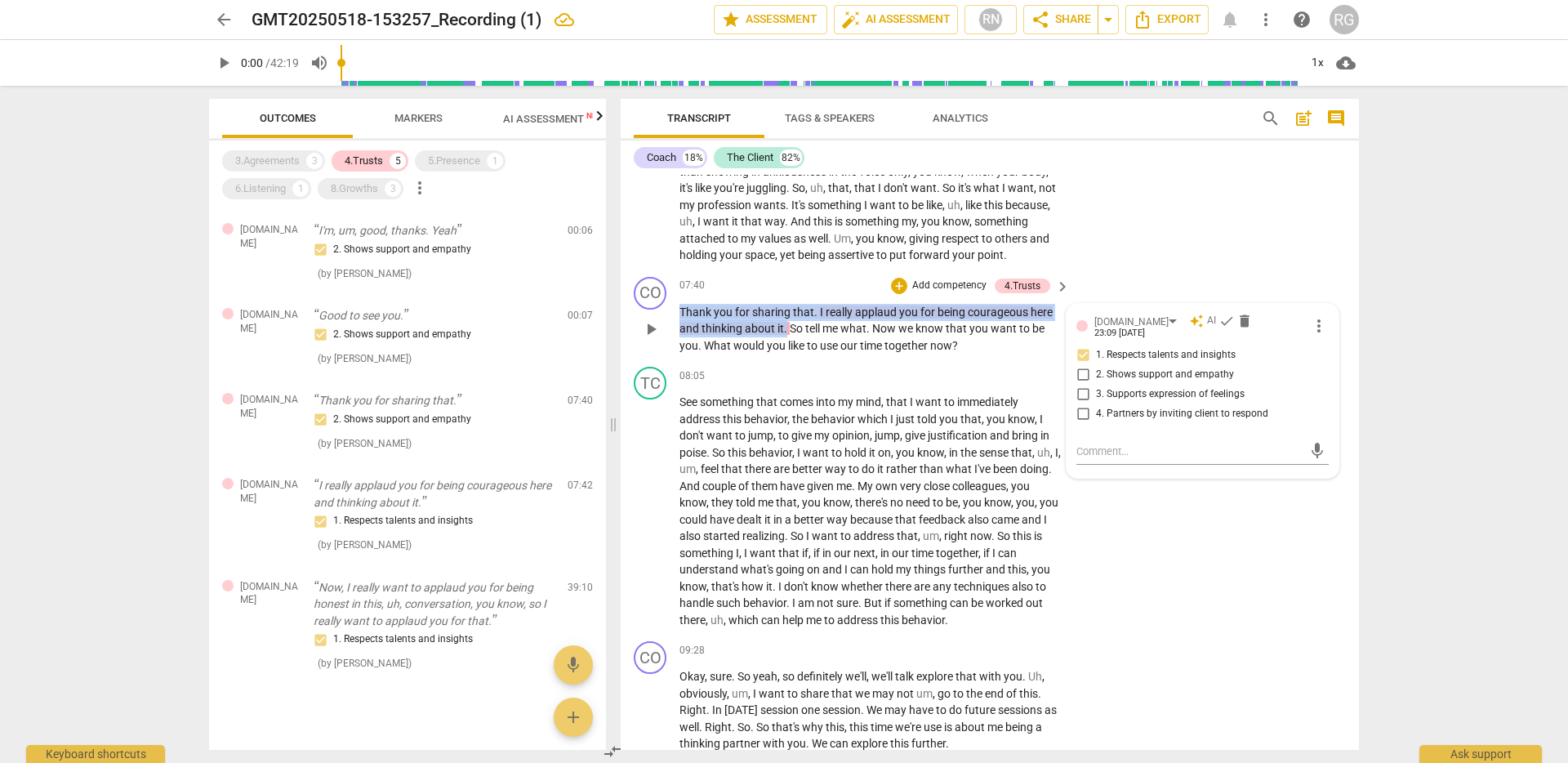
drag, startPoint x: 681, startPoint y: 326, endPoint x: 785, endPoint y: 349, distance: 106.5
click at [785, 349] on p "Thank you for sharing that . I really applaud you for being courageous here and…" at bounding box center [870, 329] width 382 height 51
copy p "Thank you for sharing that . I really applaud you for being courageous here and…"
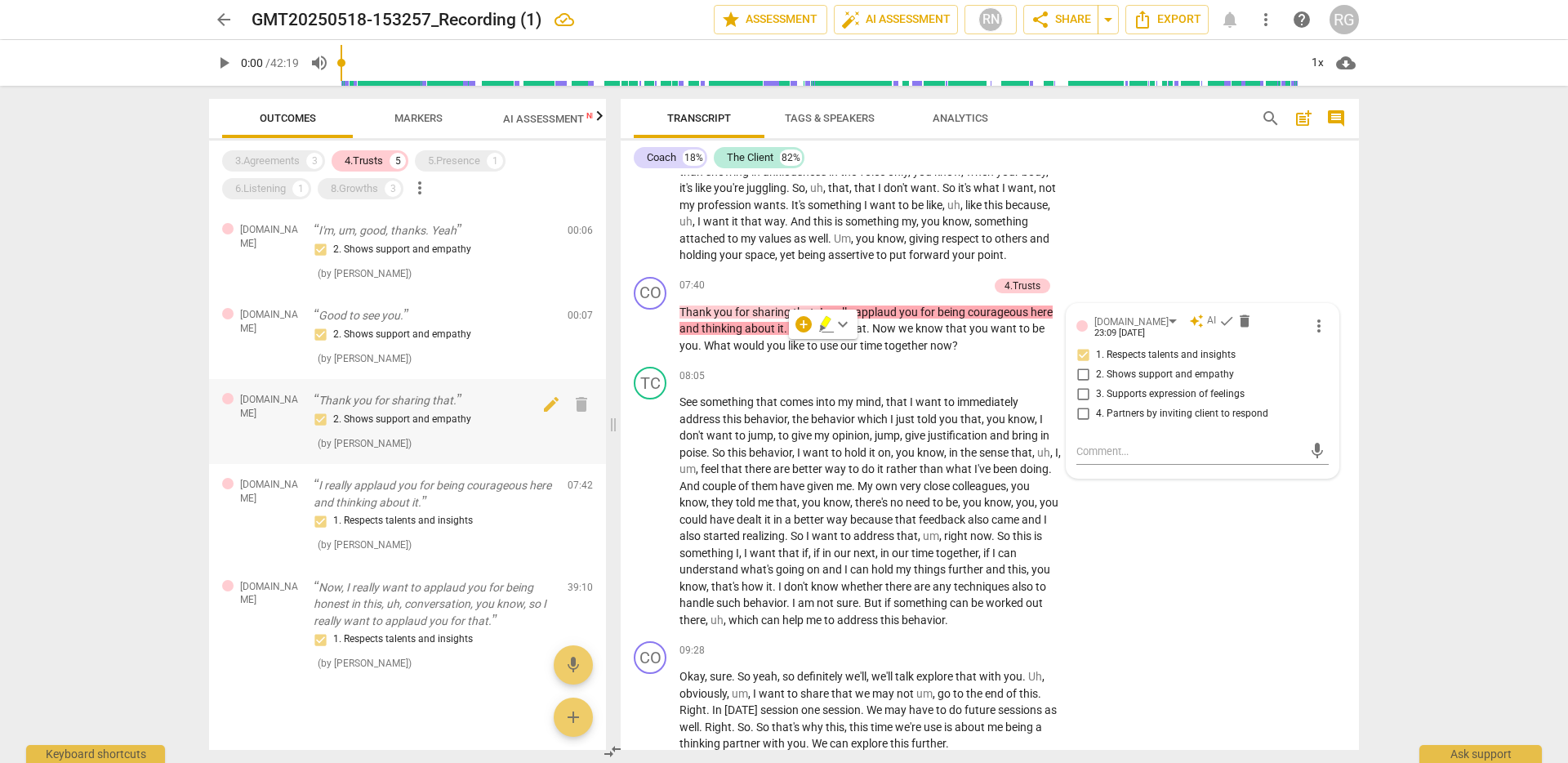
click at [340, 402] on p "Thank you for sharing that." at bounding box center [434, 400] width 241 height 17
click at [684, 319] on span "Thank" at bounding box center [697, 312] width 34 height 13
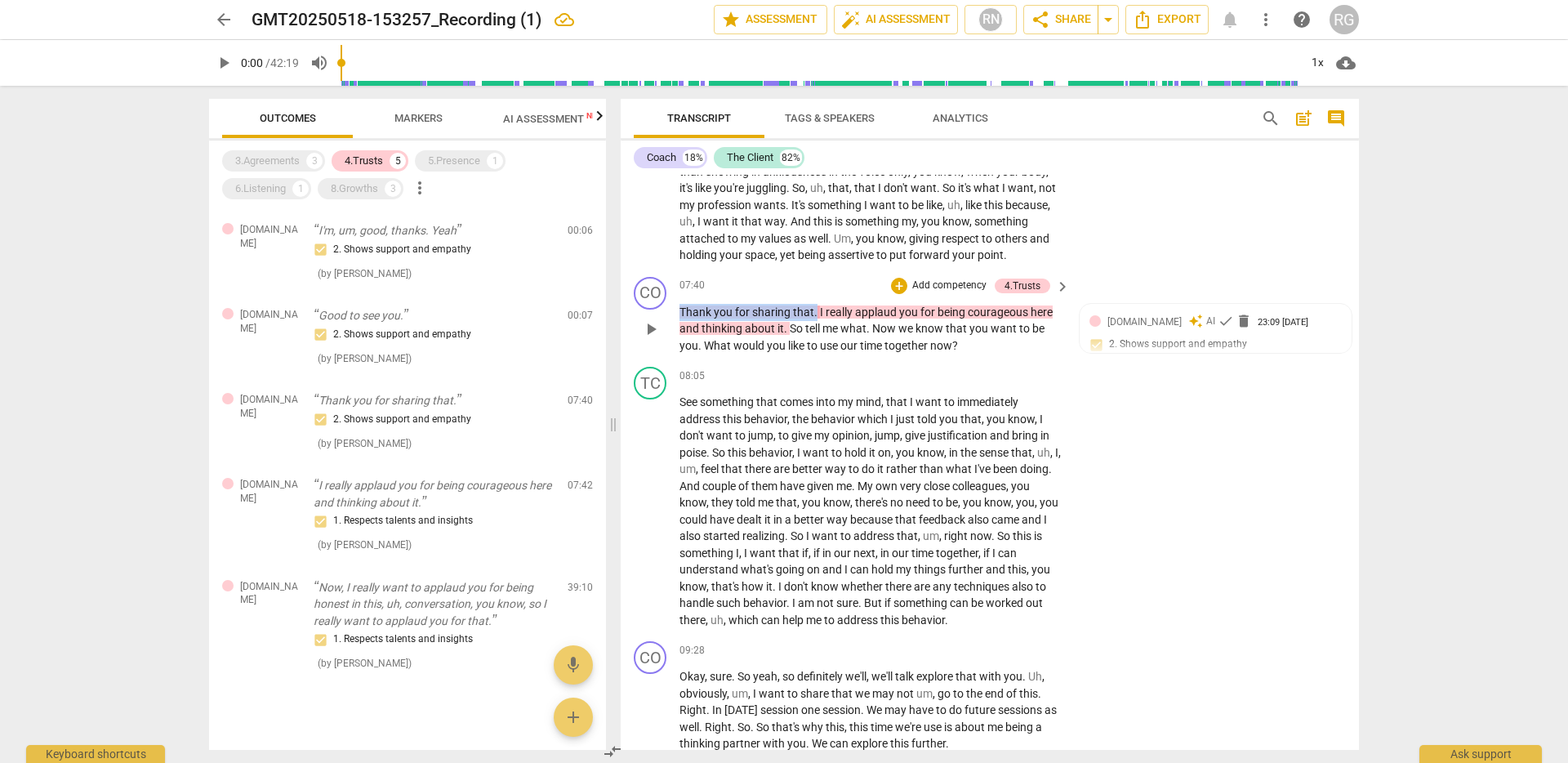
drag, startPoint x: 680, startPoint y: 329, endPoint x: 816, endPoint y: 331, distance: 136.0
click at [816, 331] on p "Thank you for sharing that . I really applaud you for being courageous here and…" at bounding box center [870, 329] width 382 height 51
copy p "Thank you for sharing that ."
click at [367, 162] on div "4.Trusts" at bounding box center [364, 161] width 38 height 16
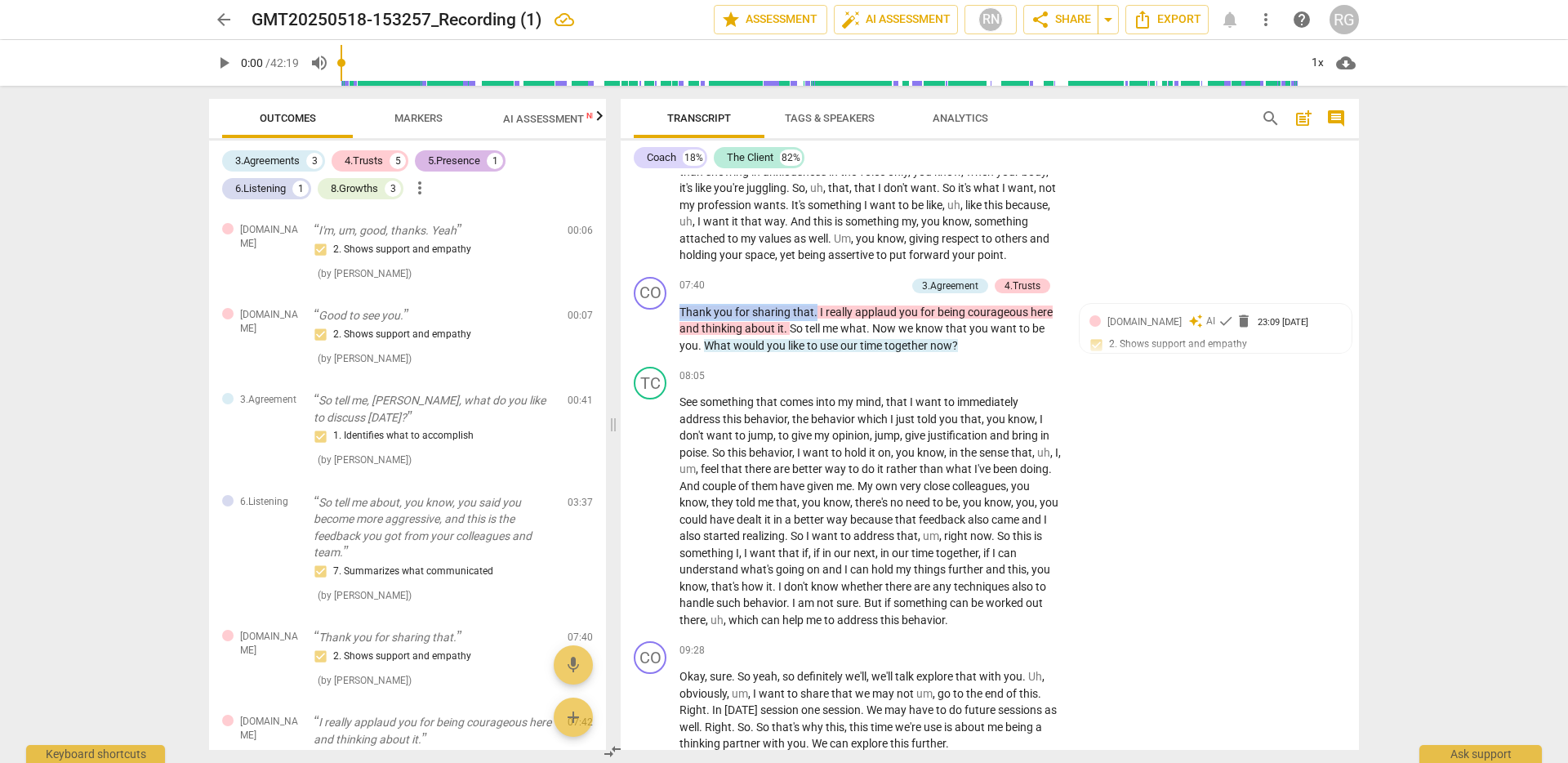
scroll to position [4710, 0]
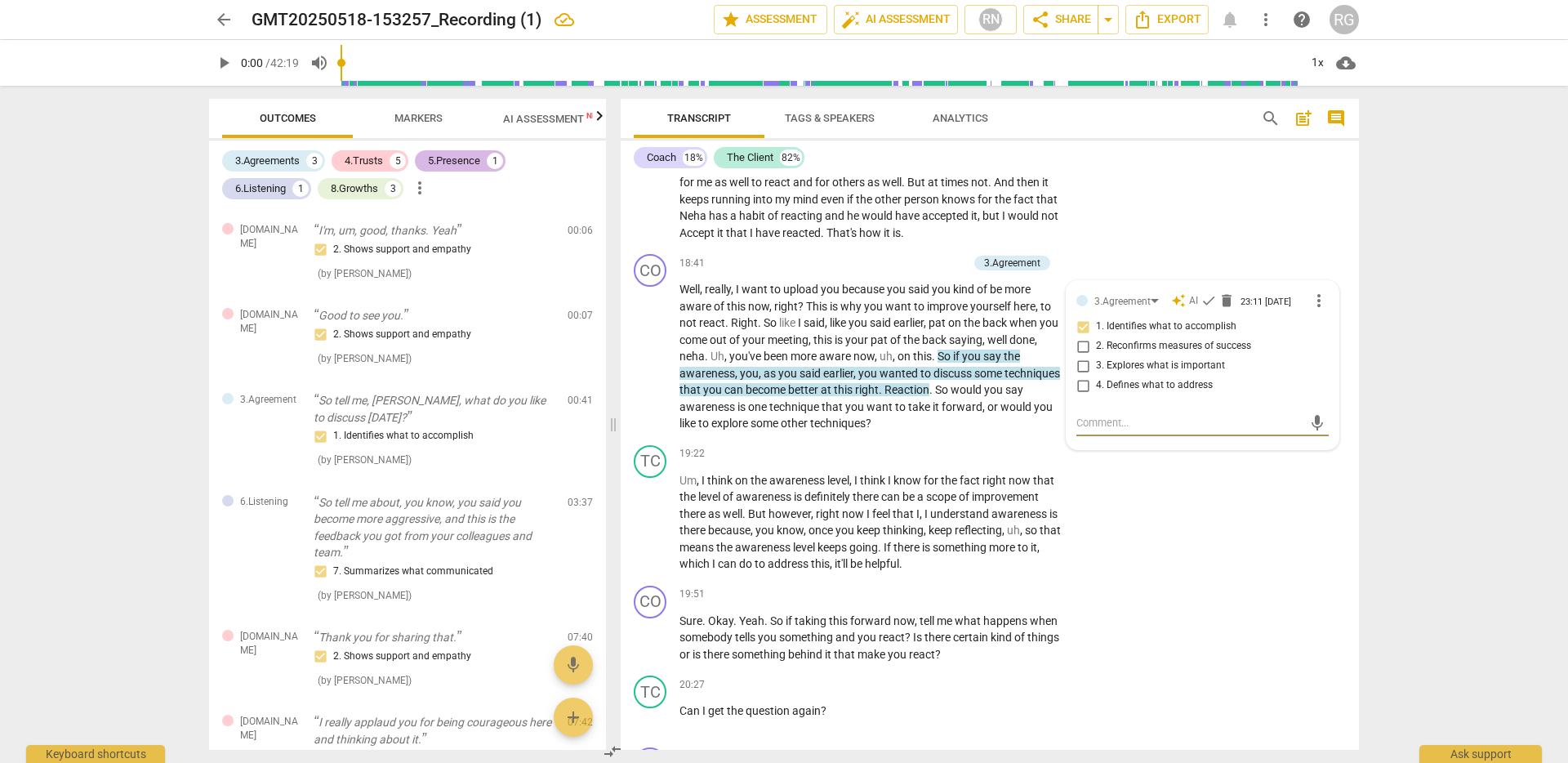
click at [438, 163] on div "5.Presence" at bounding box center [454, 161] width 52 height 16
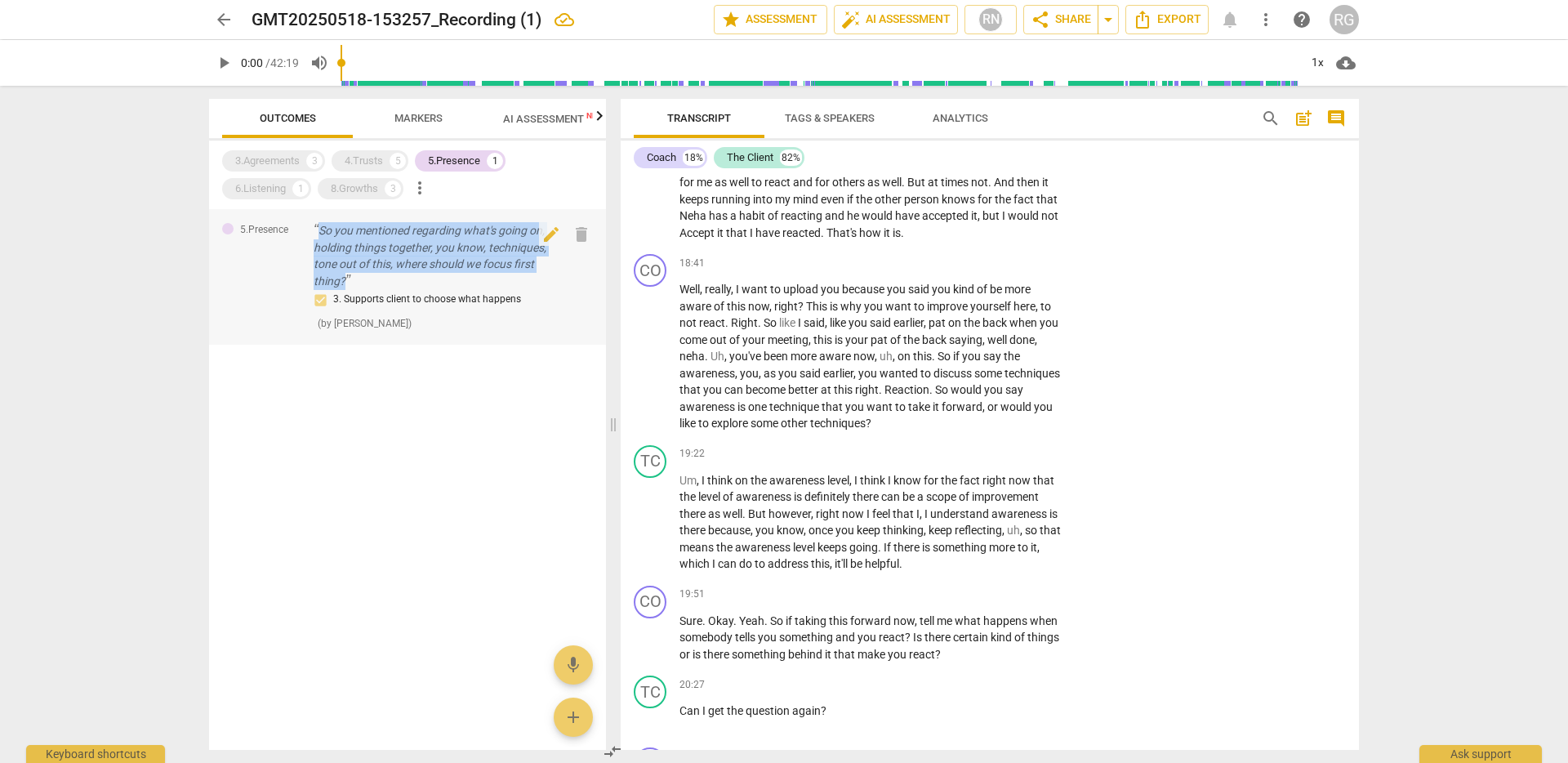
drag, startPoint x: 322, startPoint y: 229, endPoint x: 346, endPoint y: 281, distance: 57.3
click at [346, 281] on p "So you mentioned regarding what's going on, holding things together, you know, …" at bounding box center [434, 256] width 241 height 67
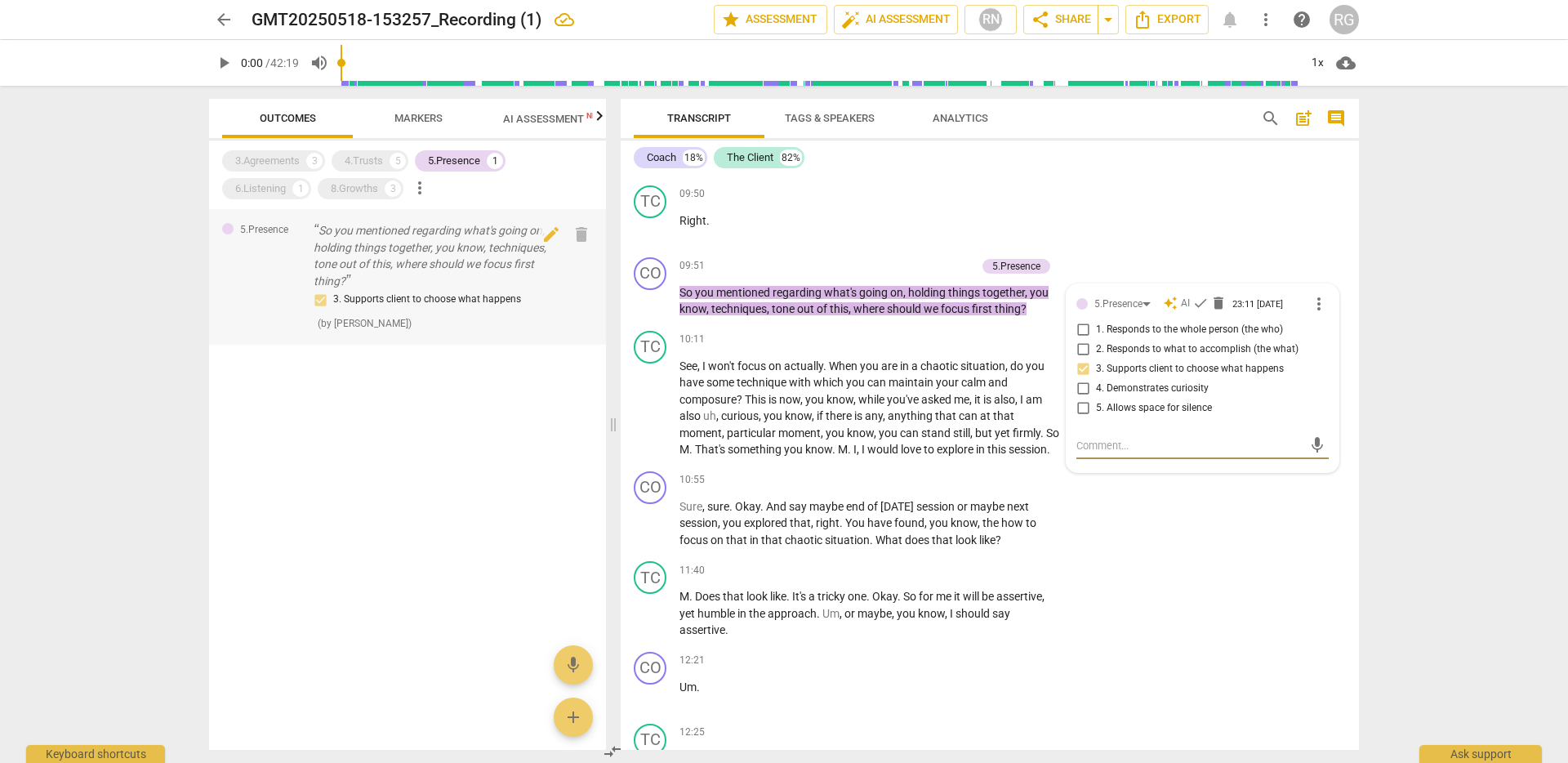
click at [391, 253] on p "So you mentioned regarding what's going on, holding things together, you know, …" at bounding box center [434, 256] width 241 height 67
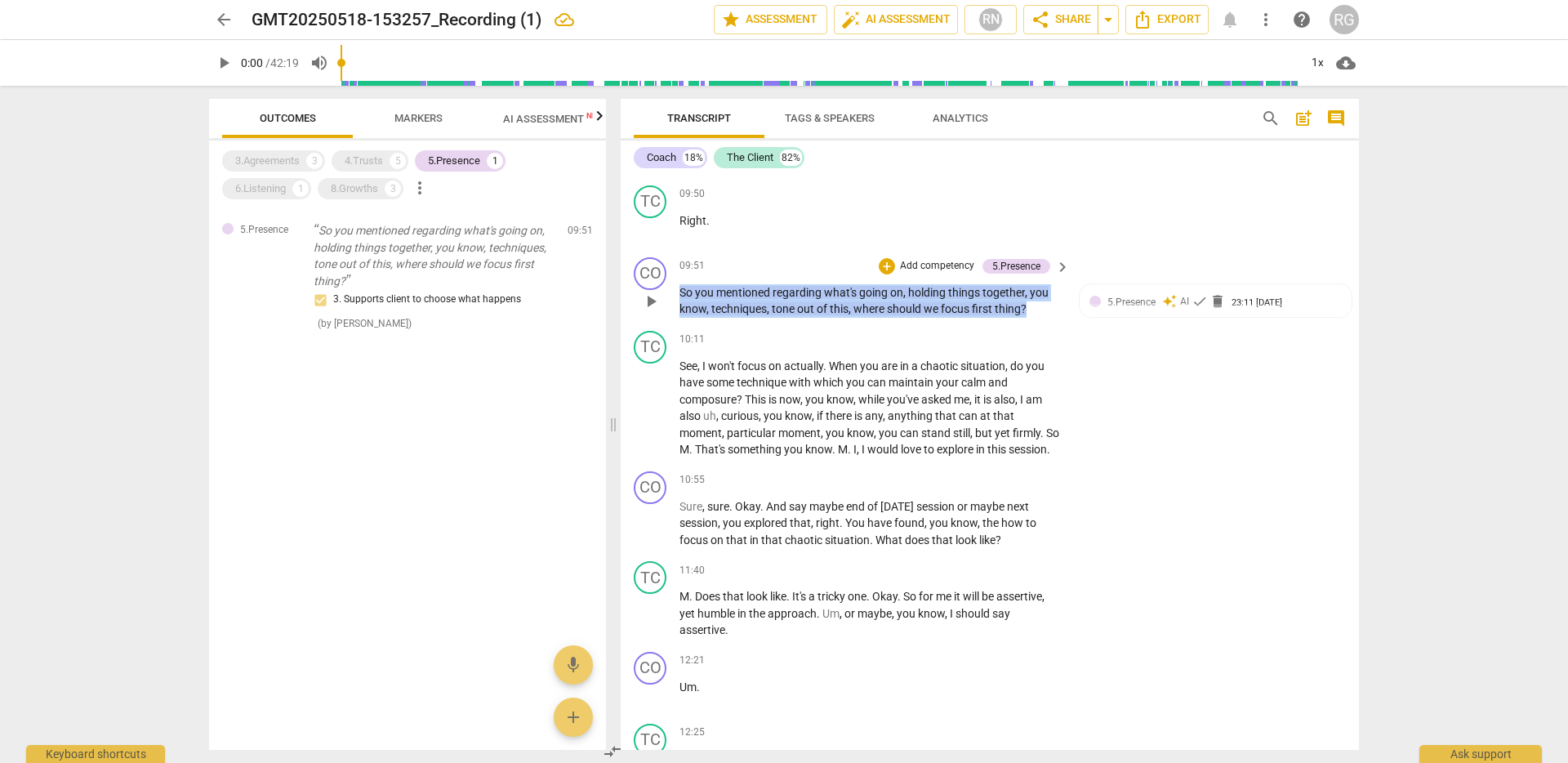
drag, startPoint x: 680, startPoint y: 307, endPoint x: 1030, endPoint y: 328, distance: 350.6
click at [1030, 318] on p "So you mentioned regarding what's going on , holding things together , you know…" at bounding box center [870, 300] width 382 height 33
copy p "So you mentioned regarding what's going on , holding things together , you know…"
click at [447, 163] on div "5.Presence" at bounding box center [454, 161] width 52 height 16
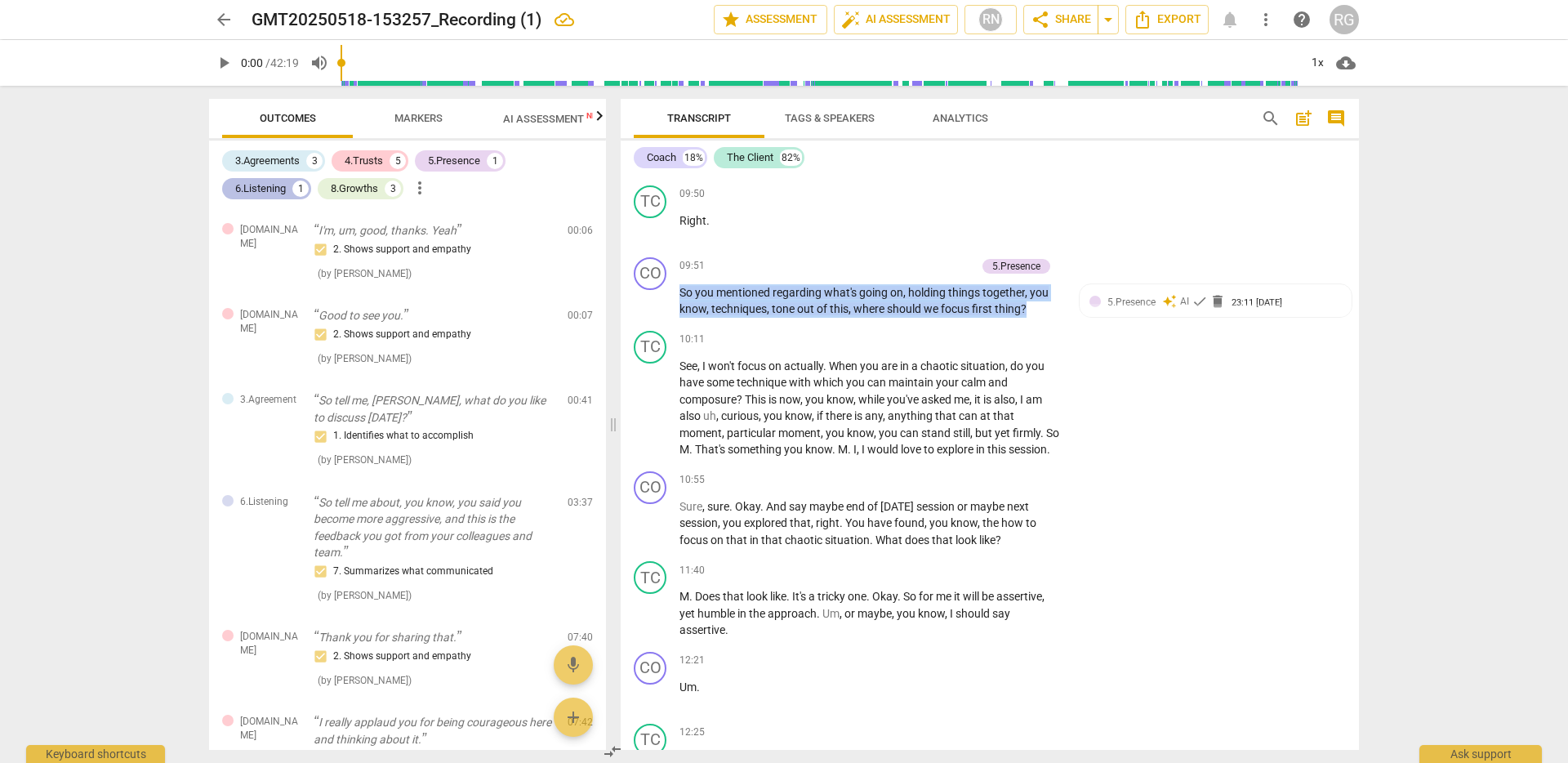
click at [248, 185] on div "6.Listening" at bounding box center [261, 188] width 51 height 16
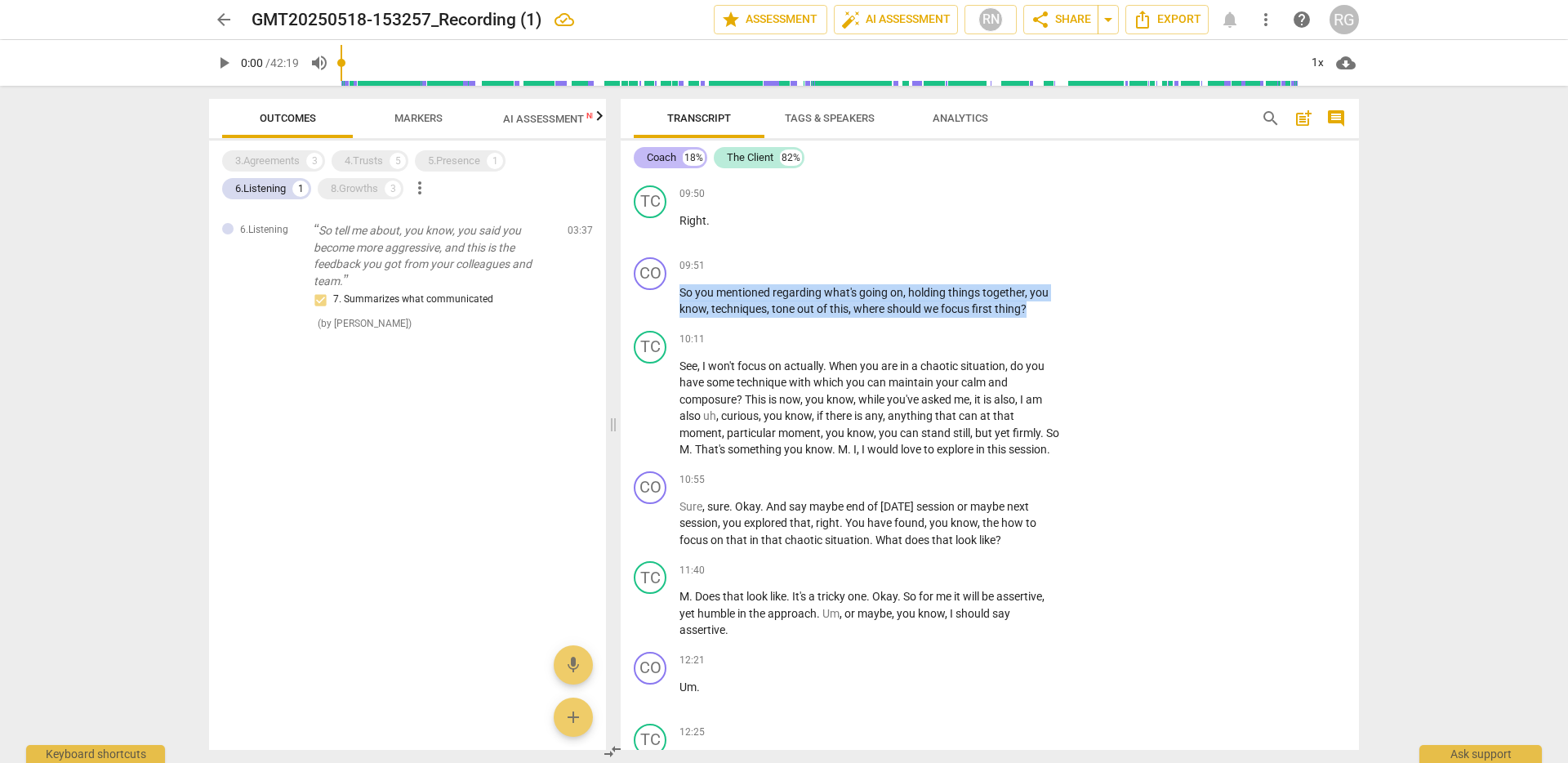
click at [661, 157] on div "Coach" at bounding box center [661, 157] width 29 height 16
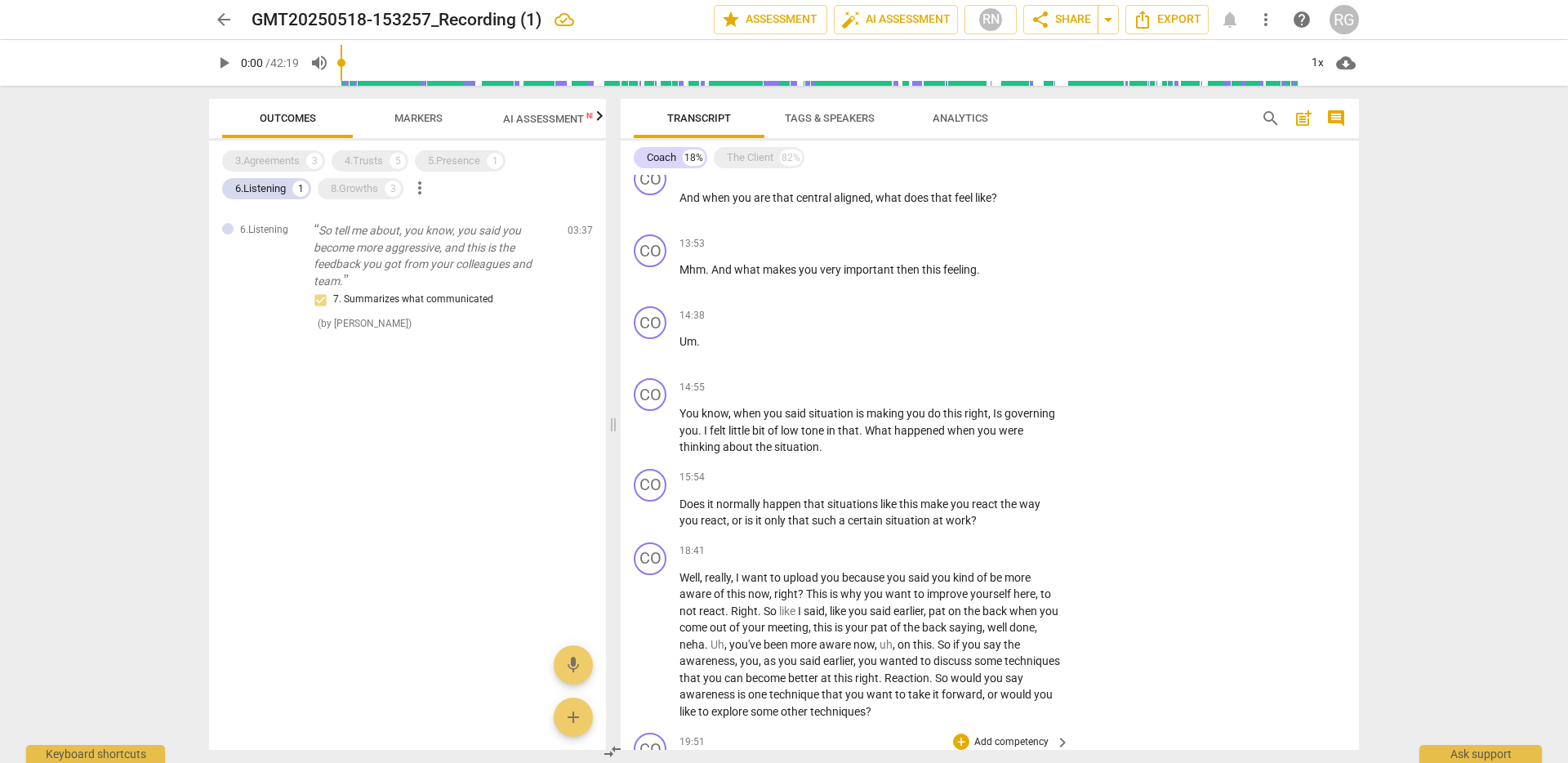
scroll to position [1494, 0]
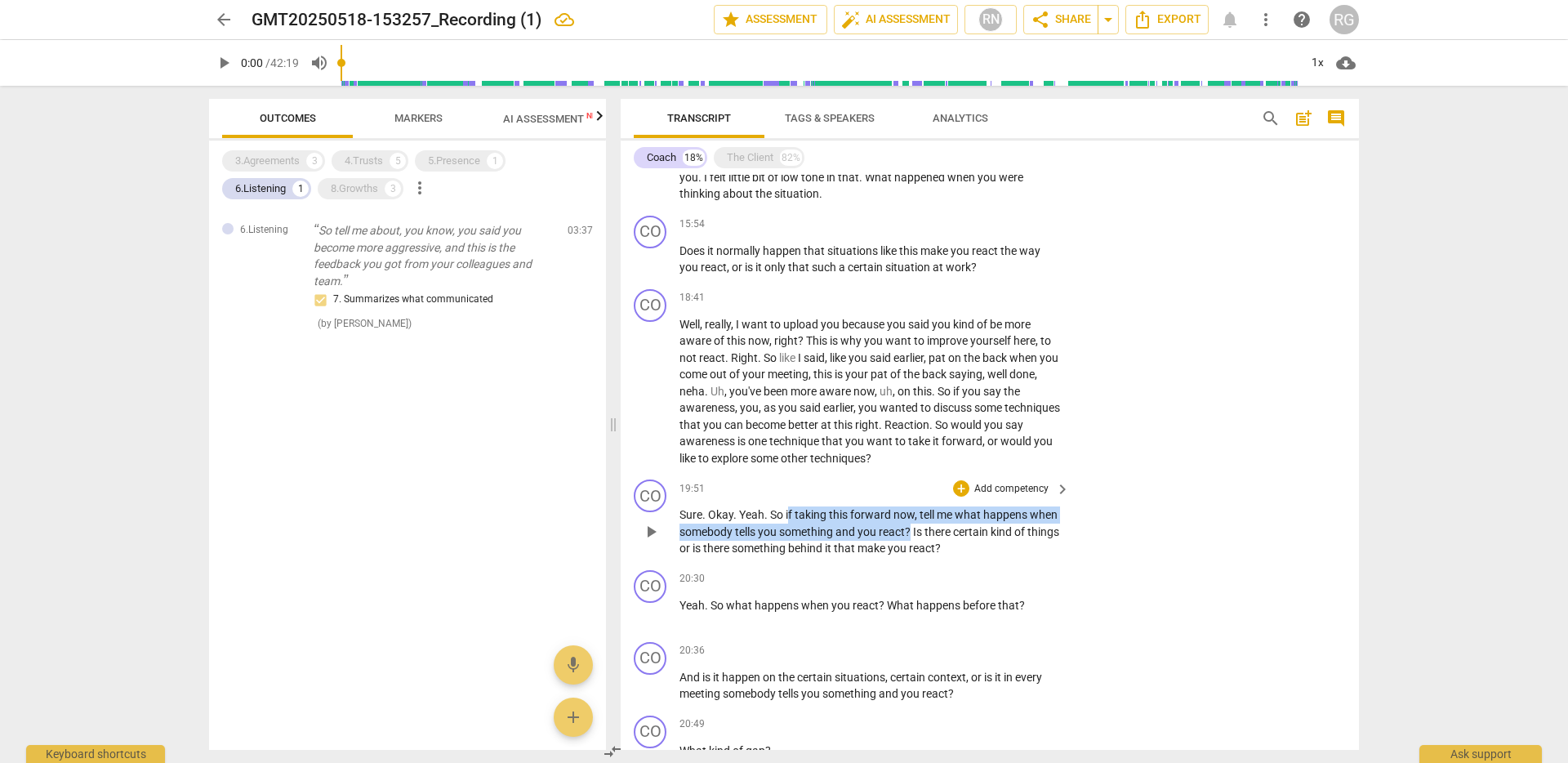
drag, startPoint x: 787, startPoint y: 514, endPoint x: 911, endPoint y: 534, distance: 125.6
click at [911, 534] on p "Sure . Okay . Yeah . So if taking this forward now , tell me what happens when …" at bounding box center [870, 532] width 382 height 51
copy p "f taking this forward now , tell me what happens when somebody tells you someth…"
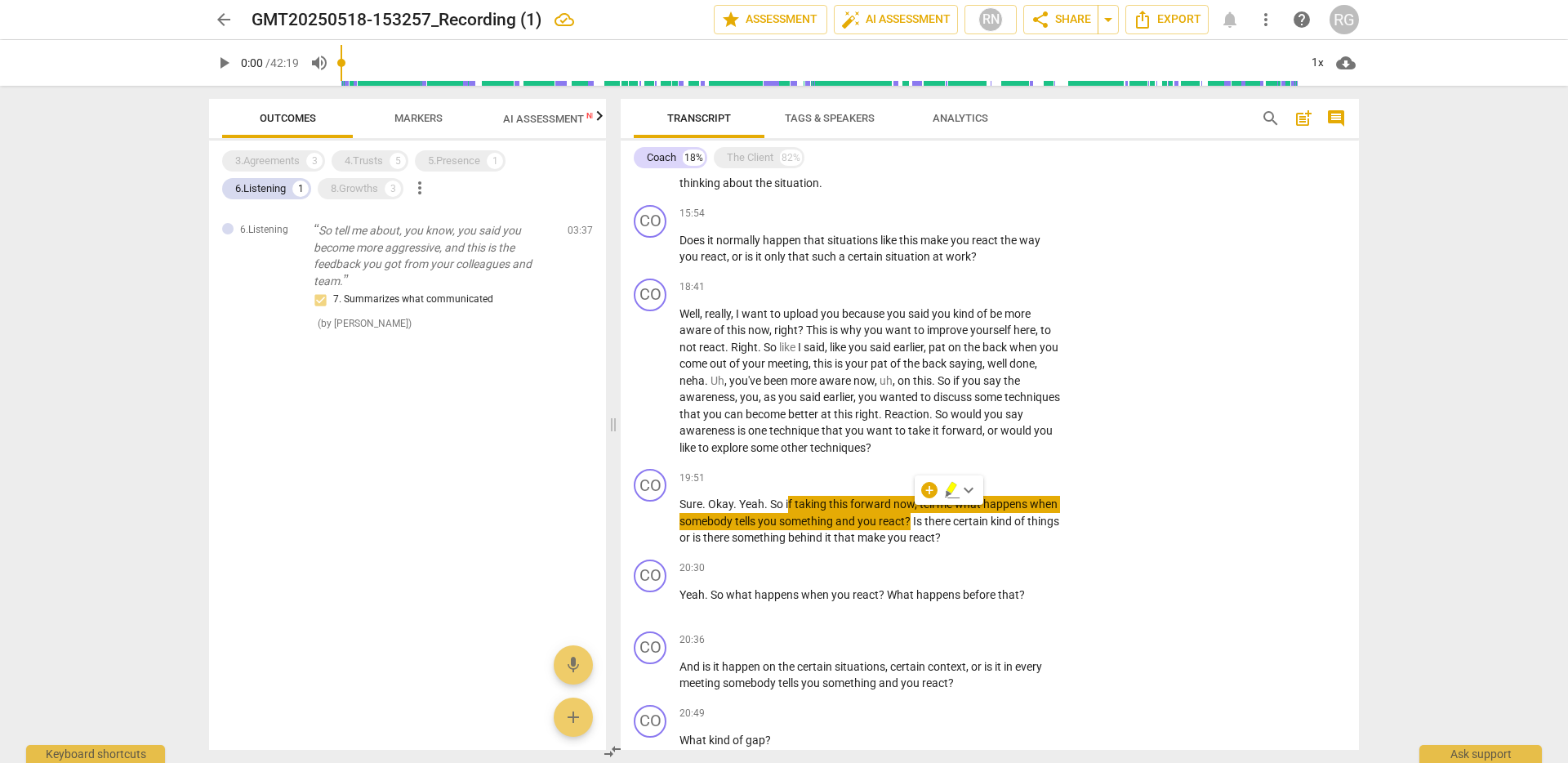
scroll to position [1525, 0]
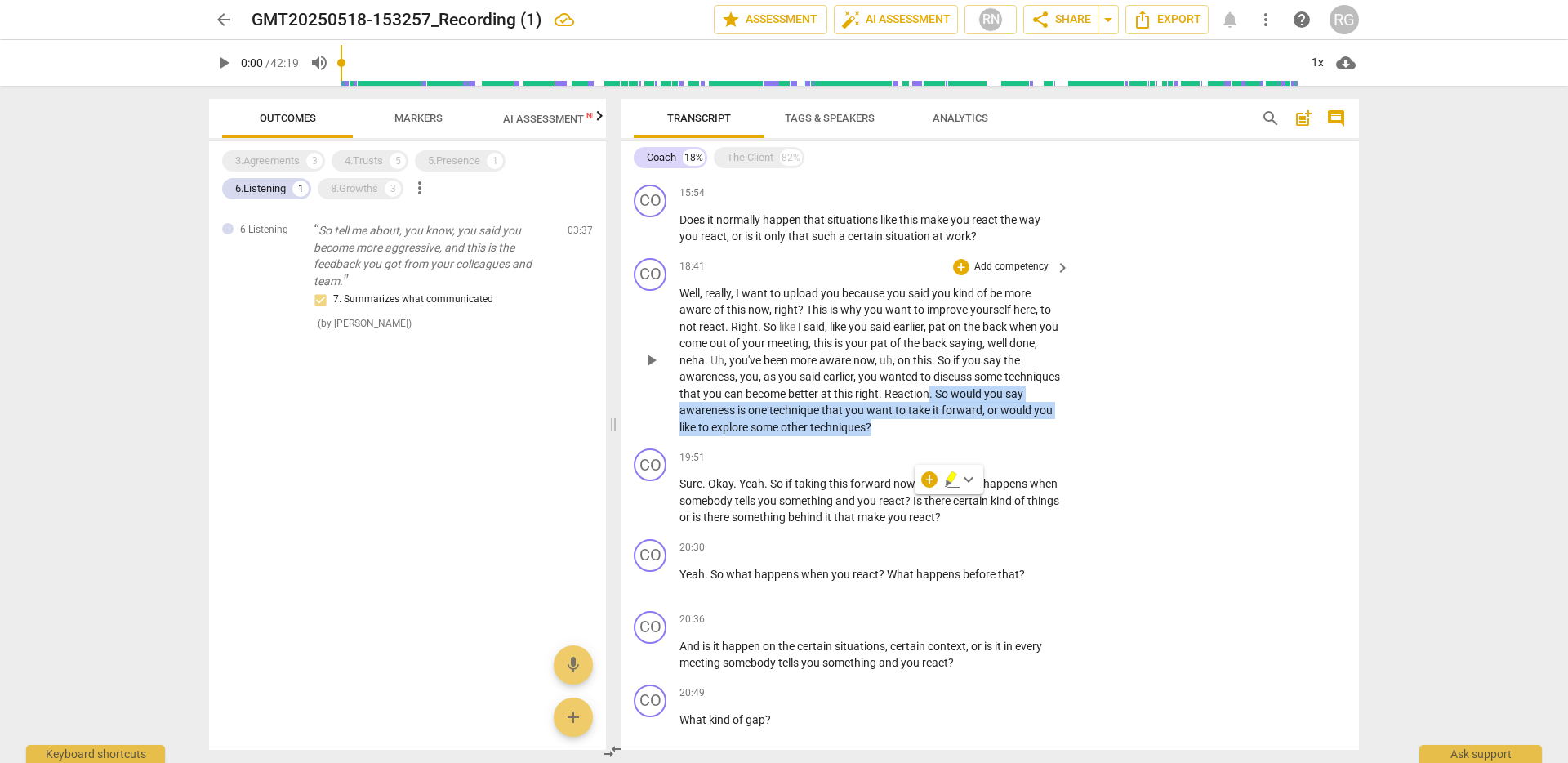
drag, startPoint x: 941, startPoint y: 425, endPoint x: 987, endPoint y: 393, distance: 56.0
click at [987, 393] on p "Well , really , I want to upload you because you said you kind of be more aware…" at bounding box center [870, 360] width 382 height 151
copy p ". So would you say awareness is one technique that you want to take it forward …"
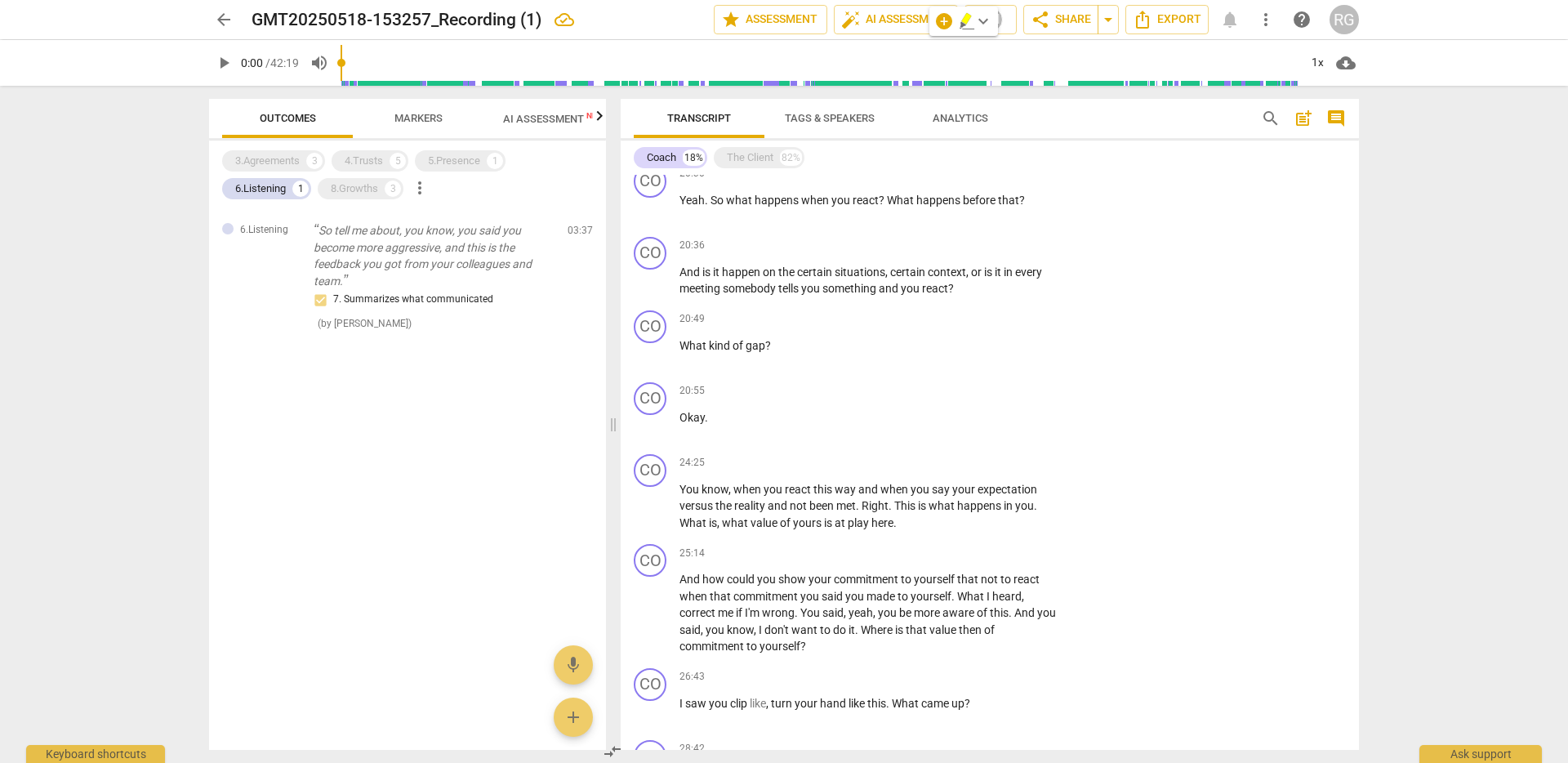
scroll to position [1911, 0]
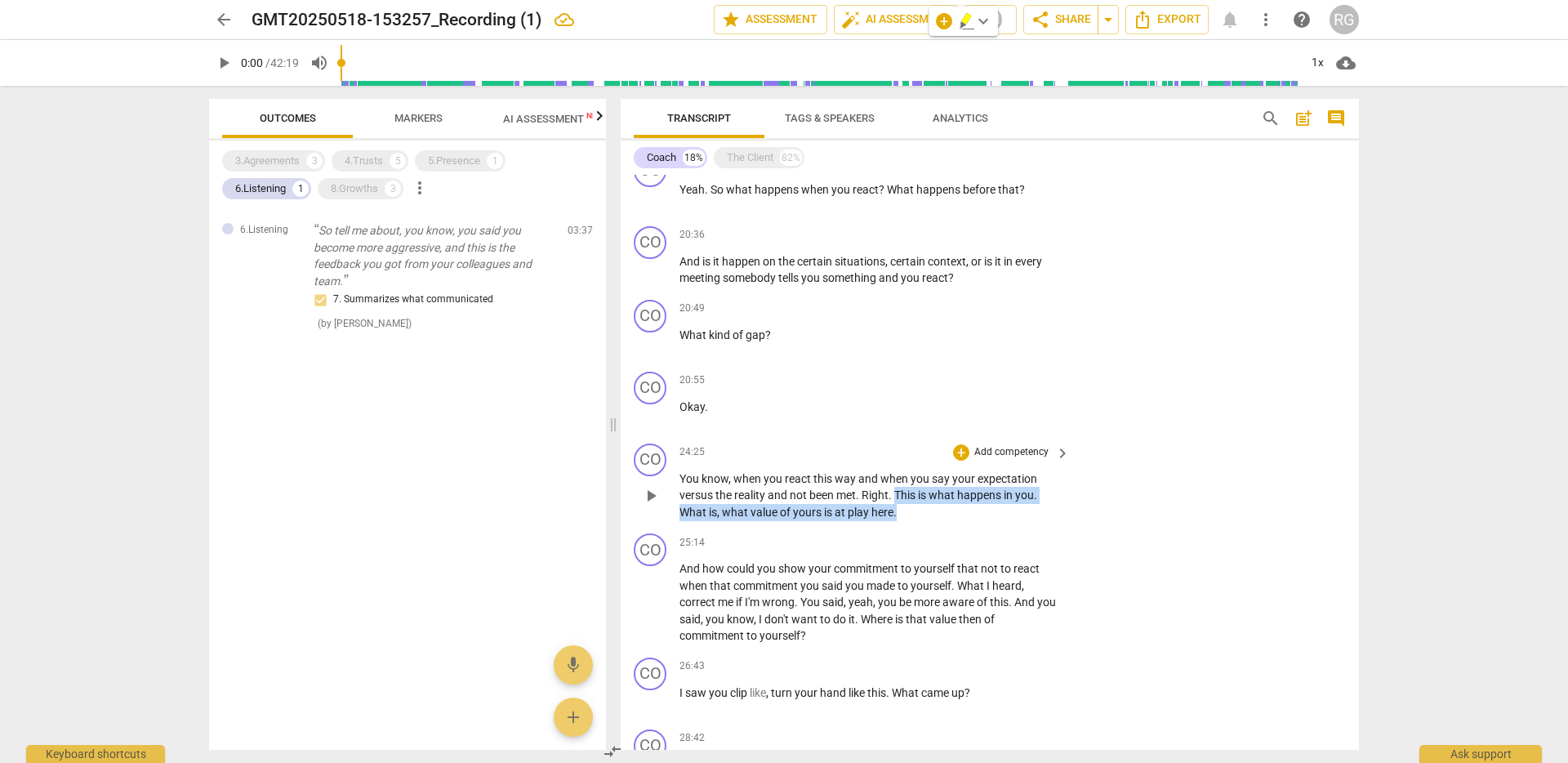
drag, startPoint x: 896, startPoint y: 493, endPoint x: 902, endPoint y: 510, distance: 18.0
click at [902, 510] on p "You know , when you react this way and when you say your expectation versus the…" at bounding box center [870, 496] width 382 height 51
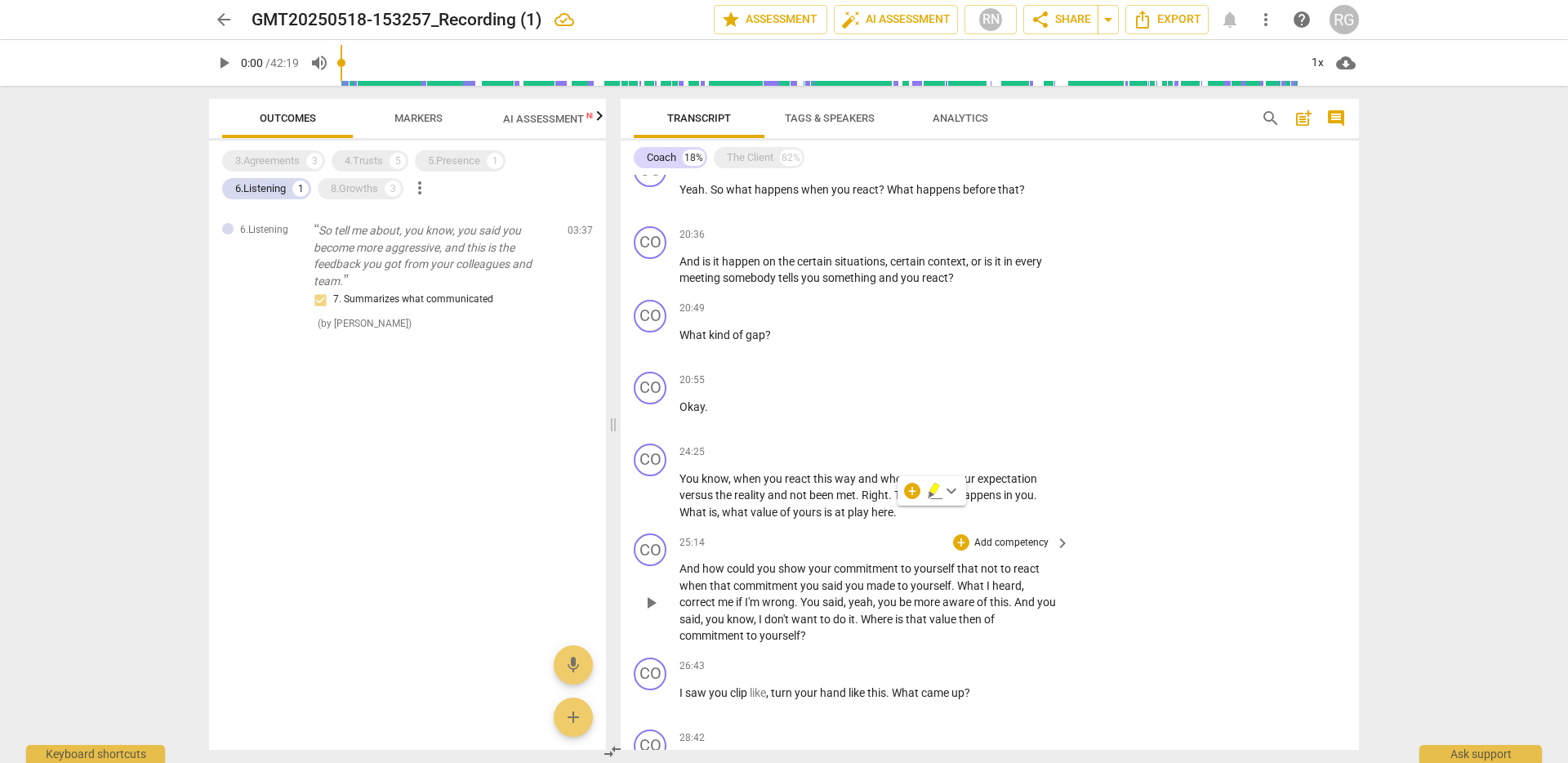
click at [913, 529] on div "CO play_arrow pause 25:14 + Add competency keyboard_arrow_right And how could y…" at bounding box center [990, 588] width 738 height 124
drag, startPoint x: 903, startPoint y: 517, endPoint x: 724, endPoint y: 516, distance: 179.0
click at [724, 516] on p "You know , when you react this way and when you say your expectation versus the…" at bounding box center [870, 496] width 382 height 51
copy p "what value of yours is at play here ."
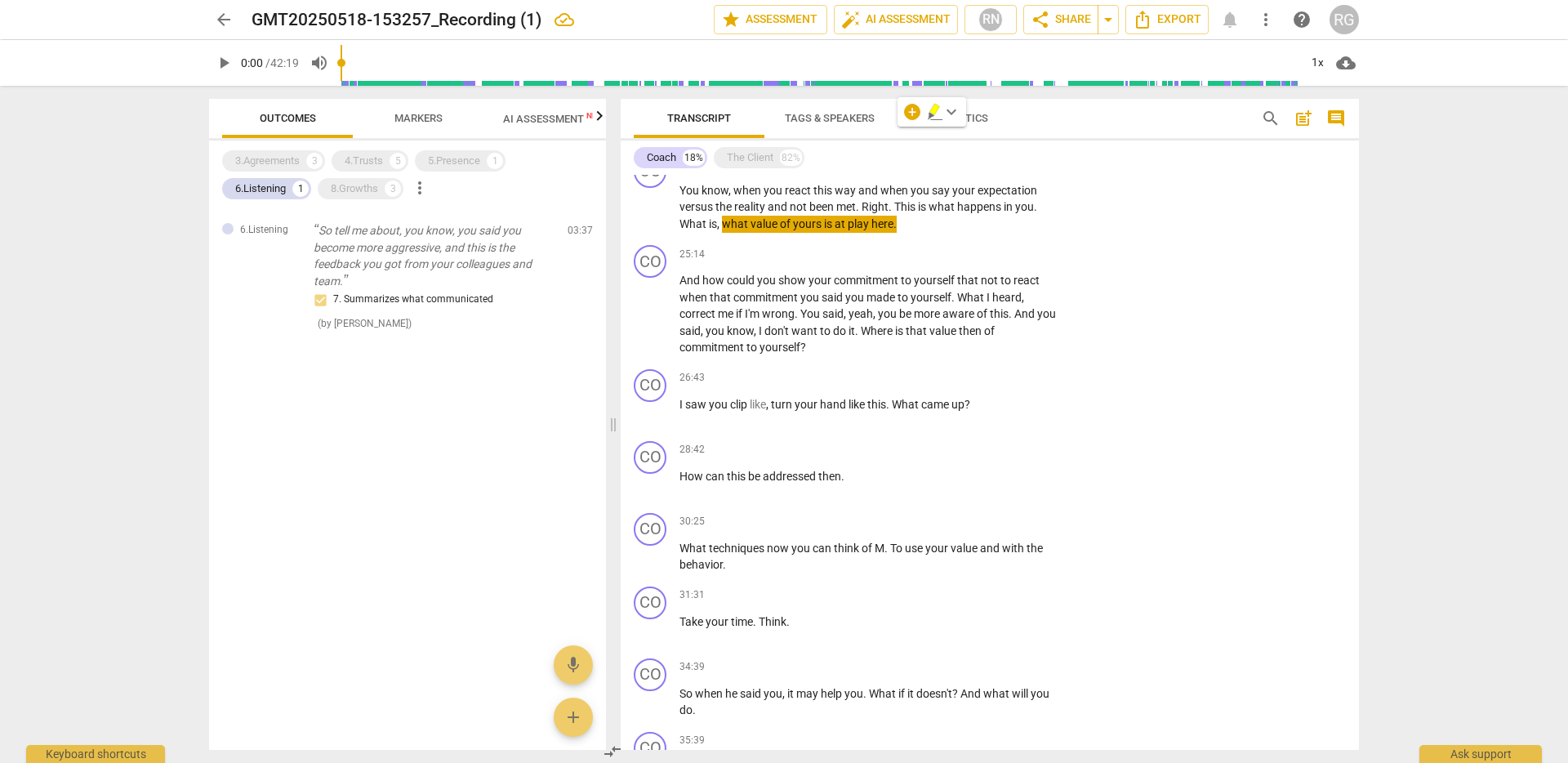
scroll to position [2289, 0]
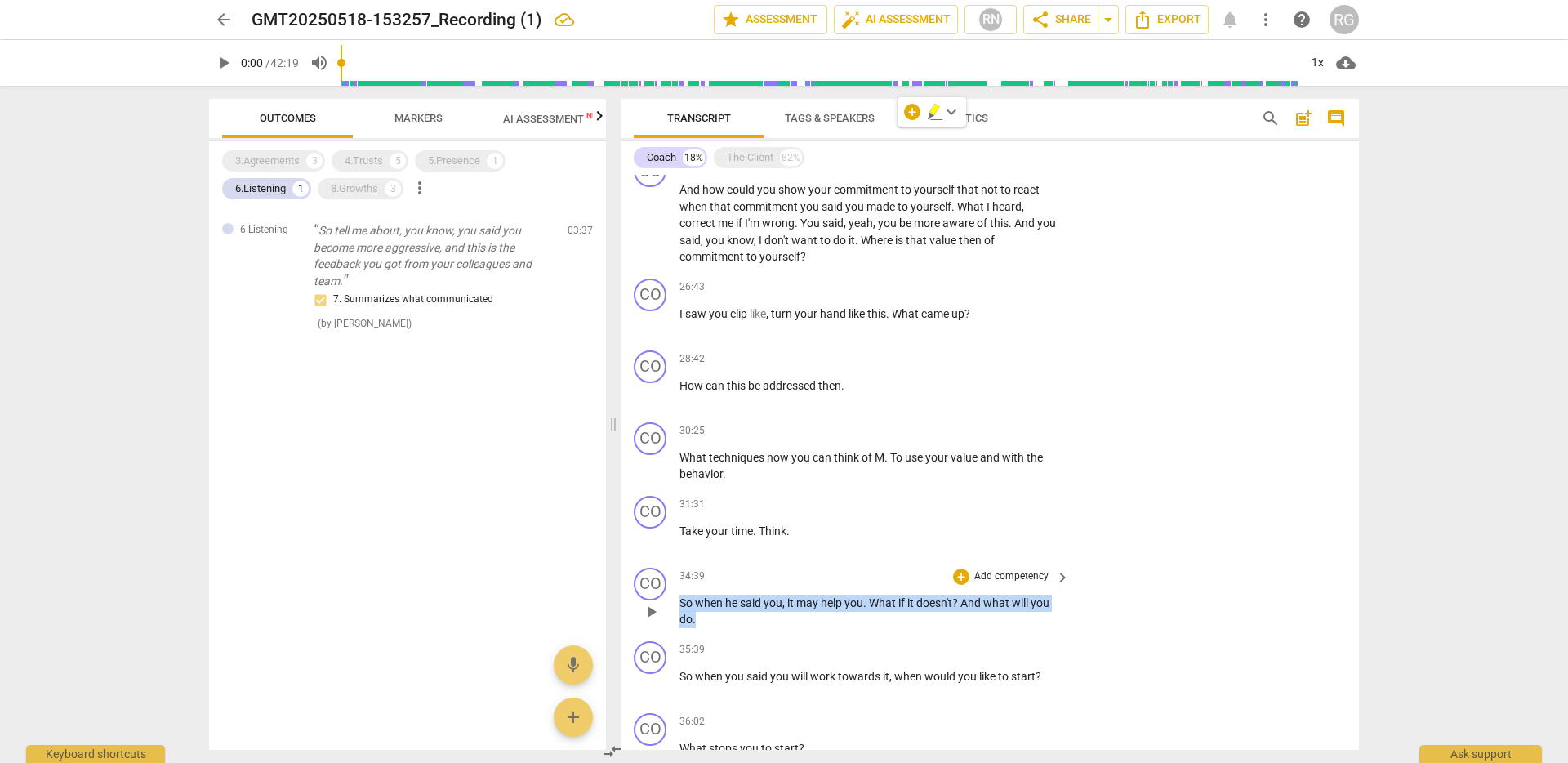
drag, startPoint x: 681, startPoint y: 604, endPoint x: 721, endPoint y: 619, distance: 42.7
click at [721, 619] on p "So when he said you , it may help you . What if it doesn't ? And what will you …" at bounding box center [870, 611] width 382 height 33
click at [1434, 542] on div "arrow_back GMT20250518-153257_Recording (1) edit star Assessment auto_fix_high …" at bounding box center [784, 381] width 1568 height 763
drag, startPoint x: 874, startPoint y: 600, endPoint x: 878, endPoint y: 614, distance: 14.6
click at [878, 614] on p "So when he said you , it may help you . What if it doesn't ? And what will you …" at bounding box center [870, 611] width 382 height 33
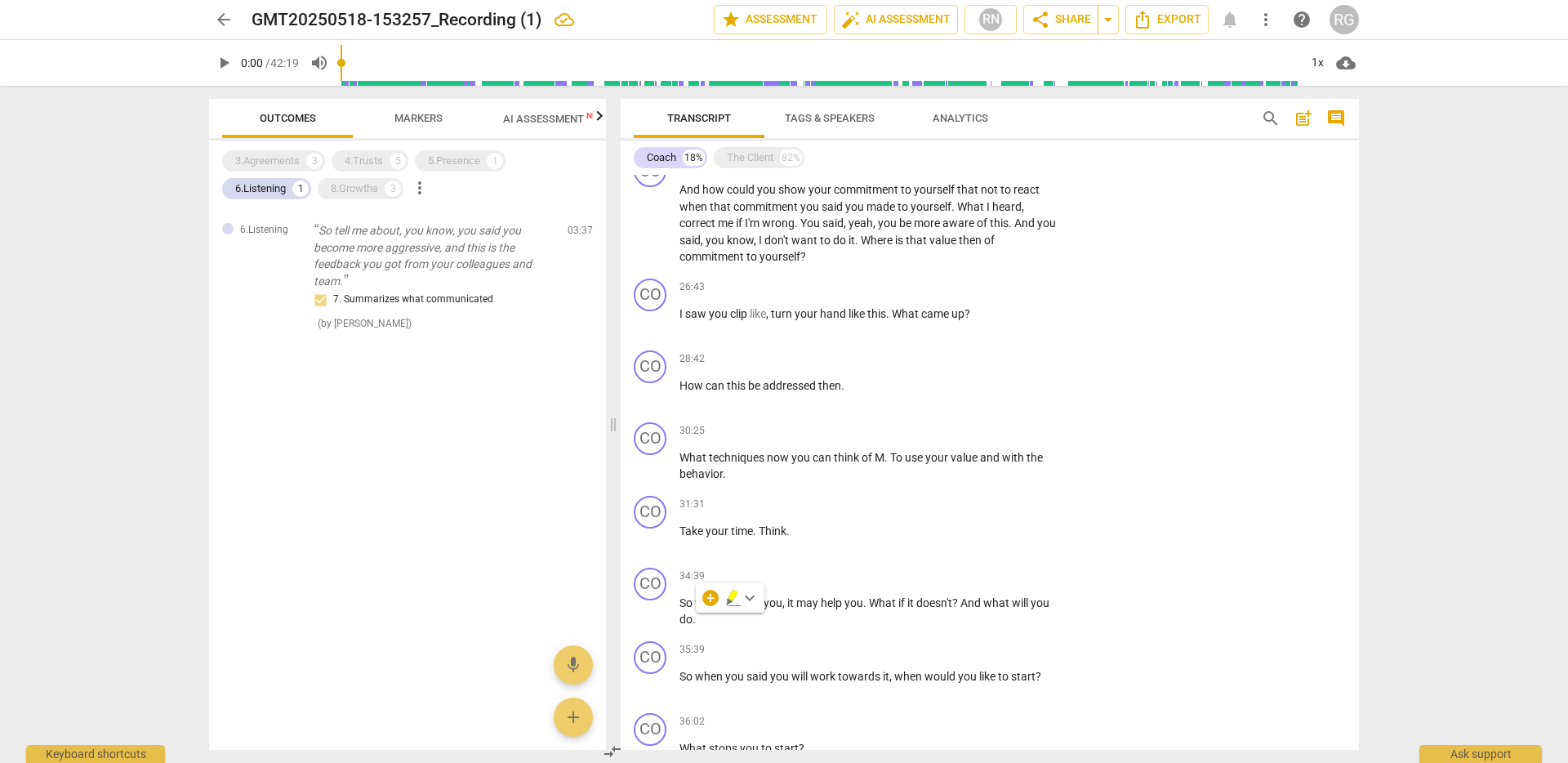
click at [1383, 521] on div "arrow_back GMT20250518-153257_Recording (1) edit star Assessment auto_fix_high …" at bounding box center [784, 381] width 1568 height 763
drag, startPoint x: 792, startPoint y: 531, endPoint x: 677, endPoint y: 531, distance: 115.0
click at [677, 531] on div "CO play_arrow pause 31:31 + Add competency keyboard_arrow_right Take your time …" at bounding box center [990, 525] width 738 height 72
click at [1449, 535] on div "arrow_back GMT20250518-153257_Recording (1) edit star Assessment auto_fix_high …" at bounding box center [784, 381] width 1568 height 763
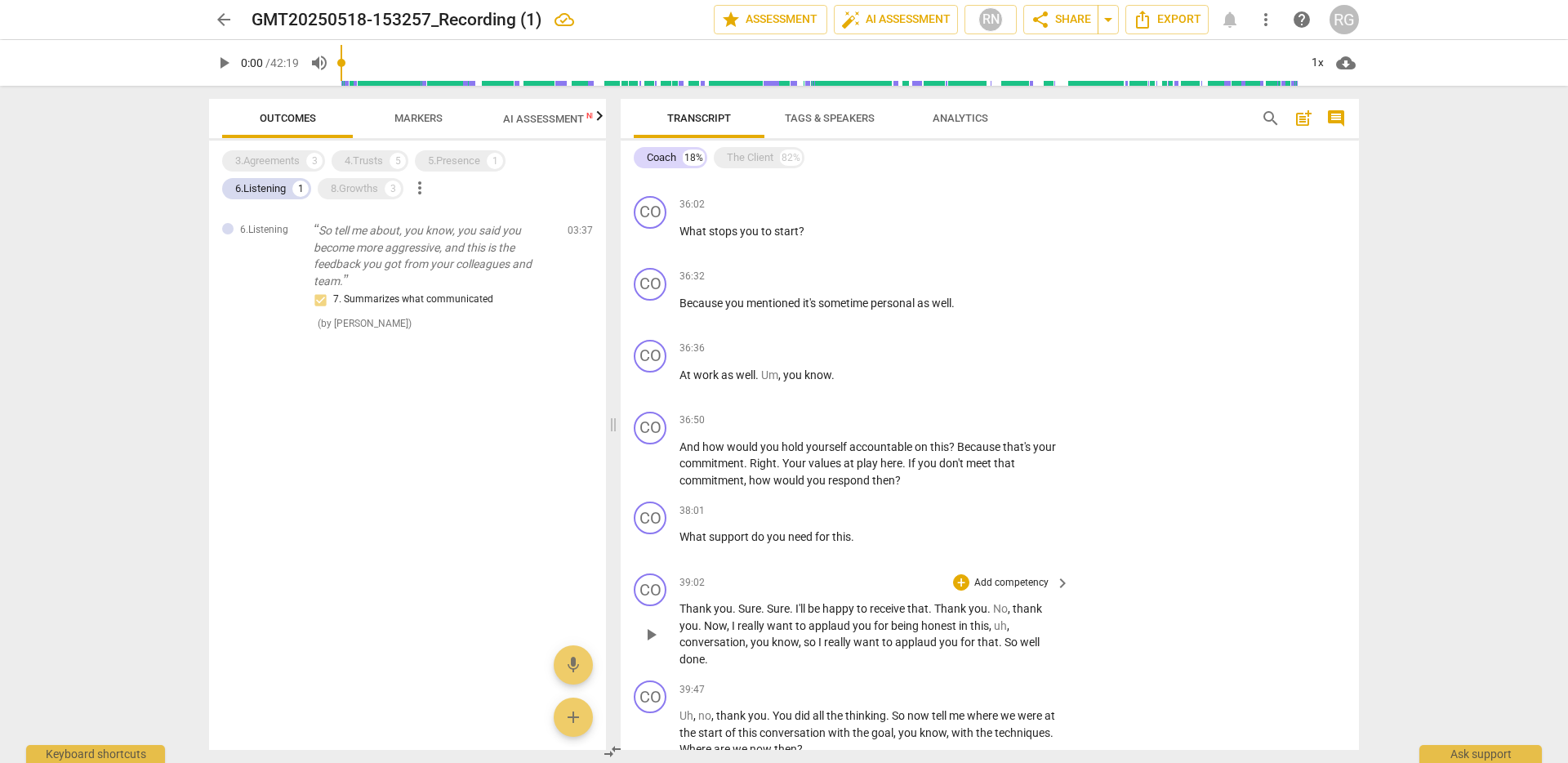
scroll to position [2919, 0]
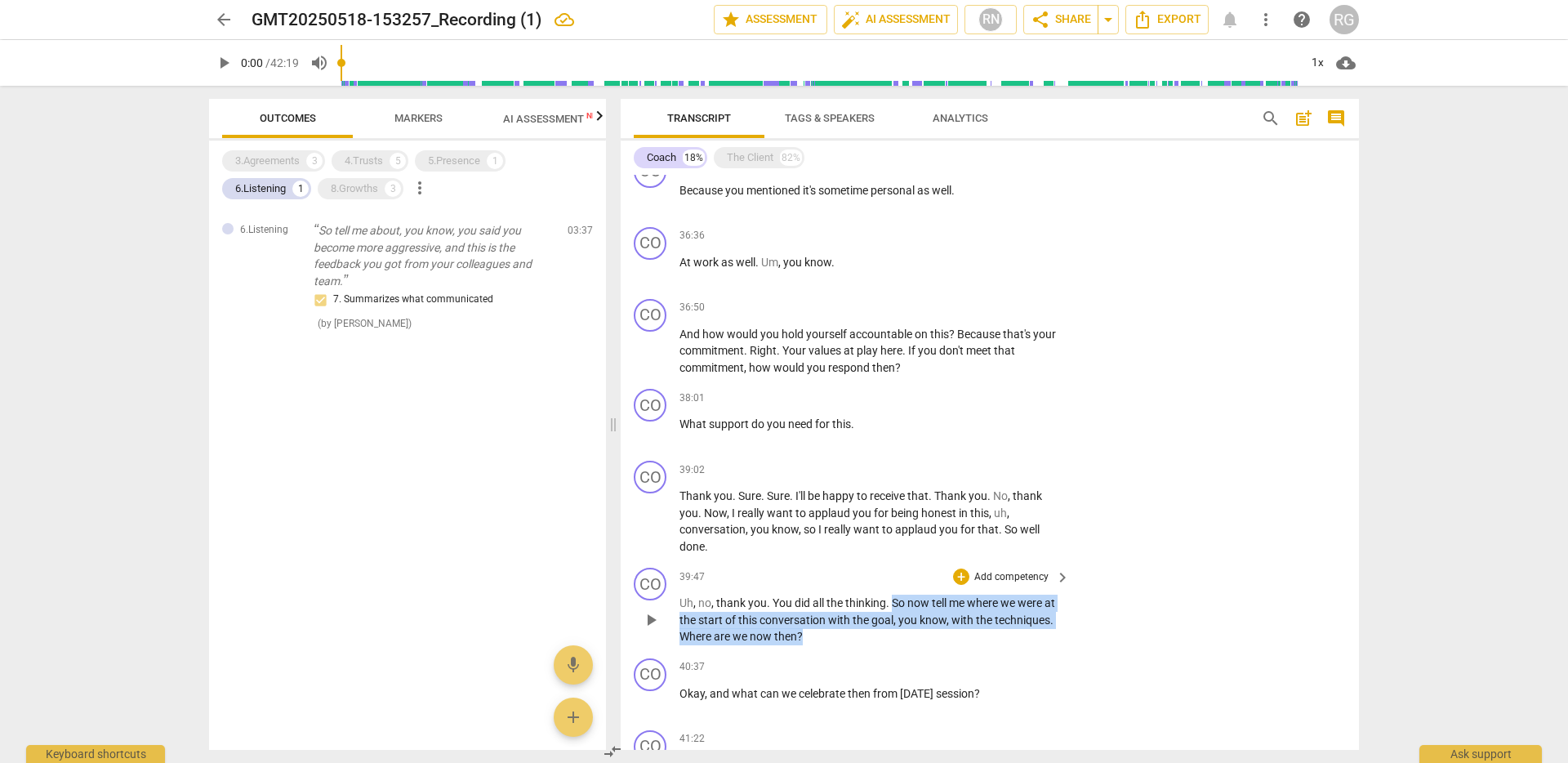
drag, startPoint x: 893, startPoint y: 603, endPoint x: 888, endPoint y: 625, distance: 22.6
click at [889, 628] on p "Uh , no , thank you . You did all the thinking . So now tell me where we were a…" at bounding box center [870, 620] width 382 height 51
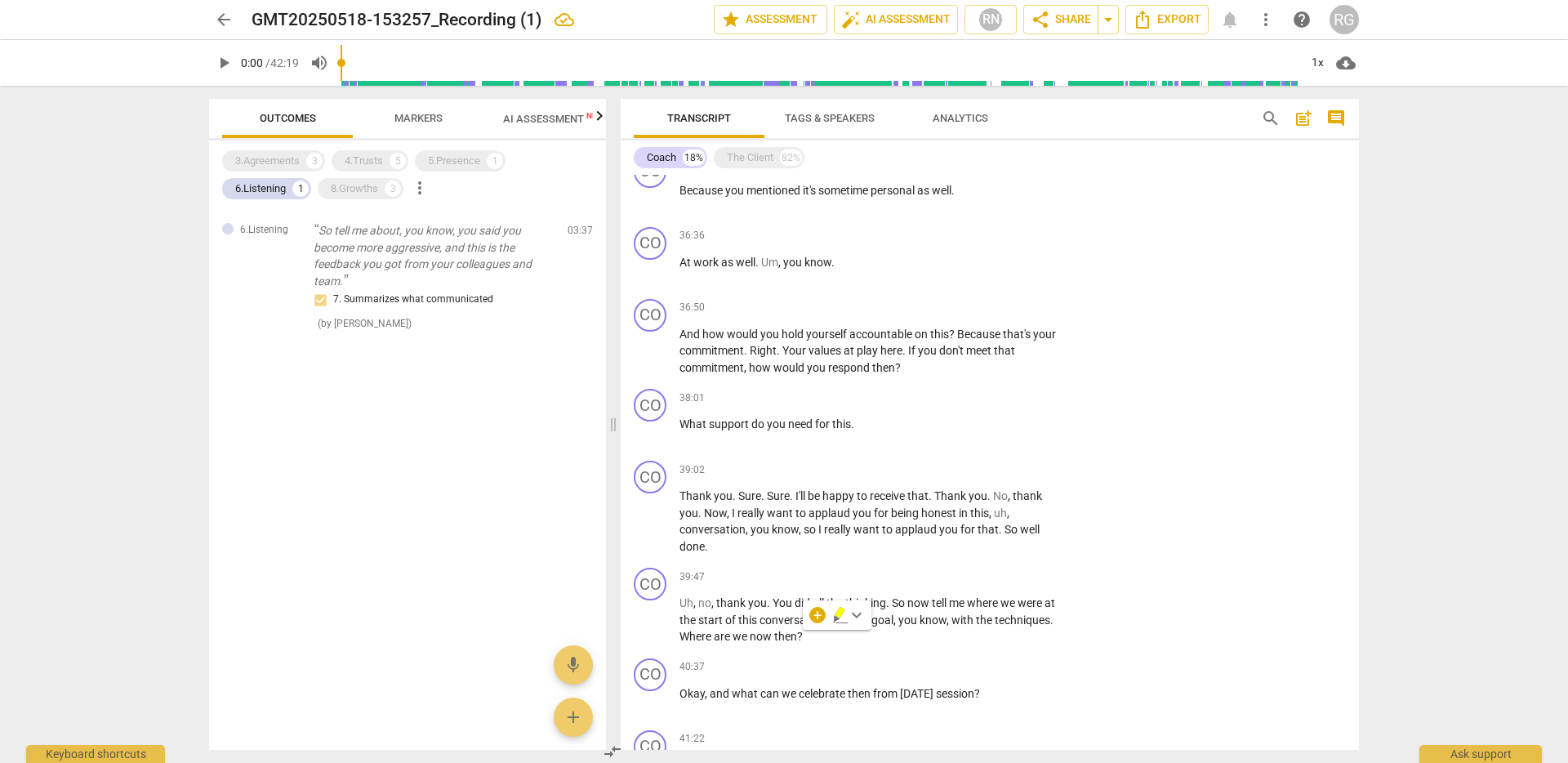
click at [1382, 446] on div "arrow_back GMT20250518-153257_Recording (1) edit star Assessment auto_fix_high …" at bounding box center [784, 381] width 1568 height 763
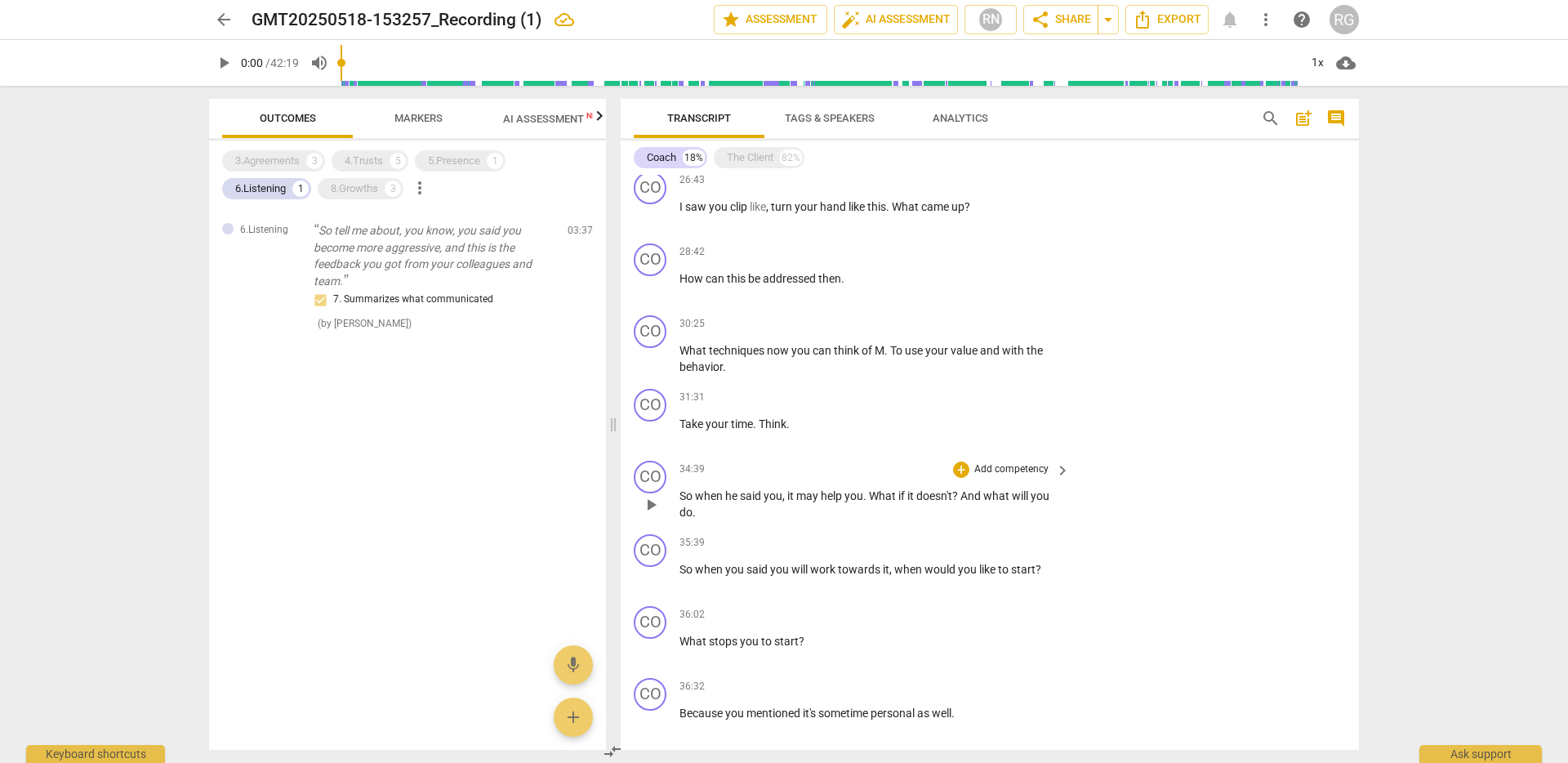
scroll to position [2100, 0]
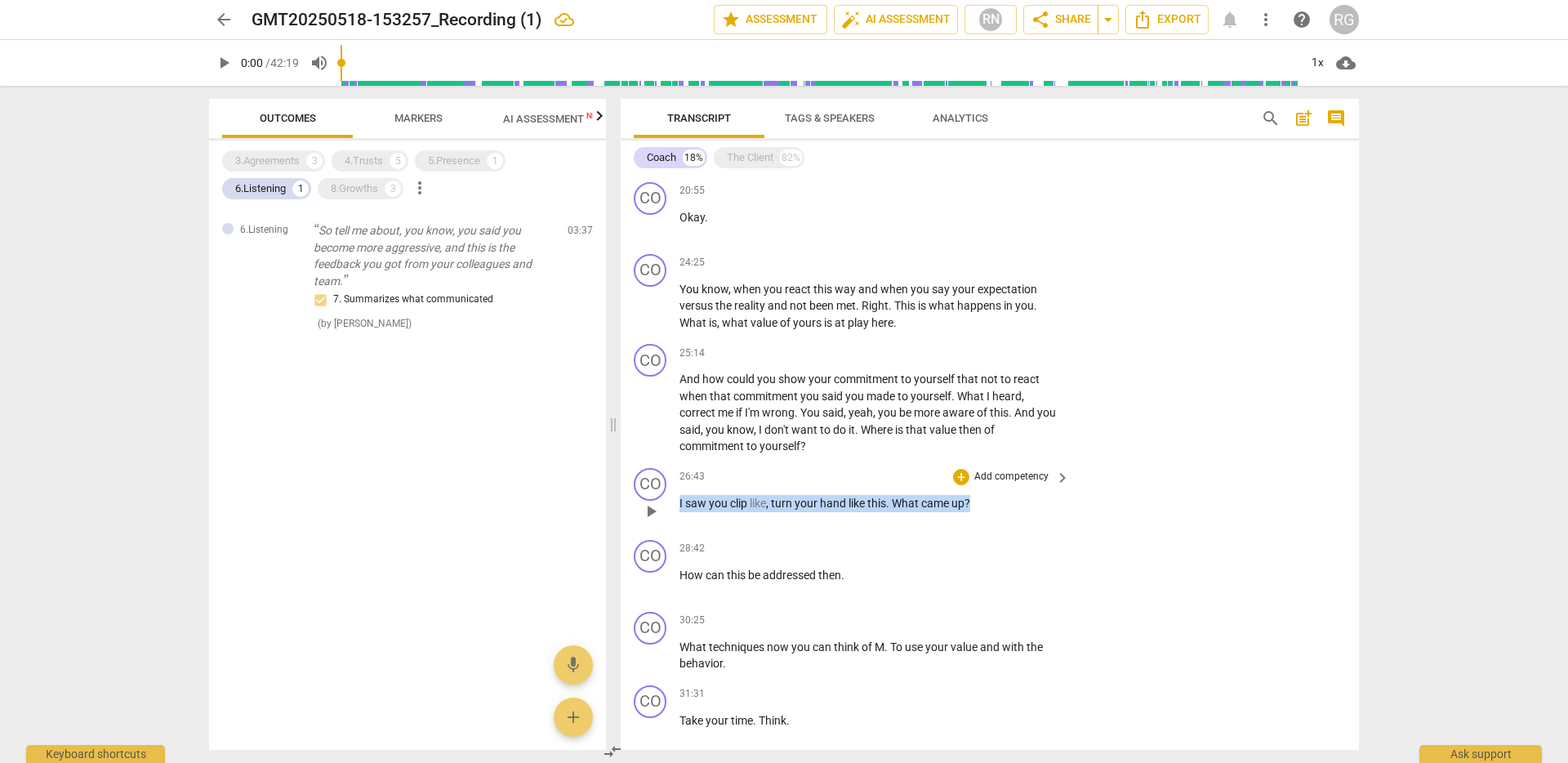
drag, startPoint x: 981, startPoint y: 501, endPoint x: 679, endPoint y: 503, distance: 302.0
click at [679, 503] on p "I saw you clip like , turn your hand like this . What came up ?" at bounding box center [870, 503] width 382 height 17
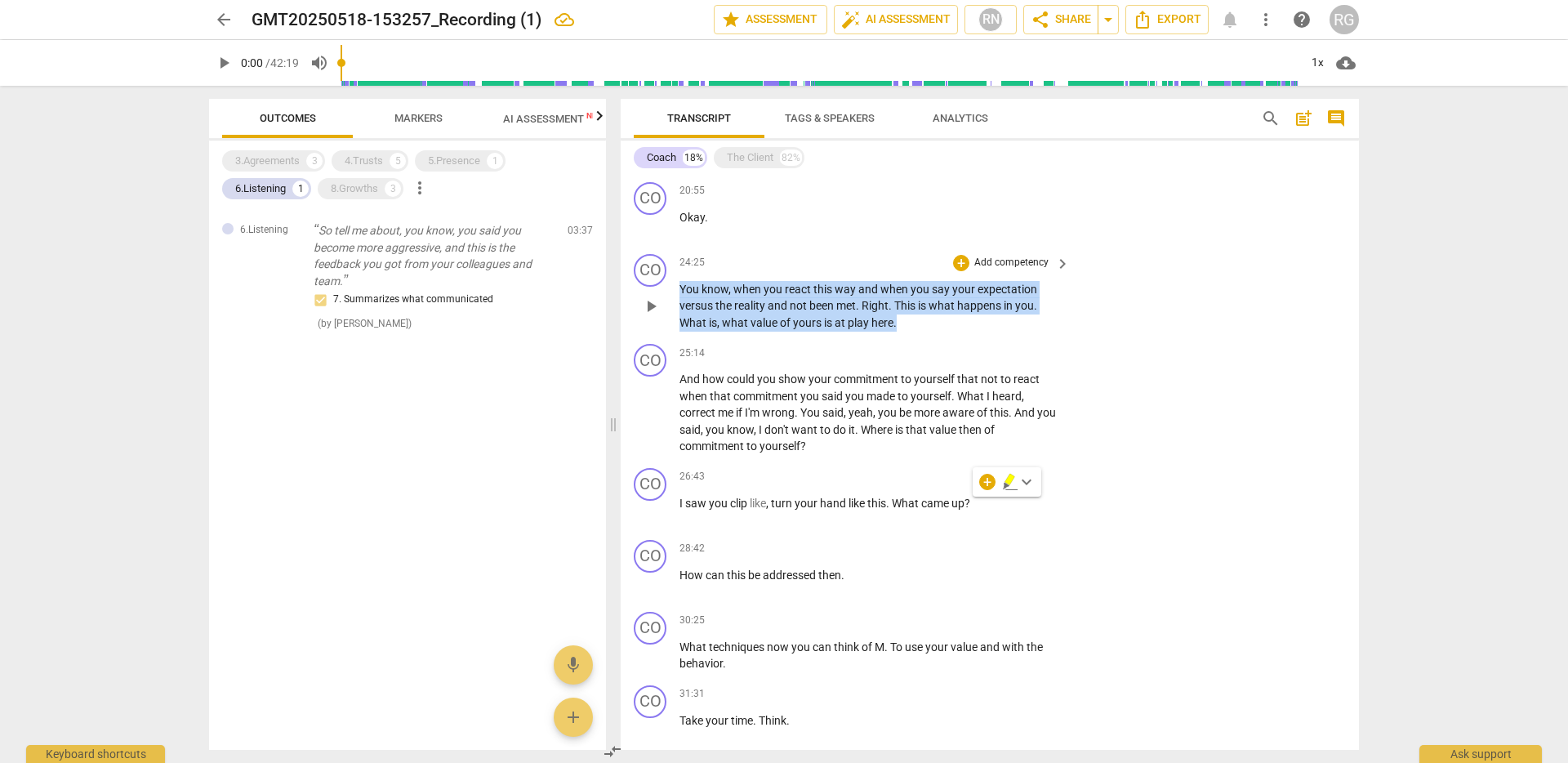
drag, startPoint x: 905, startPoint y: 324, endPoint x: 677, endPoint y: 285, distance: 231.3
click at [677, 285] on div "CO play_arrow pause 24:25 + Add competency keyboard_arrow_right You know , when…" at bounding box center [990, 293] width 738 height 91
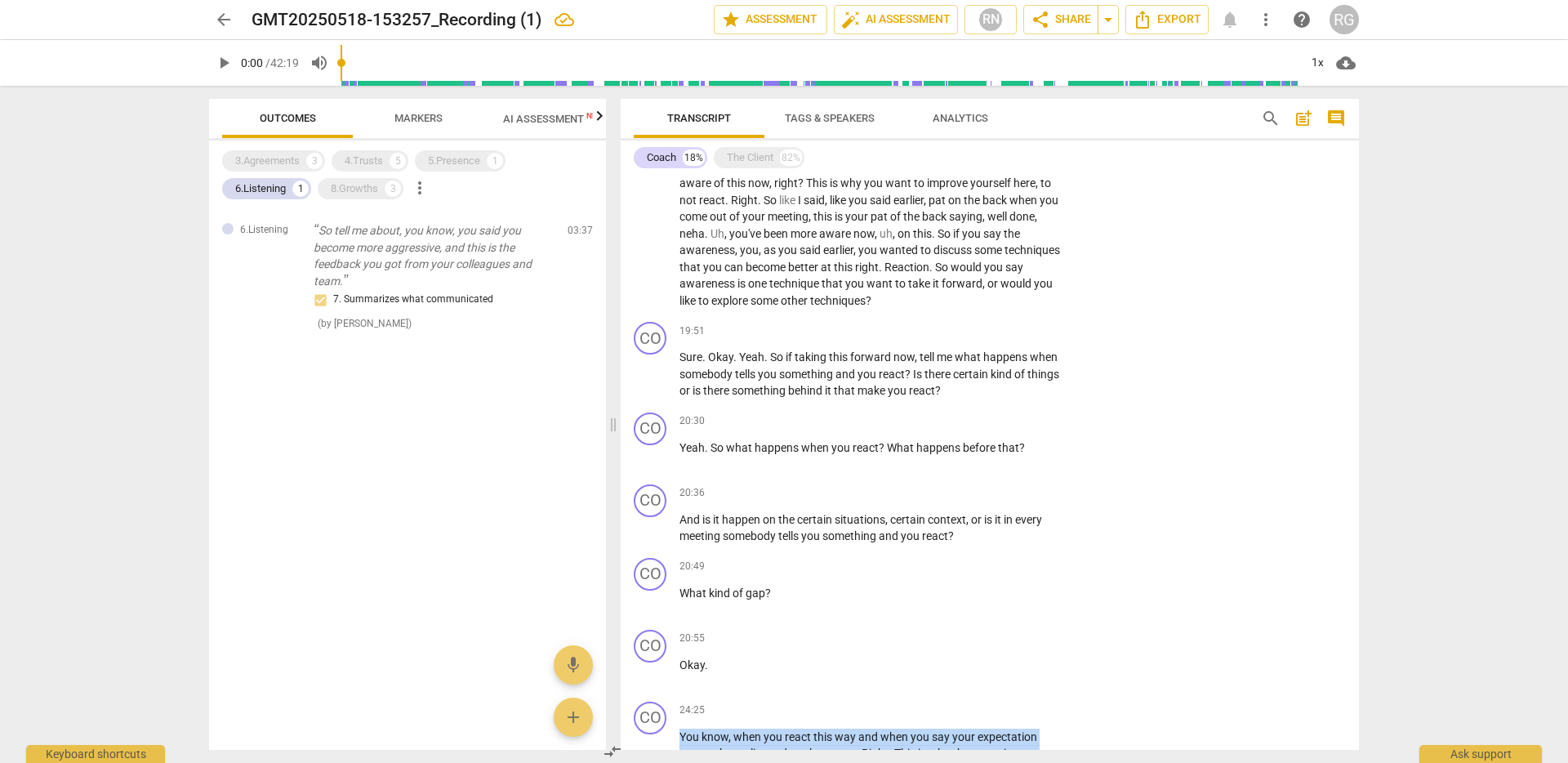
scroll to position [1168, 0]
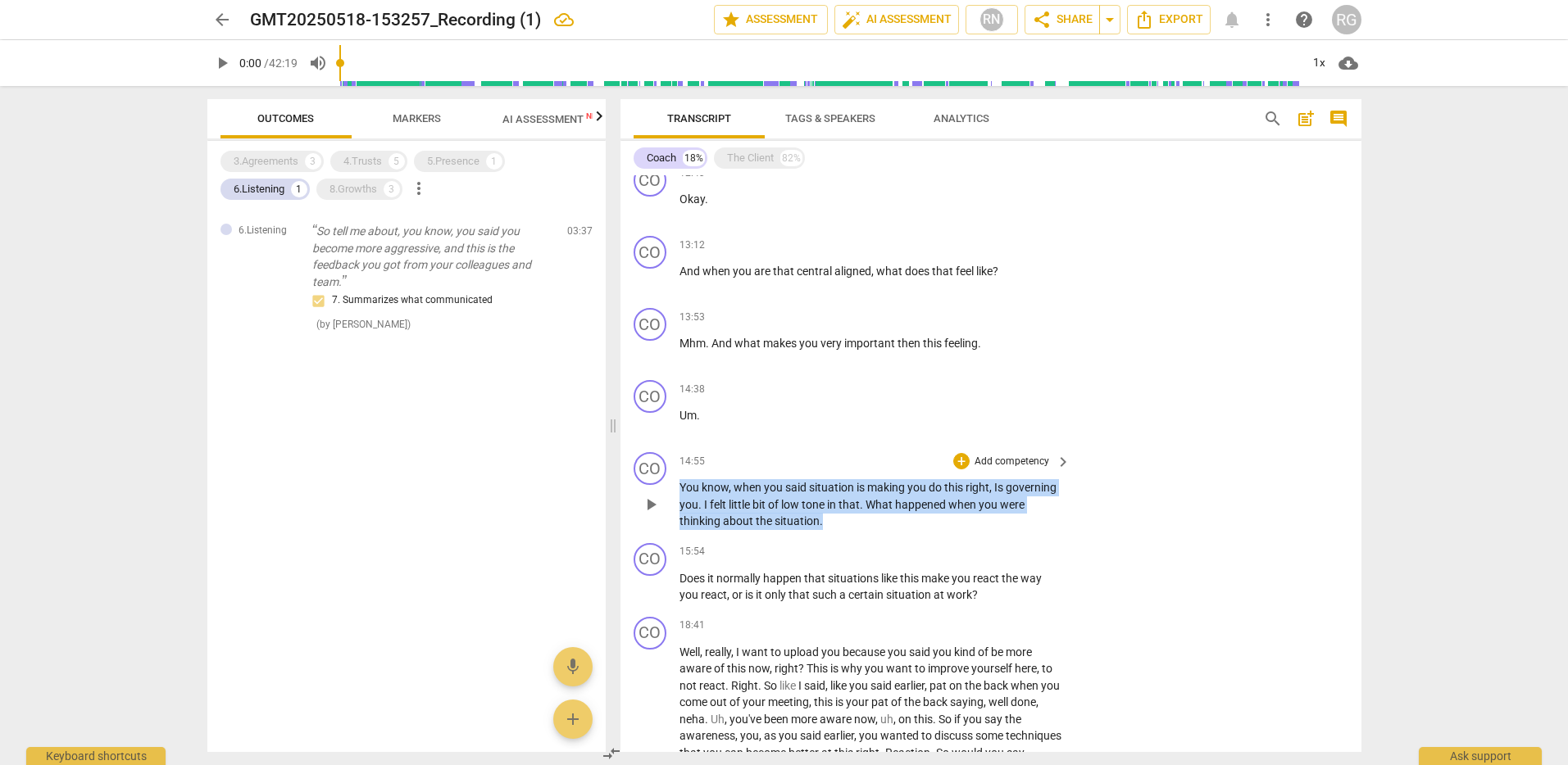
drag, startPoint x: 680, startPoint y: 486, endPoint x: 837, endPoint y: 518, distance: 160.2
click at [837, 518] on p "You know , when you said situation is making you do this right , Is governing y…" at bounding box center [871, 505] width 383 height 51
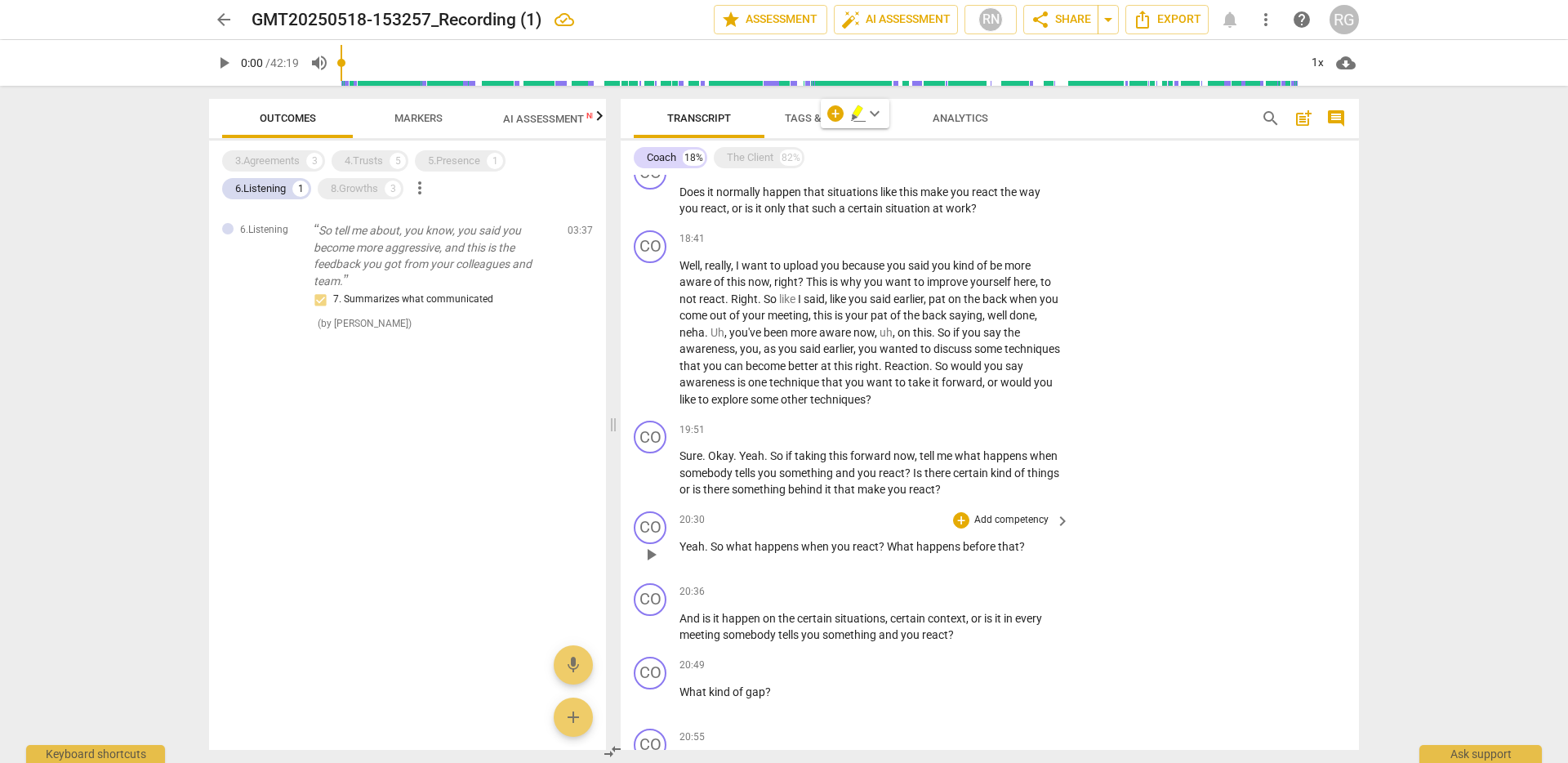
scroll to position [1836, 0]
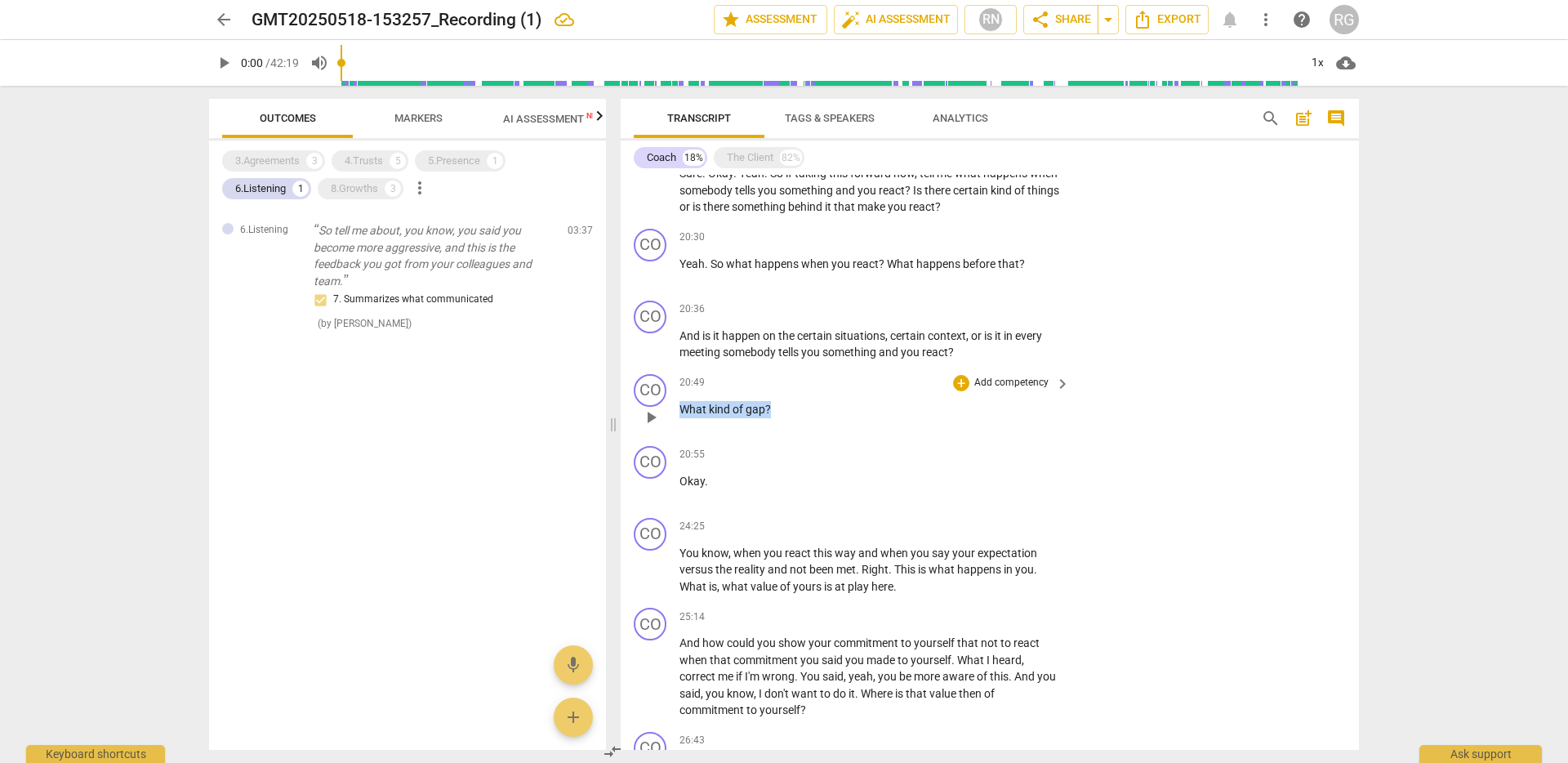
drag, startPoint x: 778, startPoint y: 408, endPoint x: 680, endPoint y: 410, distance: 98.0
click at [680, 410] on p "What kind of gap ?" at bounding box center [870, 409] width 382 height 17
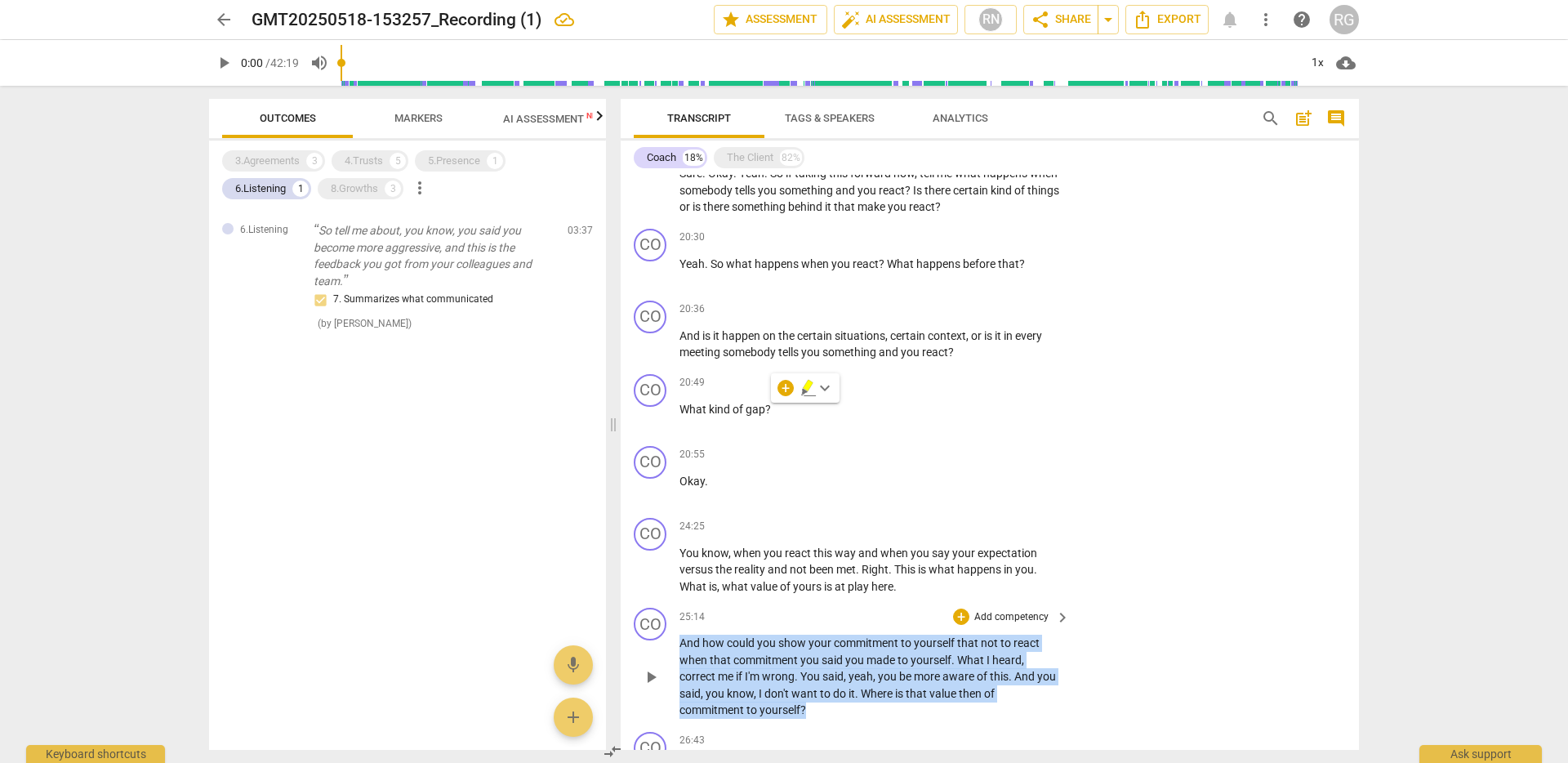
drag, startPoint x: 680, startPoint y: 645, endPoint x: 806, endPoint y: 702, distance: 138.3
click at [806, 702] on p "And how could you show your commitment to yourself that not to react when that …" at bounding box center [870, 676] width 382 height 84
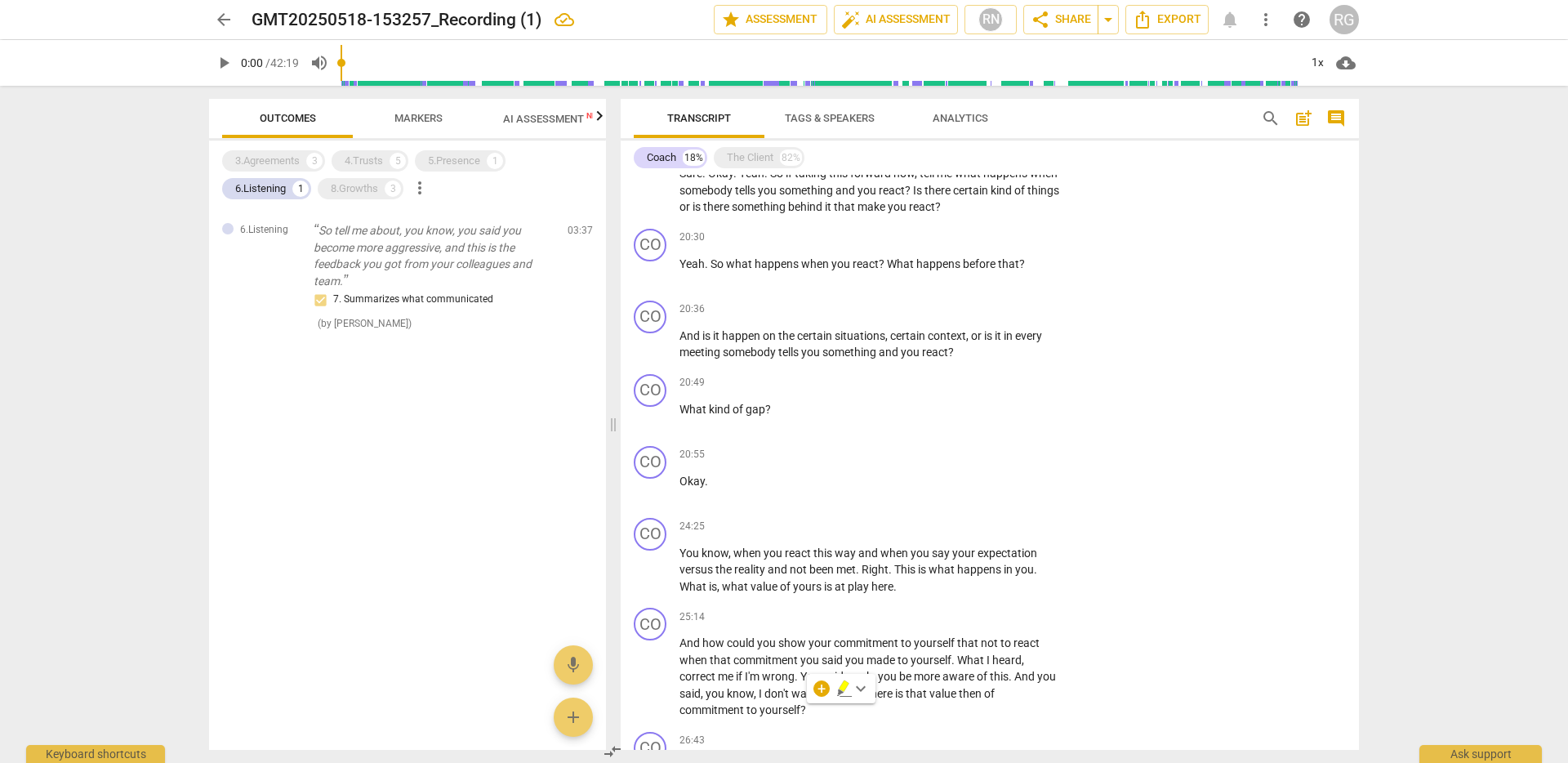
click at [1440, 514] on div "arrow_back GMT20250518-153257_Recording (1) edit star Assessment auto_fix_high …" at bounding box center [784, 381] width 1568 height 763
drag, startPoint x: 734, startPoint y: 263, endPoint x: 888, endPoint y: 259, distance: 154.1
click at [888, 259] on p "Yeah . So what happens when you react ? What happens before that ?" at bounding box center [870, 264] width 382 height 17
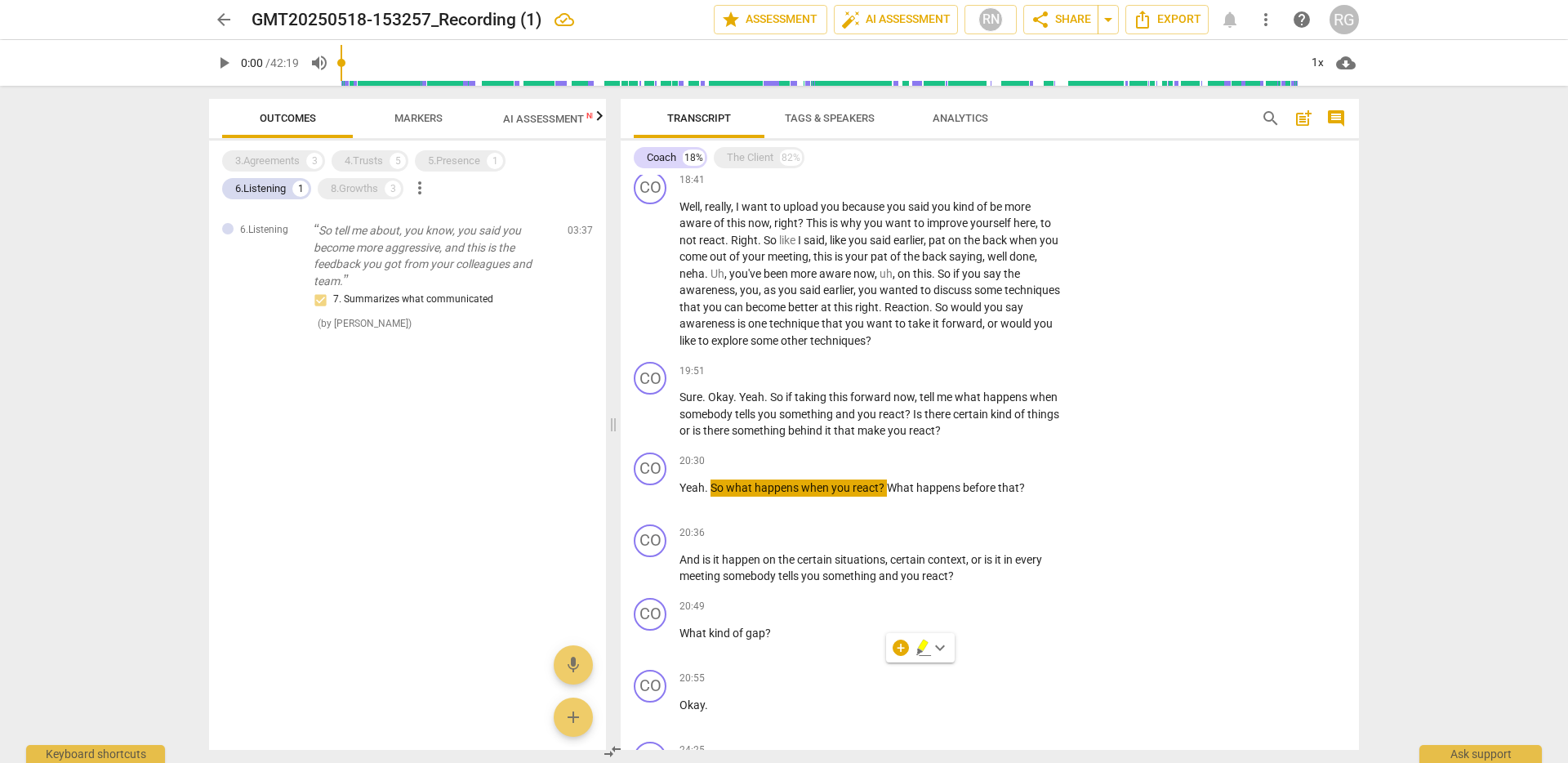
scroll to position [1340, 0]
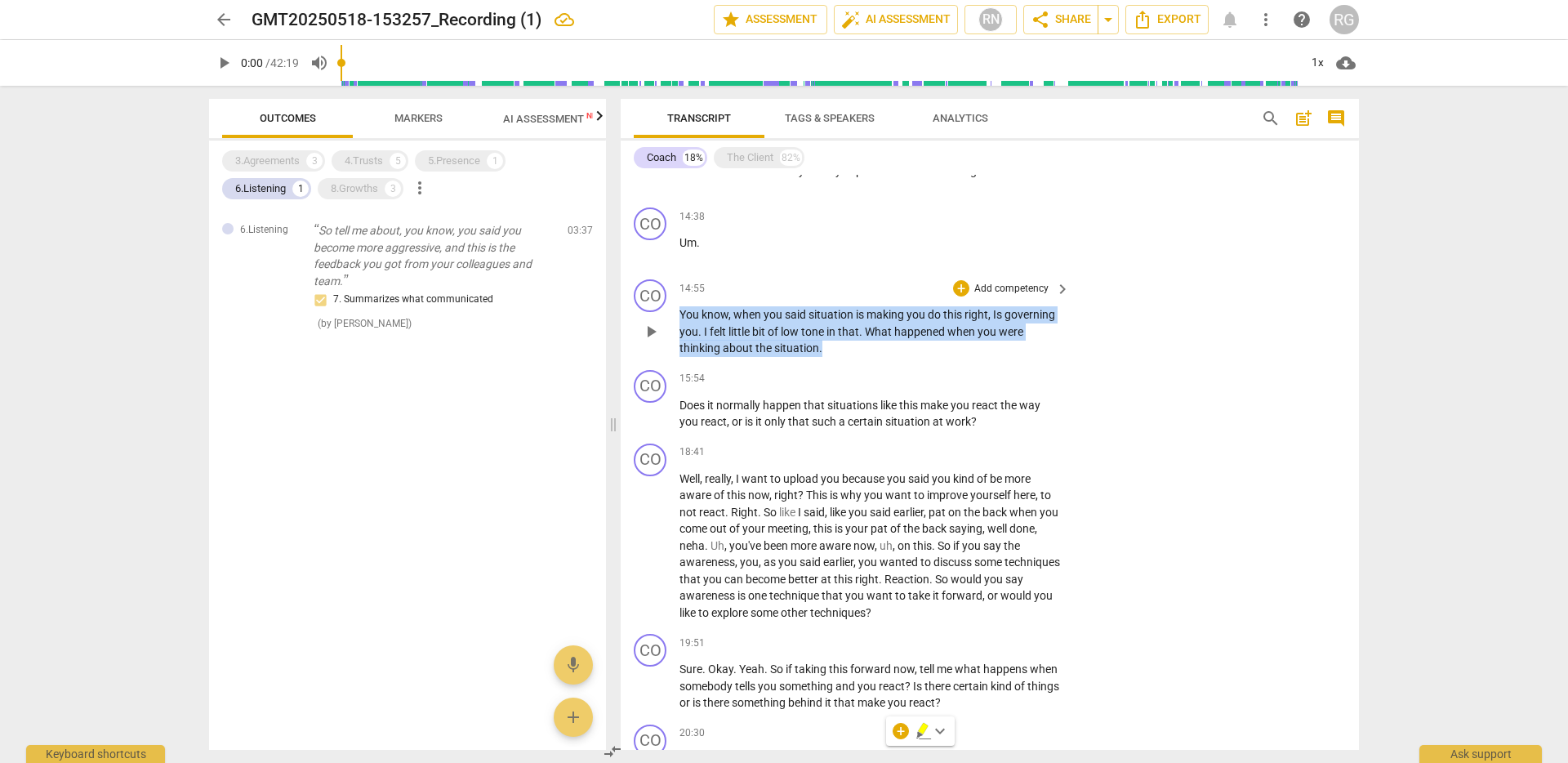
drag, startPoint x: 820, startPoint y: 351, endPoint x: 679, endPoint y: 317, distance: 145.0
click at [679, 317] on p "You know , when you said situation is making you do this right , Is governing y…" at bounding box center [870, 332] width 382 height 51
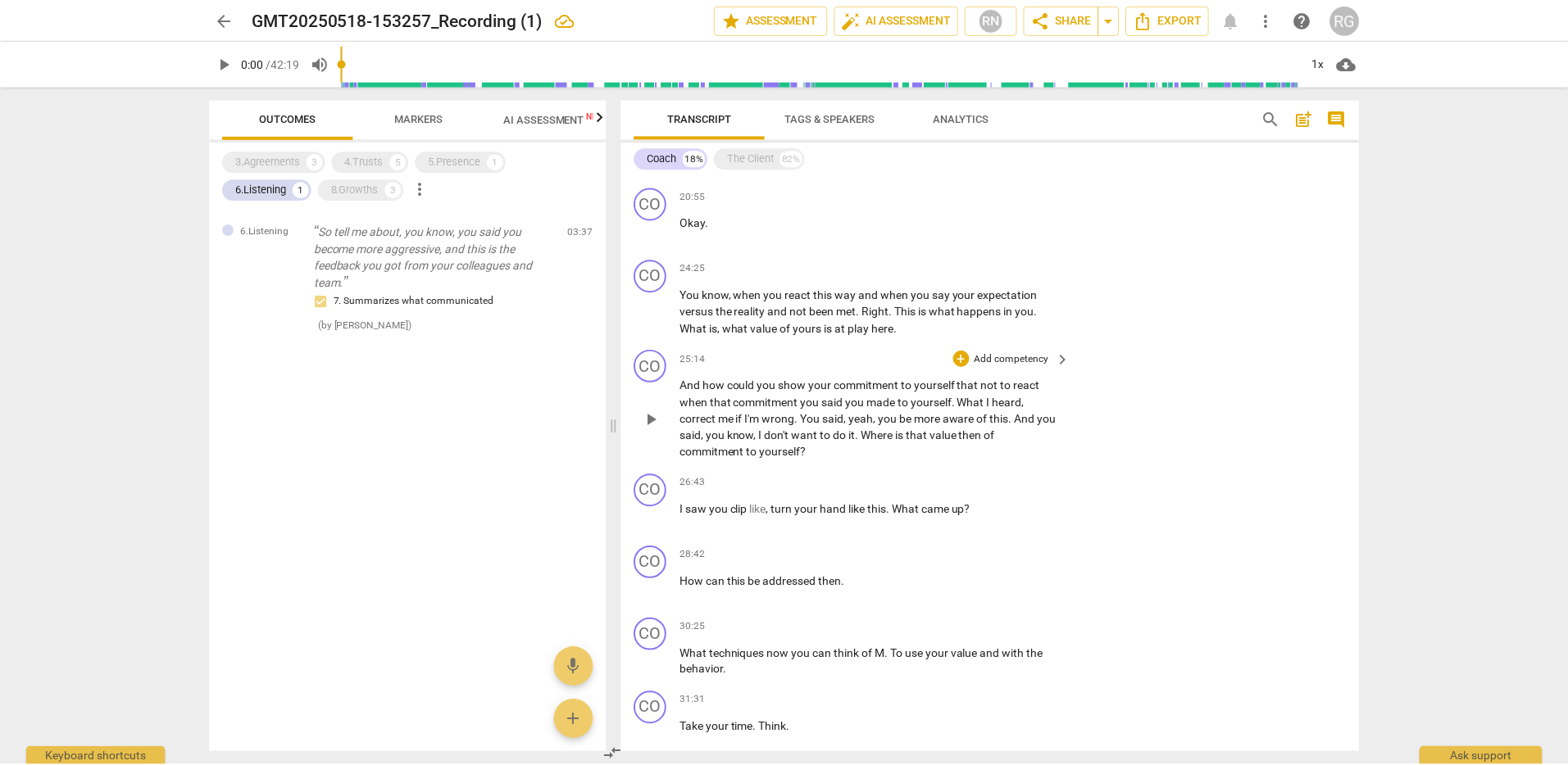
scroll to position [2275, 0]
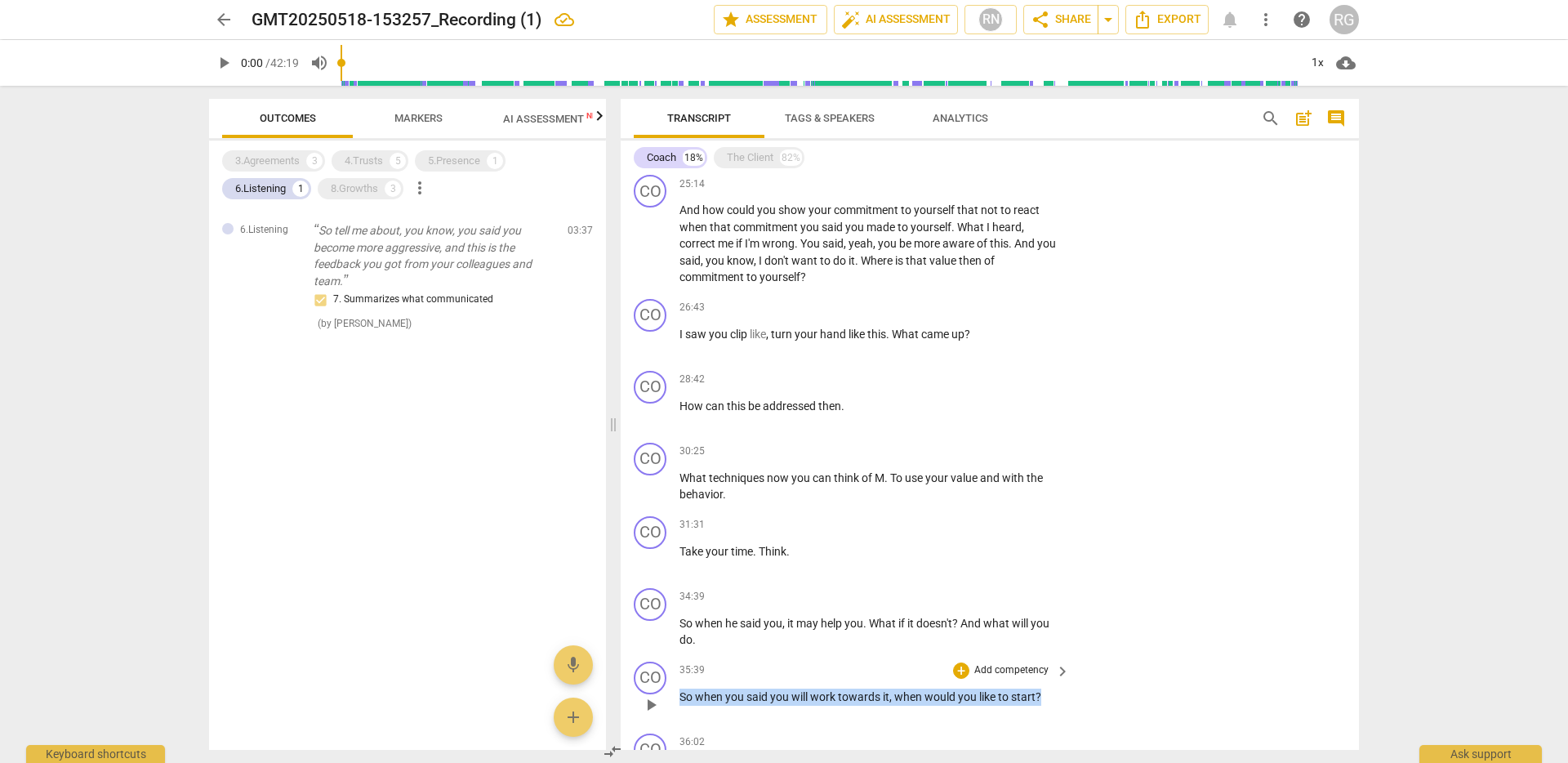
drag, startPoint x: 1048, startPoint y: 694, endPoint x: 679, endPoint y: 697, distance: 369.0
click at [679, 697] on p "So when you said you will work towards it , when would you like to start ?" at bounding box center [870, 697] width 382 height 17
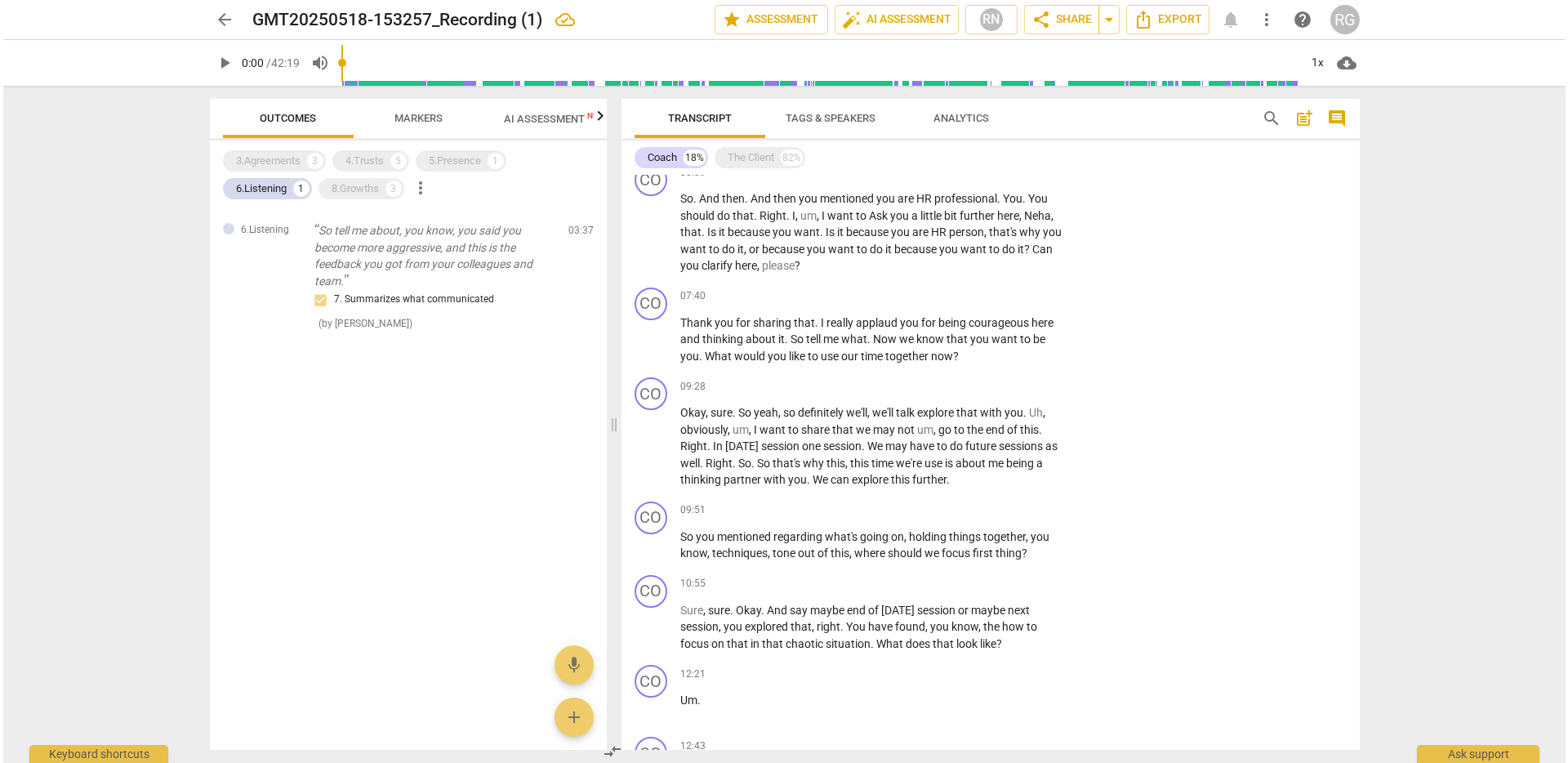
scroll to position [606, 0]
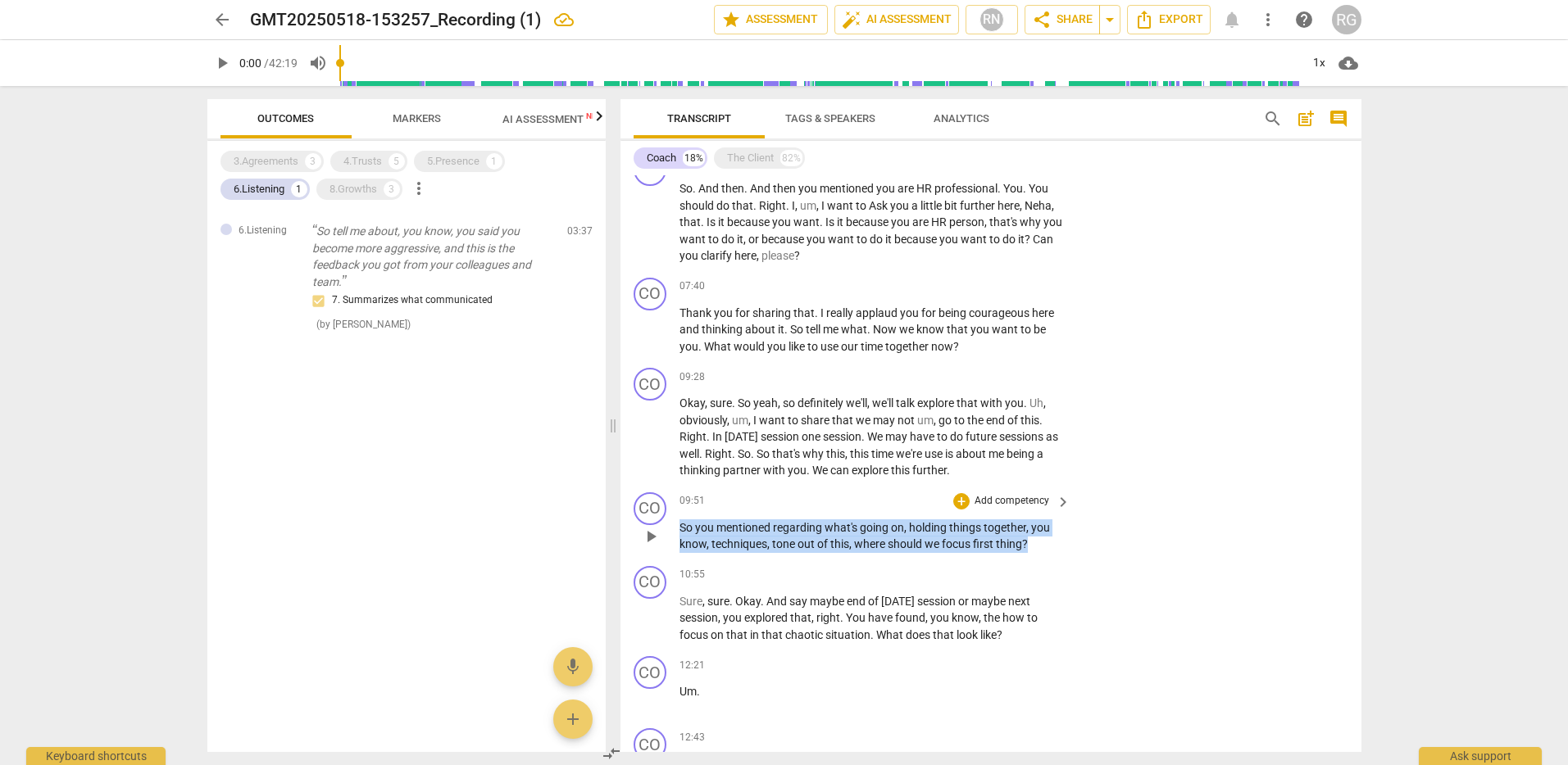
drag, startPoint x: 1030, startPoint y: 543, endPoint x: 678, endPoint y: 527, distance: 352.4
click at [679, 527] on p "So you mentioned regarding what's going on , holding things together , you know…" at bounding box center [871, 535] width 383 height 34
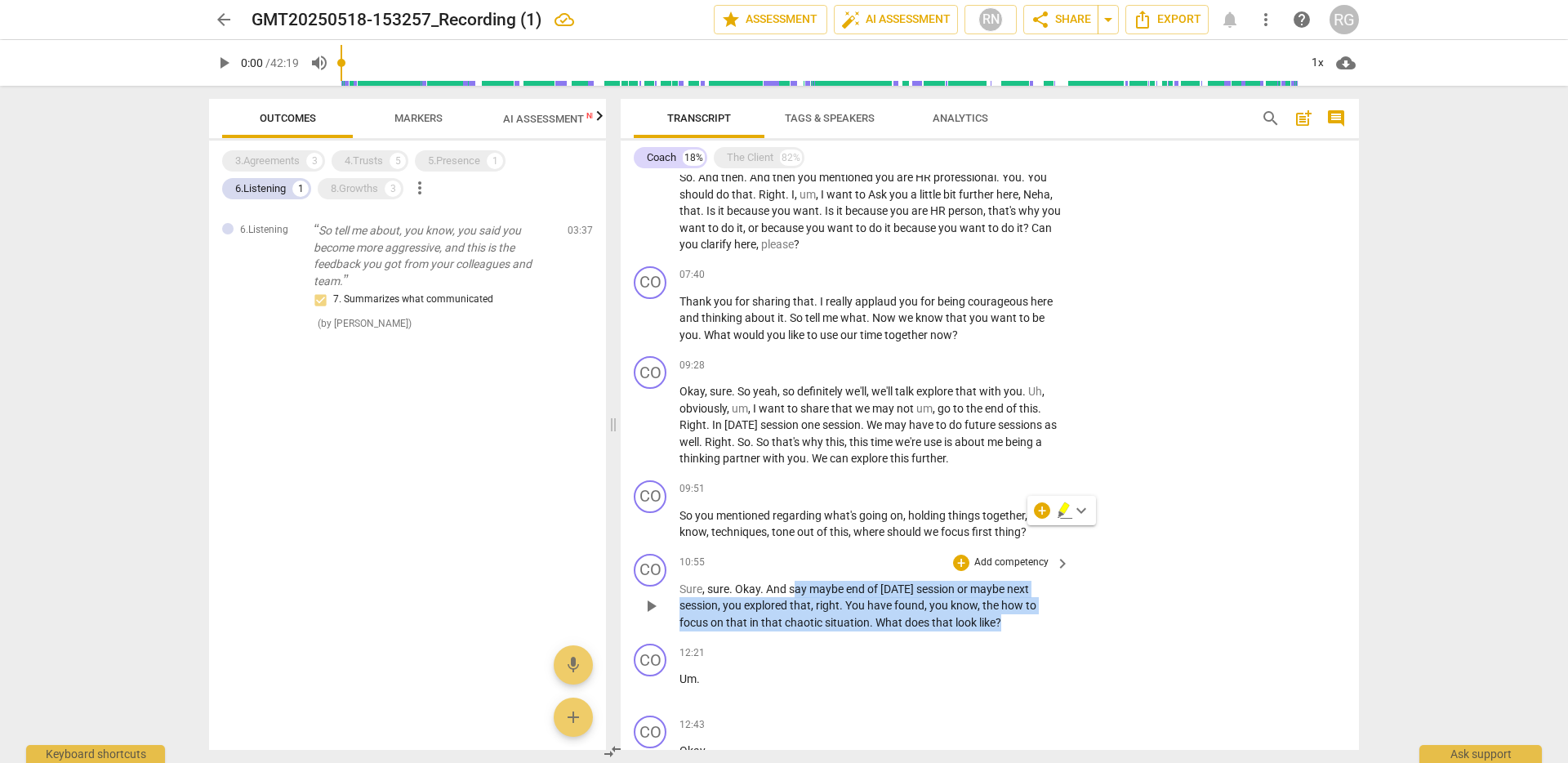
drag, startPoint x: 793, startPoint y: 590, endPoint x: 1015, endPoint y: 620, distance: 224.0
click at [1015, 620] on p "Sure , sure . Okay . And say maybe end of [DATE] session or maybe next session …" at bounding box center [870, 606] width 382 height 51
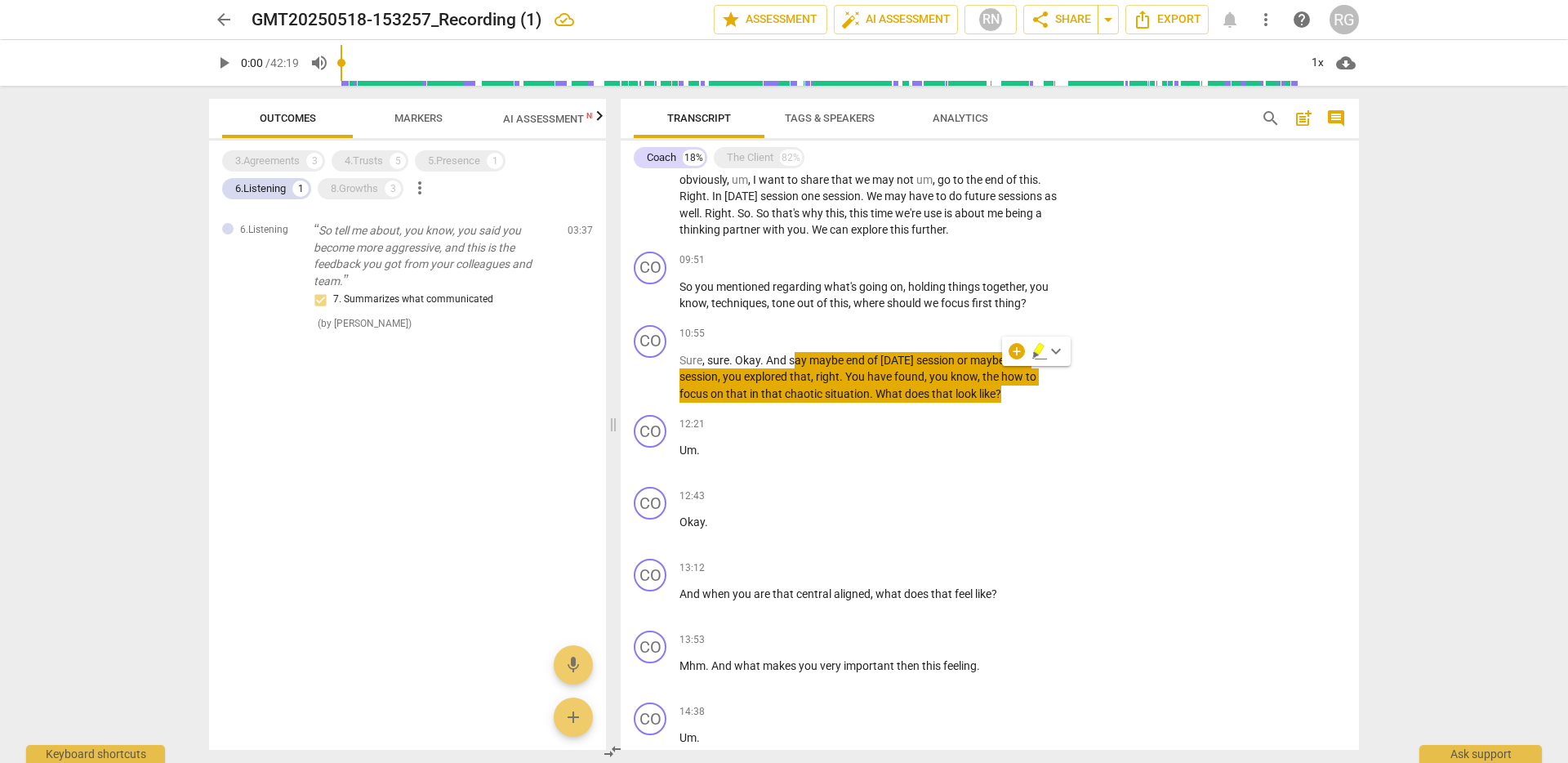
scroll to position [995, 0]
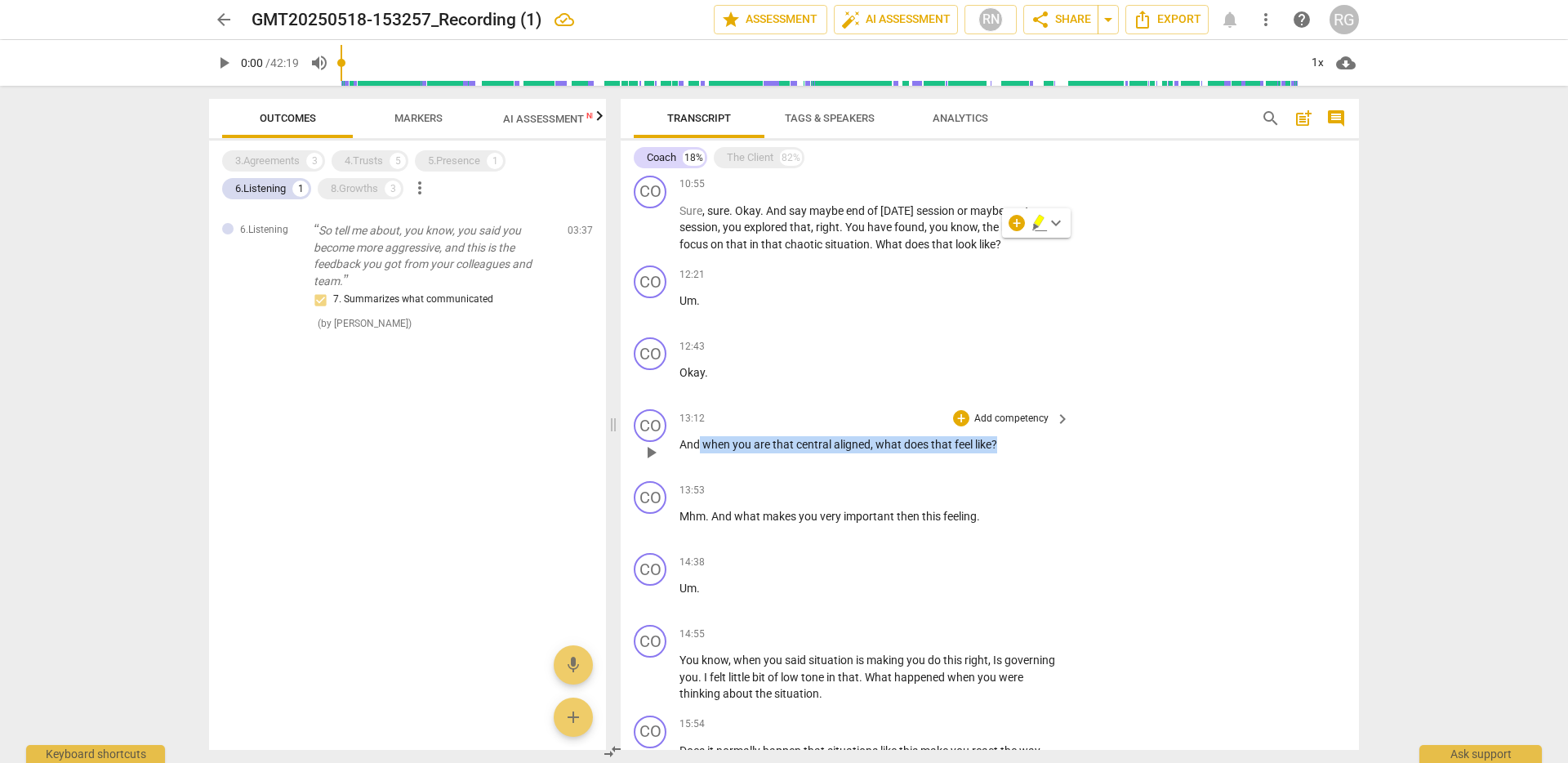
drag, startPoint x: 1004, startPoint y: 445, endPoint x: 700, endPoint y: 447, distance: 304.0
click at [700, 447] on p "And when you are that central aligned , what does that feel like ?" at bounding box center [870, 444] width 382 height 17
